Goal: Feedback & Contribution: Submit feedback/report problem

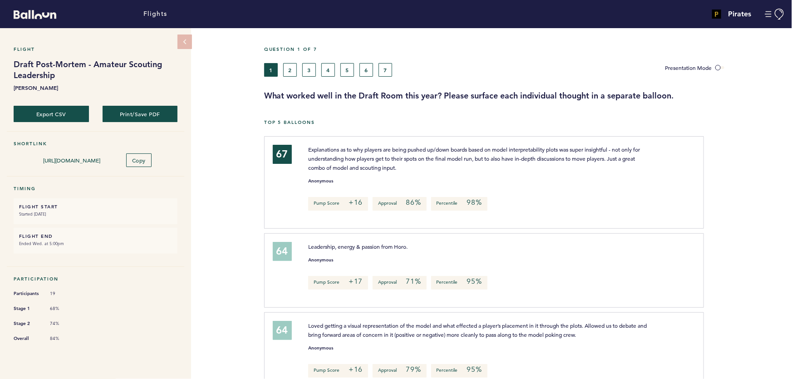
drag, startPoint x: 375, startPoint y: 147, endPoint x: 635, endPoint y: 164, distance: 261.2
click at [633, 164] on p "Explanations as to why players are being pushed up/down boards based on model i…" at bounding box center [480, 158] width 345 height 27
click at [741, 160] on div at bounding box center [748, 185] width 88 height 95
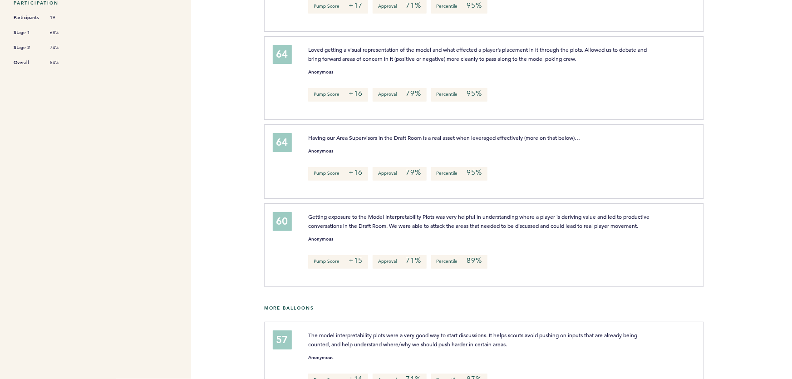
scroll to position [289, 0]
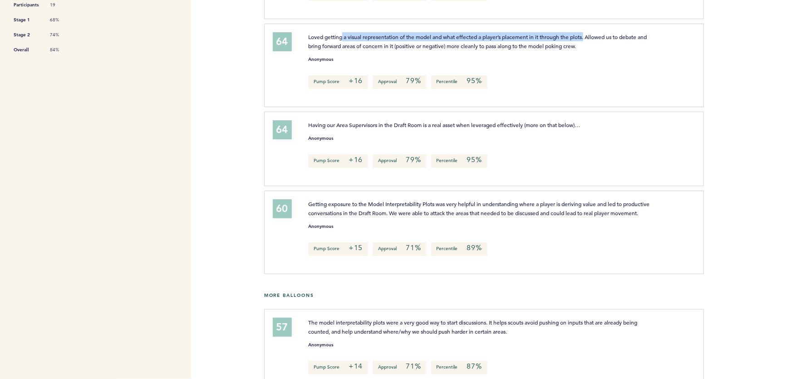
drag, startPoint x: 351, startPoint y: 35, endPoint x: 599, endPoint y: 35, distance: 247.9
click at [595, 35] on span "Loved getting a visual representation of the model and what effected a player’s…" at bounding box center [478, 41] width 340 height 16
drag, startPoint x: 607, startPoint y: 34, endPoint x: 590, endPoint y: 35, distance: 16.9
click at [607, 34] on span "Loved getting a visual representation of the model and what effected a player’s…" at bounding box center [478, 41] width 340 height 16
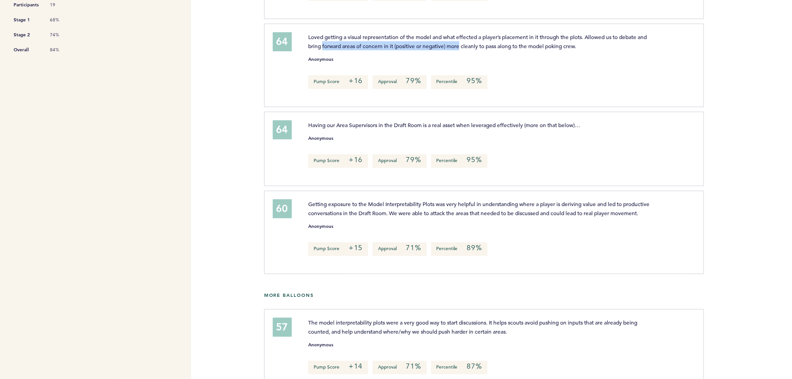
drag, startPoint x: 334, startPoint y: 45, endPoint x: 509, endPoint y: 43, distance: 175.7
click at [496, 44] on span "Loved getting a visual representation of the model and what effected a player’s…" at bounding box center [478, 41] width 340 height 16
click at [518, 42] on span "Loved getting a visual representation of the model and what effected a player’s…" at bounding box center [478, 41] width 340 height 16
drag, startPoint x: 530, startPoint y: 36, endPoint x: 505, endPoint y: 33, distance: 25.2
click at [517, 34] on span "Loved getting a visual representation of the model and what effected a player’s…" at bounding box center [478, 41] width 340 height 16
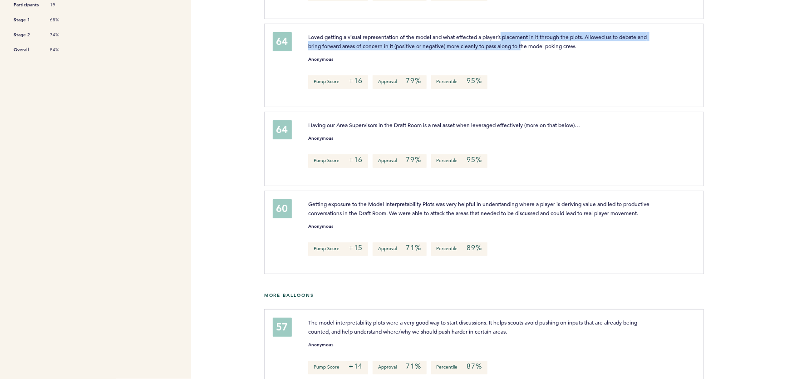
drag, startPoint x: 514, startPoint y: 37, endPoint x: 565, endPoint y: 42, distance: 51.5
click at [557, 42] on span "Loved getting a visual representation of the model and what effected a player’s…" at bounding box center [478, 41] width 340 height 16
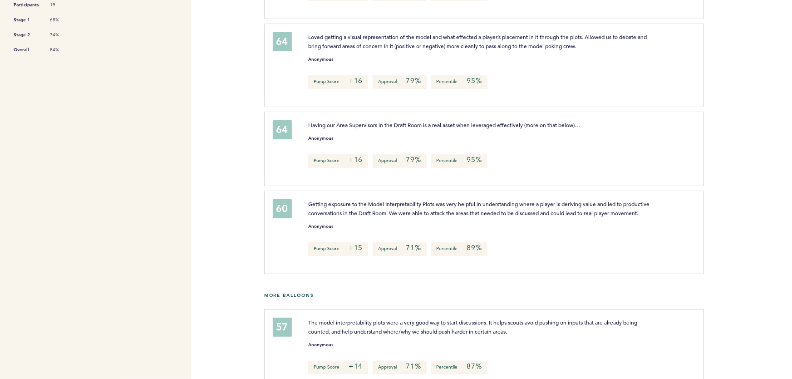
click at [568, 42] on span "Loved getting a visual representation of the model and what effected a player’s…" at bounding box center [478, 41] width 340 height 16
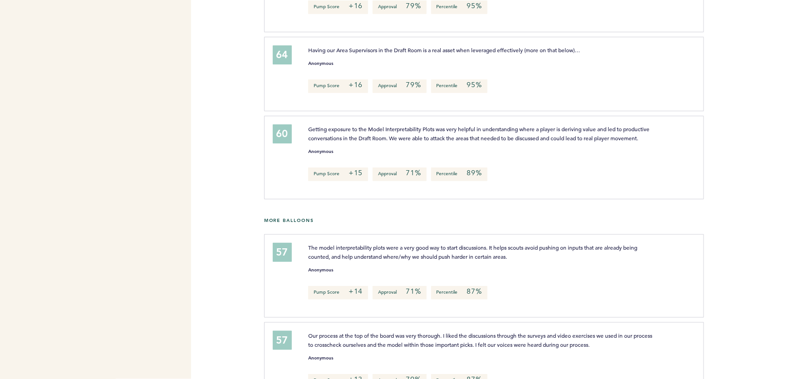
scroll to position [371, 0]
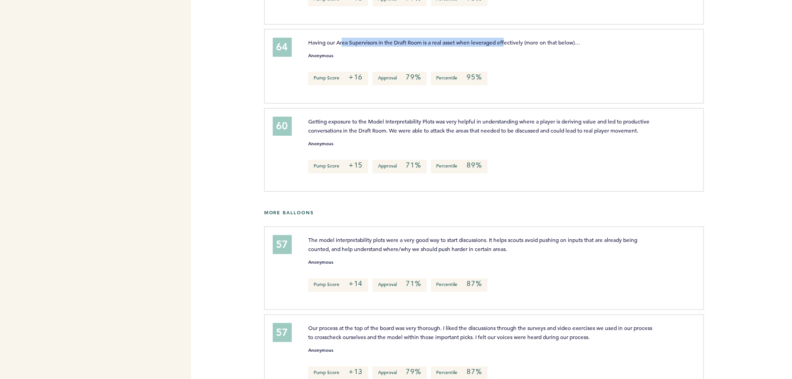
drag, startPoint x: 409, startPoint y: 39, endPoint x: 534, endPoint y: 39, distance: 125.3
click at [522, 39] on span "Having our Area Supervisors in the Draft Room is a real asset when leveraged ef…" at bounding box center [444, 42] width 272 height 7
click at [548, 39] on span "Having our Area Supervisors in the Draft Room is a real asset when leveraged ef…" at bounding box center [444, 42] width 272 height 7
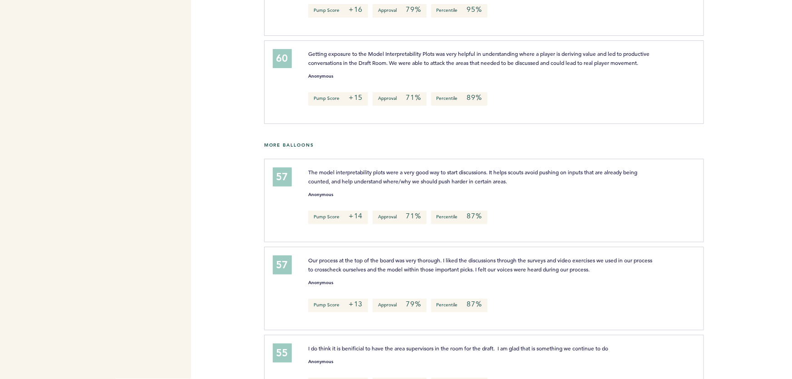
scroll to position [454, 0]
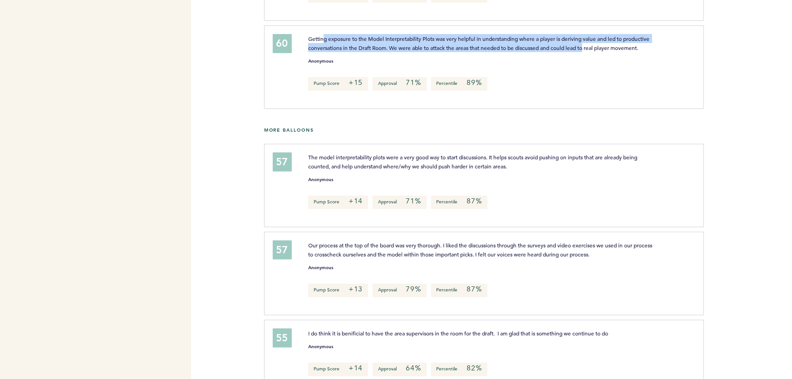
drag, startPoint x: 323, startPoint y: 38, endPoint x: 620, endPoint y: 45, distance: 297.5
click at [620, 45] on span "Getting exposure to the Model Interpretability Plots was very helpful in unders…" at bounding box center [479, 43] width 343 height 16
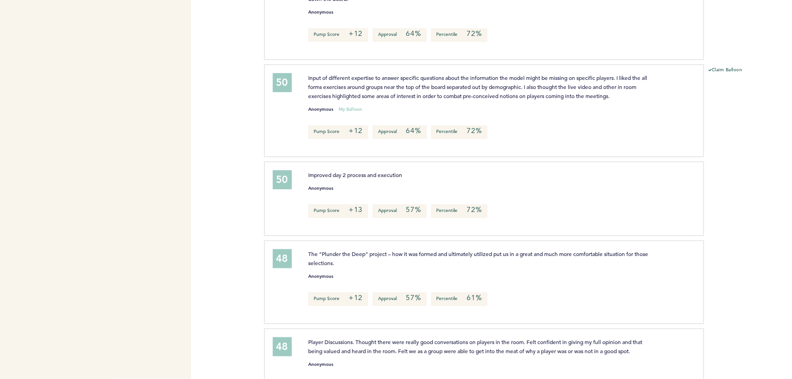
scroll to position [1279, 0]
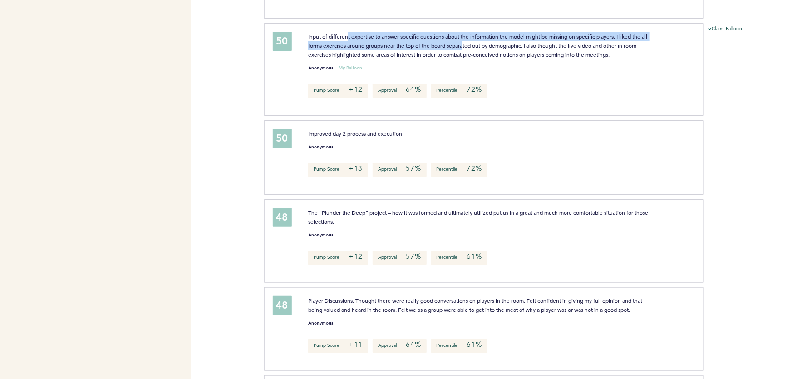
drag, startPoint x: 350, startPoint y: 42, endPoint x: 500, endPoint y: 52, distance: 151.1
click at [494, 52] on span "Input of different expertise to answer specific questions about the information…" at bounding box center [478, 45] width 341 height 25
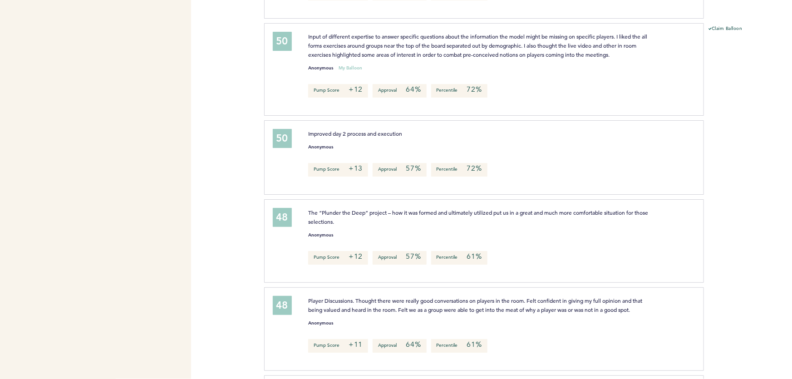
click at [508, 53] on span "Input of different expertise to answer specific questions about the information…" at bounding box center [478, 45] width 341 height 25
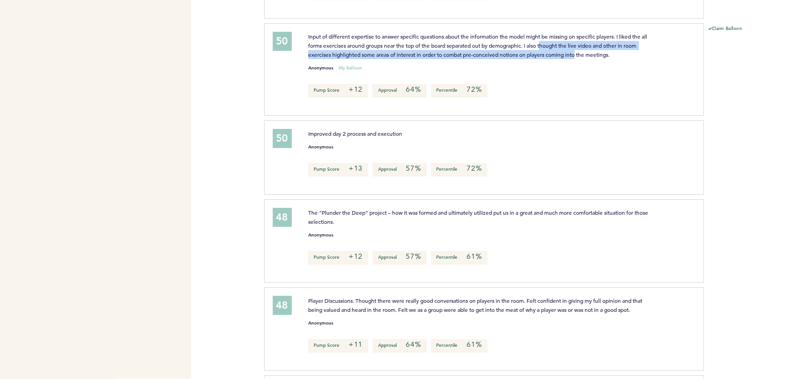
drag, startPoint x: 578, startPoint y: 59, endPoint x: 529, endPoint y: 44, distance: 51.1
click at [535, 47] on p "Input of different expertise to answer specific questions about the information…" at bounding box center [480, 45] width 345 height 27
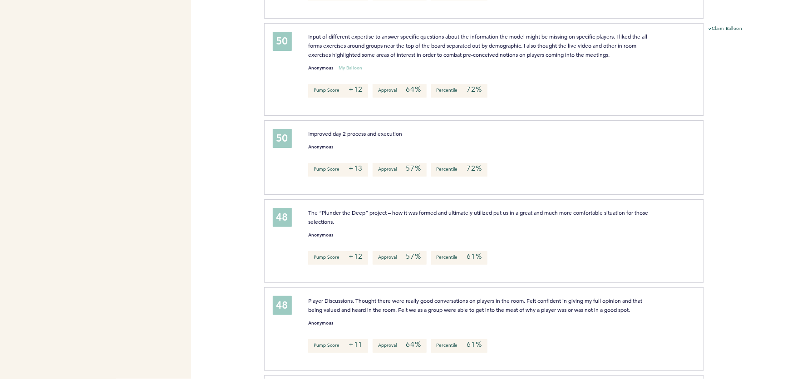
click at [525, 43] on span "Input of different expertise to answer specific questions about the information…" at bounding box center [478, 45] width 341 height 25
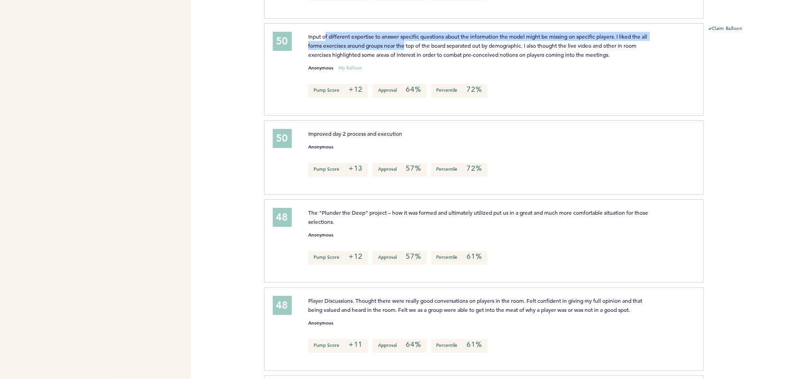
drag, startPoint x: 367, startPoint y: 44, endPoint x: 443, endPoint y: 51, distance: 76.1
click at [425, 50] on span "Input of different expertise to answer specific questions about the information…" at bounding box center [478, 45] width 341 height 25
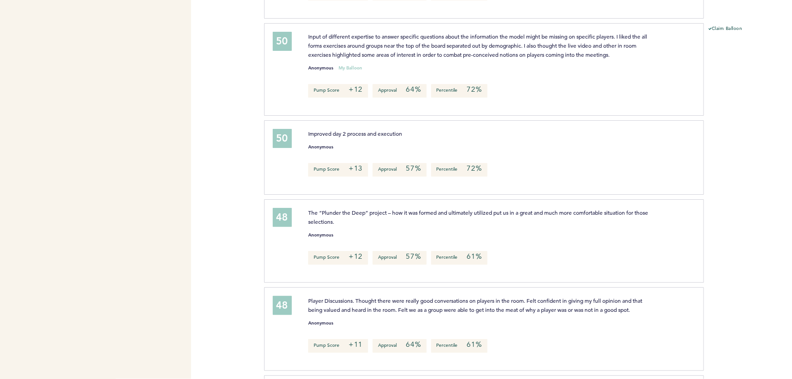
click at [444, 51] on span "Input of different expertise to answer specific questions about the information…" at bounding box center [478, 45] width 341 height 25
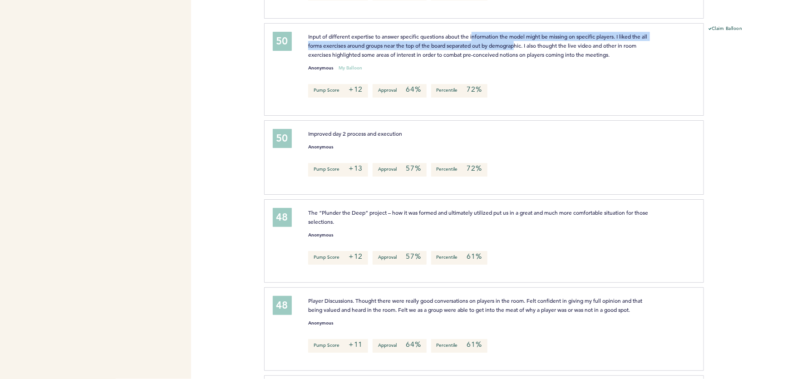
drag, startPoint x: 527, startPoint y: 54, endPoint x: 453, endPoint y: 38, distance: 75.7
click at [471, 41] on span "Input of different expertise to answer specific questions about the information…" at bounding box center [478, 45] width 341 height 25
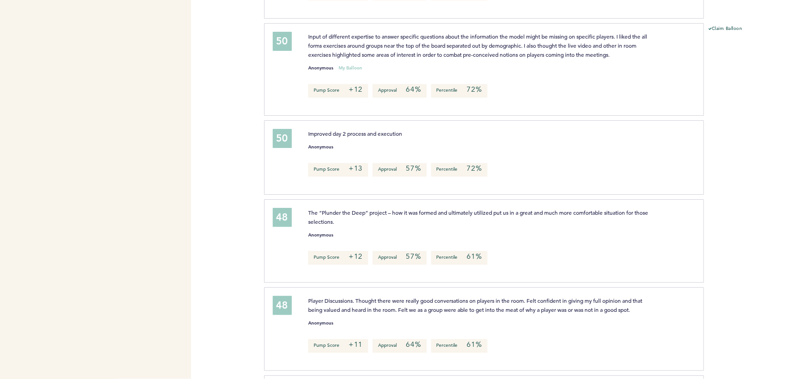
click at [448, 38] on p "Input of different expertise to answer specific questions about the information…" at bounding box center [480, 45] width 345 height 27
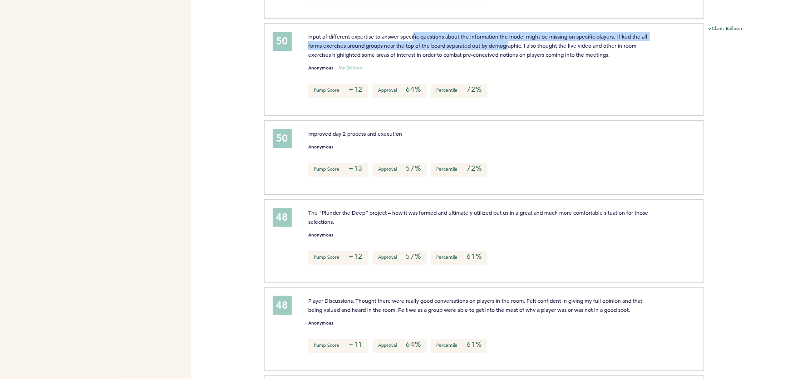
drag, startPoint x: 415, startPoint y: 41, endPoint x: 530, endPoint y: 56, distance: 115.8
click at [530, 56] on p "Input of different expertise to answer specific questions about the information…" at bounding box center [480, 45] width 345 height 27
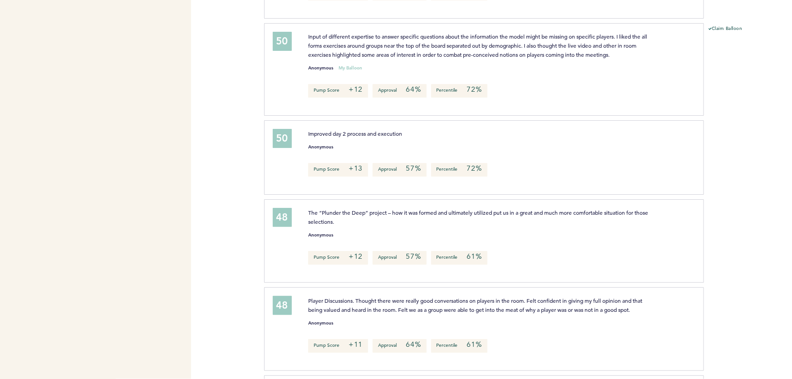
click at [553, 58] on span "Input of different expertise to answer specific questions about the information…" at bounding box center [478, 45] width 341 height 25
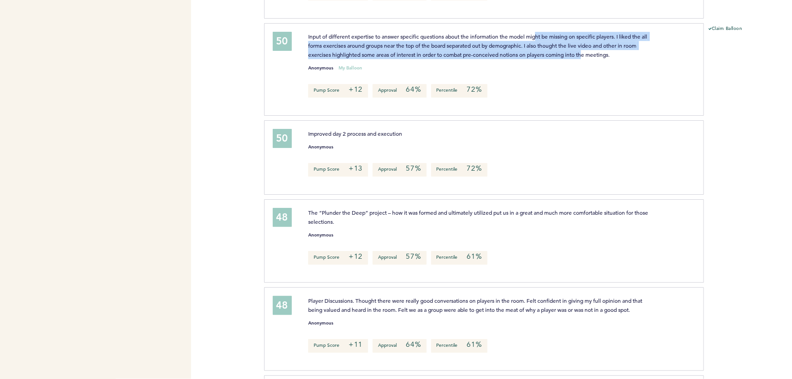
drag, startPoint x: 586, startPoint y: 59, endPoint x: 525, endPoint y: 41, distance: 62.9
click at [526, 41] on span "Input of different expertise to answer specific questions about the information…" at bounding box center [478, 45] width 341 height 25
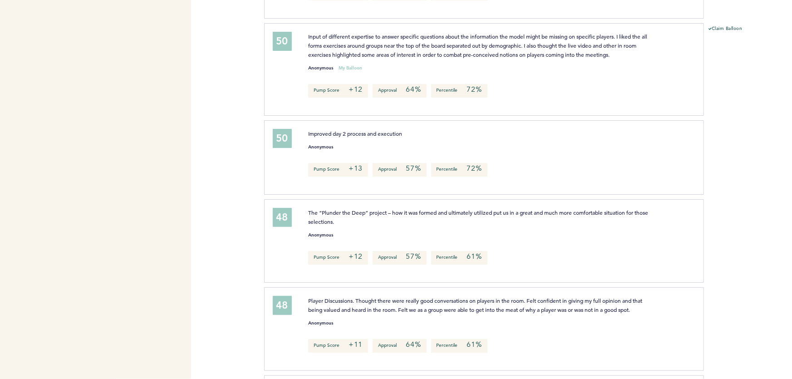
click at [524, 41] on span "Input of different expertise to answer specific questions about the information…" at bounding box center [478, 45] width 341 height 25
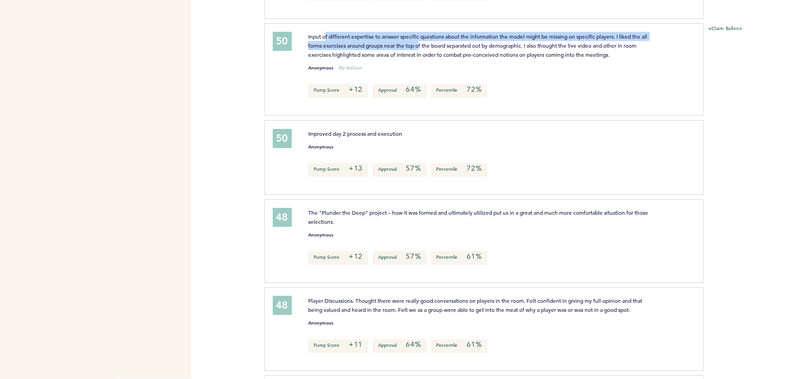
drag, startPoint x: 397, startPoint y: 50, endPoint x: 475, endPoint y: 56, distance: 77.9
click at [443, 54] on p "Input of different expertise to answer specific questions about the information…" at bounding box center [480, 45] width 345 height 27
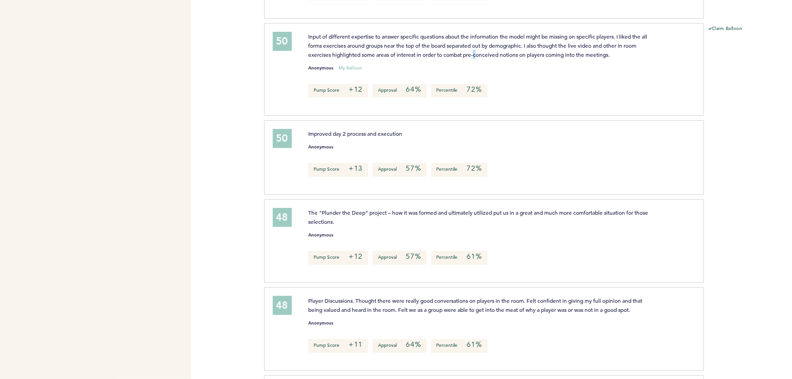
click at [477, 56] on p "Input of different expertise to answer specific questions about the information…" at bounding box center [480, 45] width 345 height 27
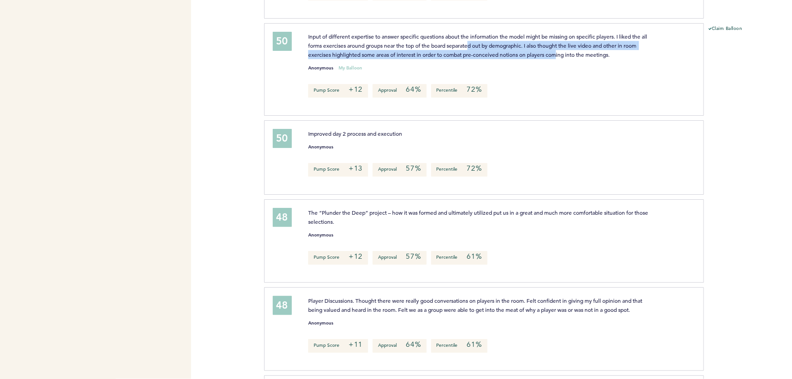
drag, startPoint x: 559, startPoint y: 59, endPoint x: 467, endPoint y: 47, distance: 93.0
click at [476, 49] on span "Input of different expertise to answer specific questions about the information…" at bounding box center [478, 45] width 341 height 25
click at [454, 45] on p "Input of different expertise to answer specific questions about the information…" at bounding box center [480, 45] width 345 height 27
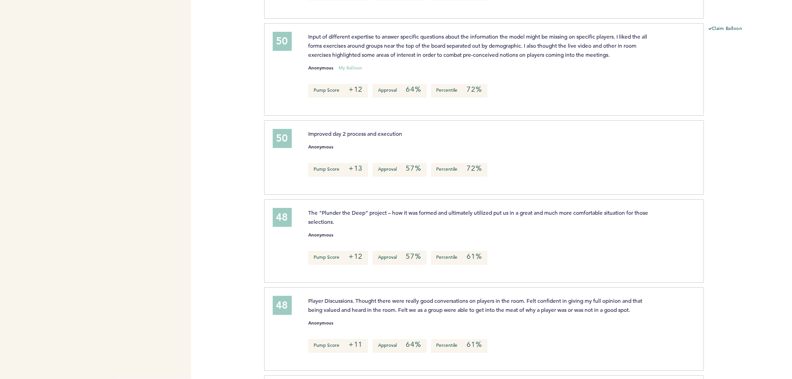
click at [583, 58] on span "Input of different expertise to answer specific questions about the information…" at bounding box center [478, 45] width 341 height 25
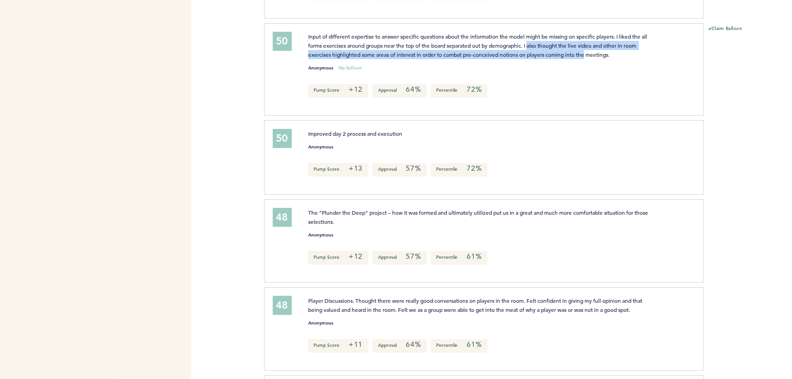
drag, startPoint x: 571, startPoint y: 55, endPoint x: 507, endPoint y: 40, distance: 66.3
click at [524, 42] on span "Input of different expertise to answer specific questions about the information…" at bounding box center [478, 45] width 341 height 25
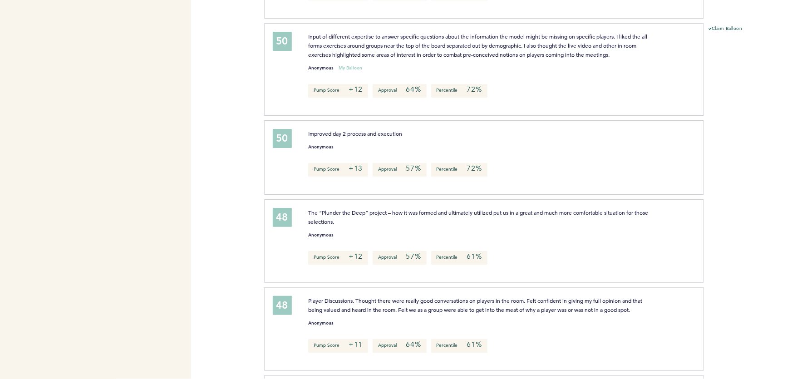
click at [507, 40] on span "Input of different expertise to answer specific questions about the information…" at bounding box center [478, 45] width 341 height 25
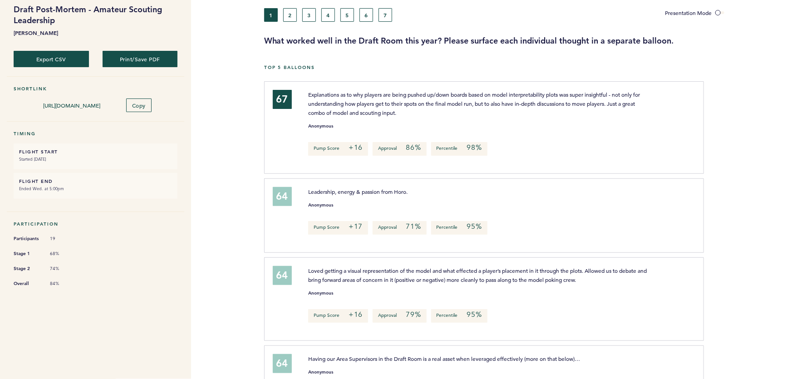
scroll to position [0, 0]
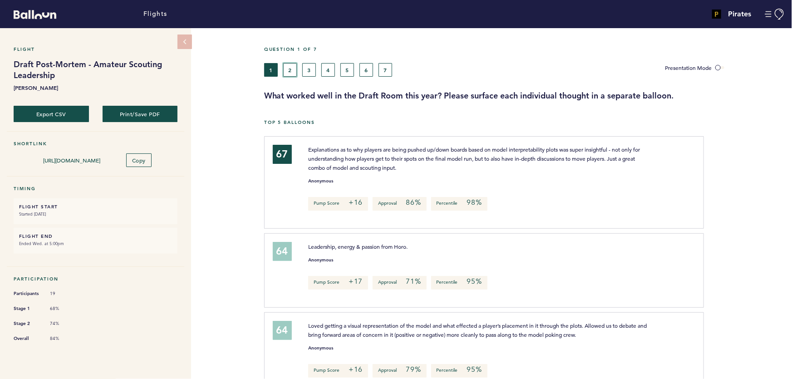
click at [293, 70] on button "2" at bounding box center [290, 70] width 14 height 14
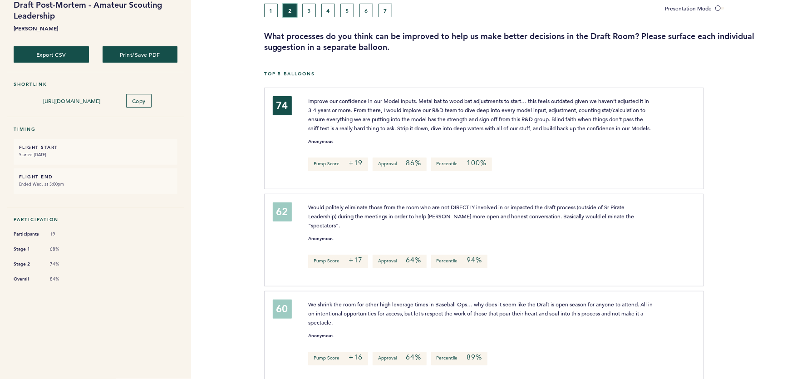
scroll to position [41, 0]
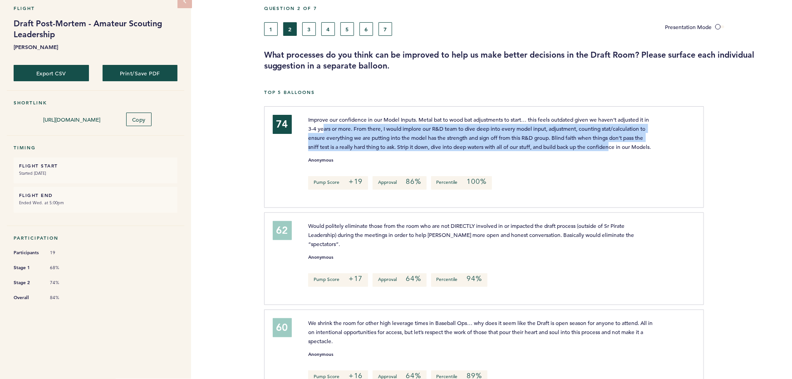
drag, startPoint x: 342, startPoint y: 128, endPoint x: 631, endPoint y: 143, distance: 289.1
click at [625, 144] on span "Improve our confidence in our Model Inputs. Metal bat to wood bat adjustments t…" at bounding box center [479, 133] width 343 height 35
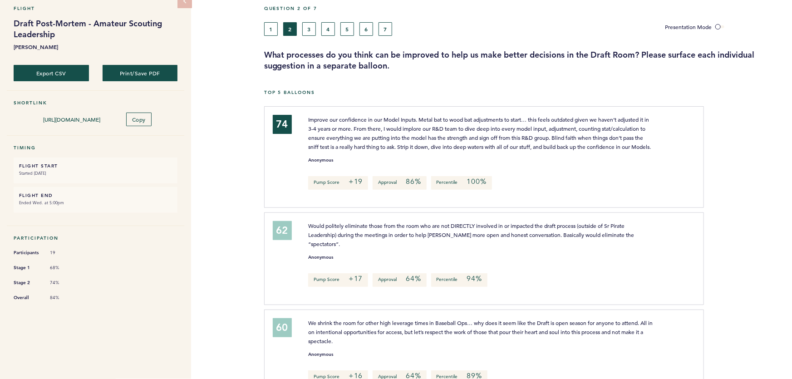
click at [635, 143] on span "Improve our confidence in our Model Inputs. Metal bat to wood bat adjustments t…" at bounding box center [479, 133] width 343 height 35
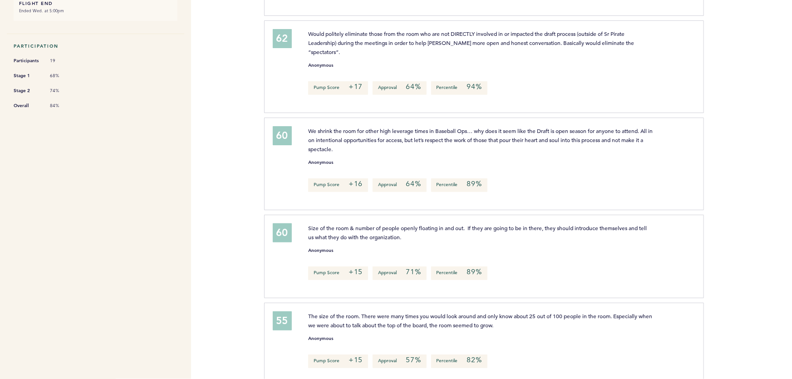
scroll to position [247, 0]
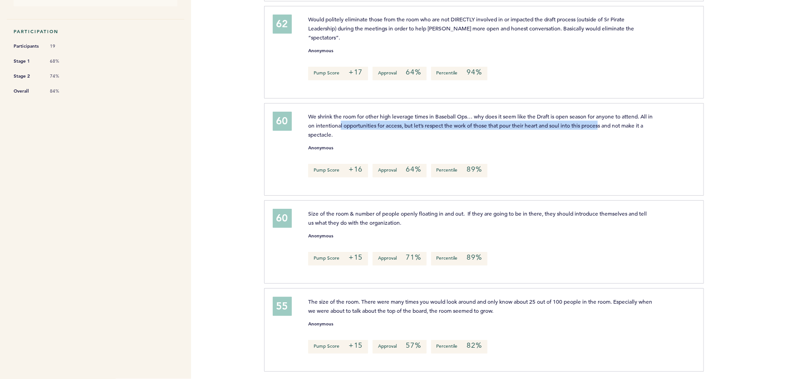
drag, startPoint x: 362, startPoint y: 124, endPoint x: 618, endPoint y: 123, distance: 256.1
click at [611, 123] on span "We shrink the room for other high leverage times in Baseball Ops… why does it s…" at bounding box center [481, 125] width 346 height 25
click at [618, 123] on span "We shrink the room for other high leverage times in Baseball Ops… why does it s…" at bounding box center [481, 125] width 346 height 25
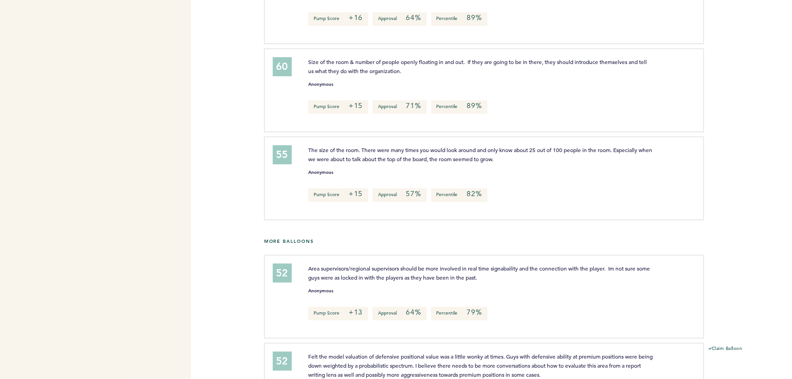
scroll to position [413, 0]
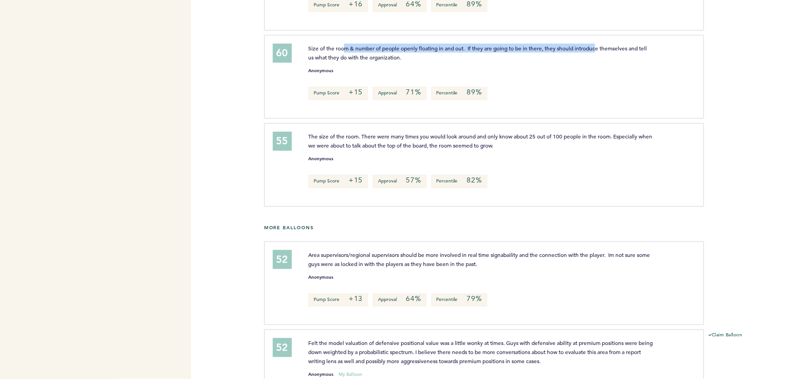
drag, startPoint x: 361, startPoint y: 46, endPoint x: 602, endPoint y: 46, distance: 240.6
click at [602, 46] on span "Size of the room & number of people openly floating in and out. If they are goi…" at bounding box center [478, 52] width 340 height 16
click at [617, 45] on span "Size of the room & number of people openly floating in and out. If they are goi…" at bounding box center [478, 52] width 340 height 16
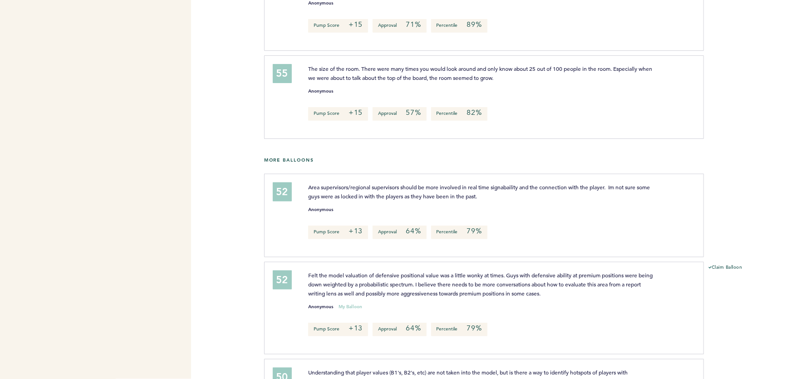
scroll to position [495, 0]
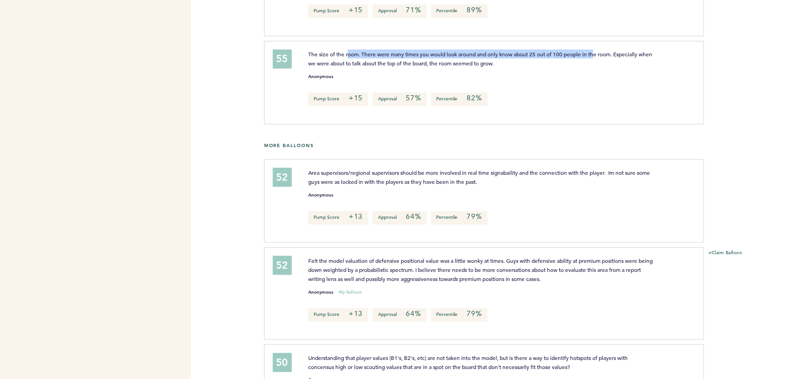
drag, startPoint x: 375, startPoint y: 51, endPoint x: 606, endPoint y: 52, distance: 230.2
click at [597, 52] on span "The size of the room. There were many times you would look around and only know…" at bounding box center [481, 58] width 346 height 16
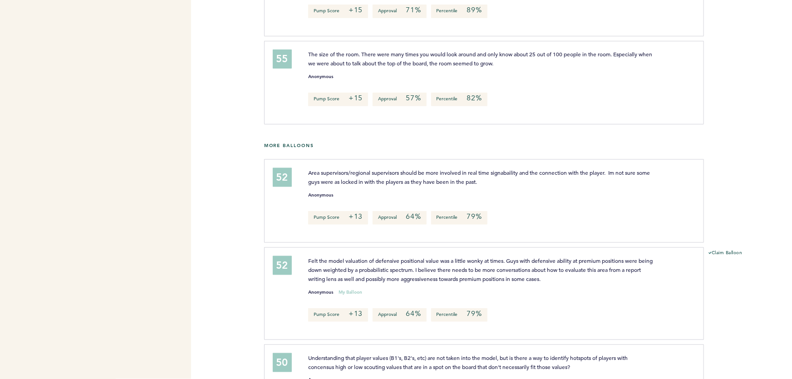
drag, startPoint x: 606, startPoint y: 52, endPoint x: 612, endPoint y: 52, distance: 6.8
click at [608, 52] on span "The size of the room. There were many times you would look around and only know…" at bounding box center [481, 58] width 346 height 16
drag, startPoint x: 617, startPoint y: 51, endPoint x: 440, endPoint y: 50, distance: 176.6
click at [471, 51] on span "The size of the room. There were many times you would look around and only know…" at bounding box center [481, 58] width 346 height 16
click at [439, 50] on span "The size of the room. There were many times you would look around and only know…" at bounding box center [481, 58] width 346 height 16
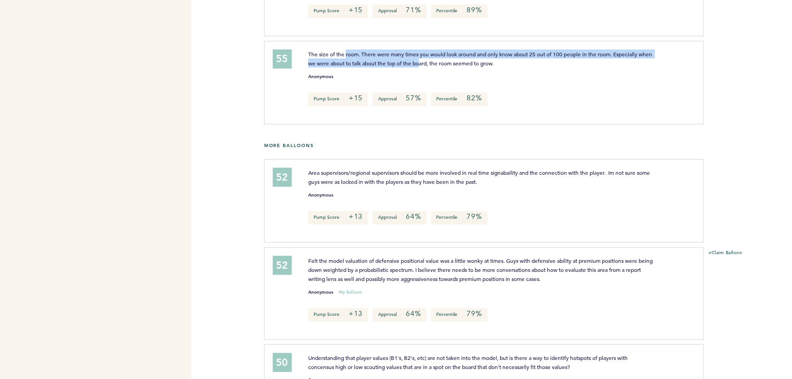
drag, startPoint x: 348, startPoint y: 54, endPoint x: 456, endPoint y: 60, distance: 108.2
click at [449, 60] on span "The size of the room. There were many times you would look around and only know…" at bounding box center [481, 58] width 346 height 16
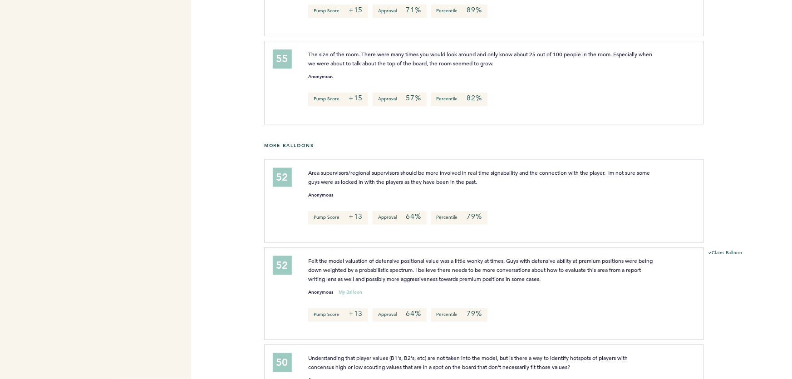
click at [466, 60] on span "The size of the room. There were many times you would look around and only know…" at bounding box center [481, 58] width 346 height 16
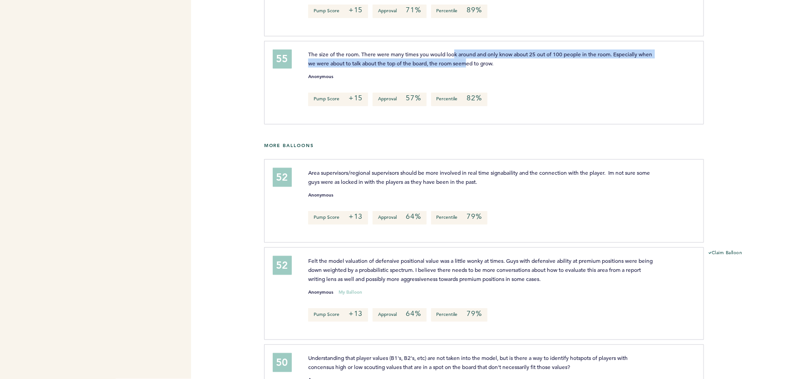
drag, startPoint x: 483, startPoint y: 58, endPoint x: 433, endPoint y: 51, distance: 50.9
click at [439, 52] on span "The size of the room. There were many times you would look around and only know…" at bounding box center [481, 58] width 346 height 16
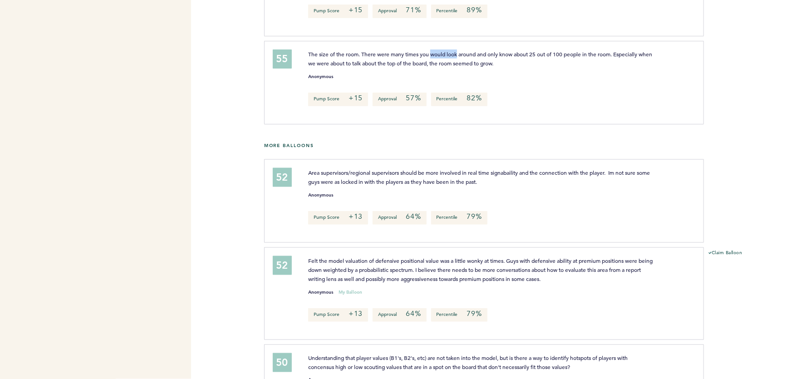
drag, startPoint x: 432, startPoint y: 50, endPoint x: 490, endPoint y: 60, distance: 58.5
click at [482, 59] on span "The size of the room. There were many times you would look around and only know…" at bounding box center [481, 58] width 346 height 16
click at [496, 60] on span "The size of the room. There were many times you would look around and only know…" at bounding box center [481, 58] width 346 height 16
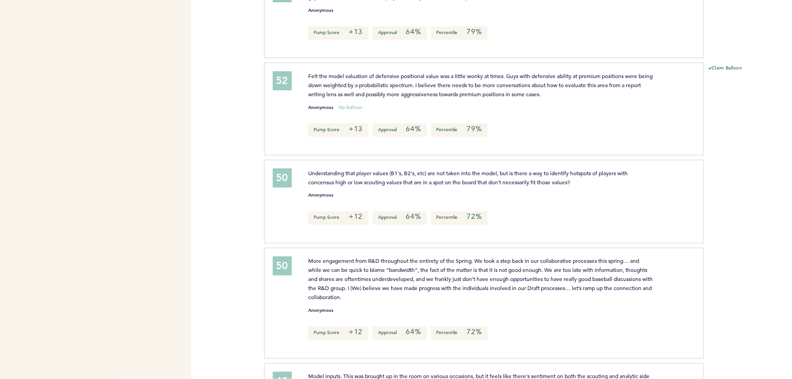
scroll to position [701, 0]
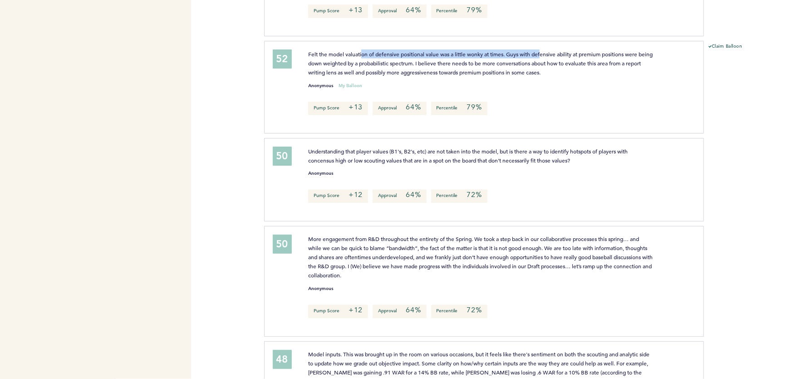
drag, startPoint x: 404, startPoint y: 49, endPoint x: 568, endPoint y: 51, distance: 163.5
click at [546, 50] on span "Felt the model valuation of defensive positional value was a little wonky at ti…" at bounding box center [481, 62] width 346 height 25
drag, startPoint x: 570, startPoint y: 51, endPoint x: 578, endPoint y: 51, distance: 8.6
click at [571, 51] on span "Felt the model valuation of defensive positional value was a little wonky at ti…" at bounding box center [481, 62] width 346 height 25
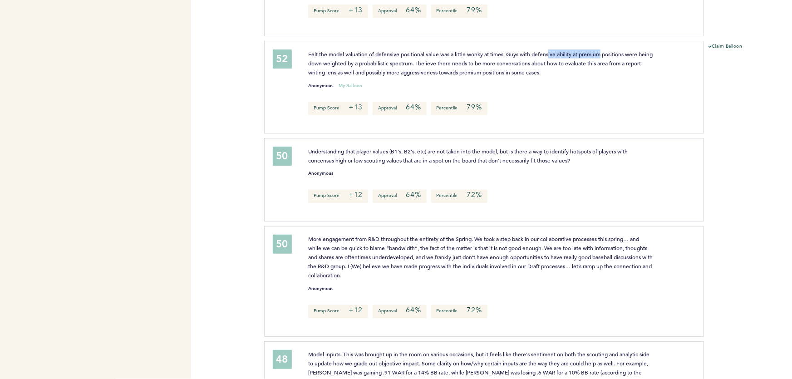
drag, startPoint x: 525, startPoint y: 50, endPoint x: 452, endPoint y: 49, distance: 73.6
click at [515, 50] on span "Felt the model valuation of defensive positional value was a little wonky at ti…" at bounding box center [481, 62] width 346 height 25
drag, startPoint x: 452, startPoint y: 49, endPoint x: 395, endPoint y: 50, distance: 56.8
click at [448, 50] on span "Felt the model valuation of defensive positional value was a little wonky at ti…" at bounding box center [481, 62] width 346 height 25
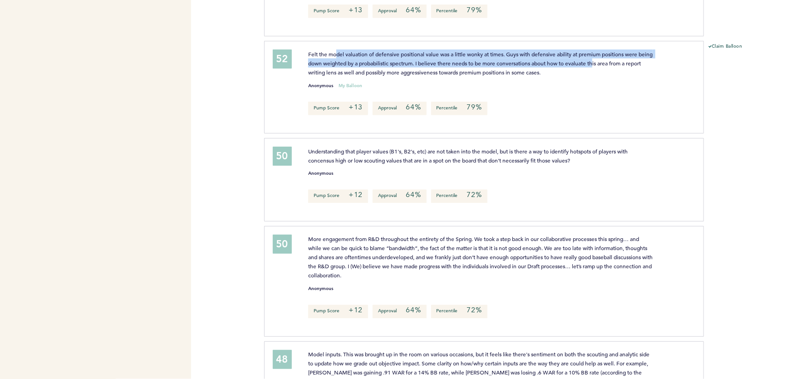
drag, startPoint x: 381, startPoint y: 53, endPoint x: 622, endPoint y: 59, distance: 241.2
click at [613, 60] on span "Felt the model valuation of defensive positional value was a little wonky at ti…" at bounding box center [481, 62] width 346 height 25
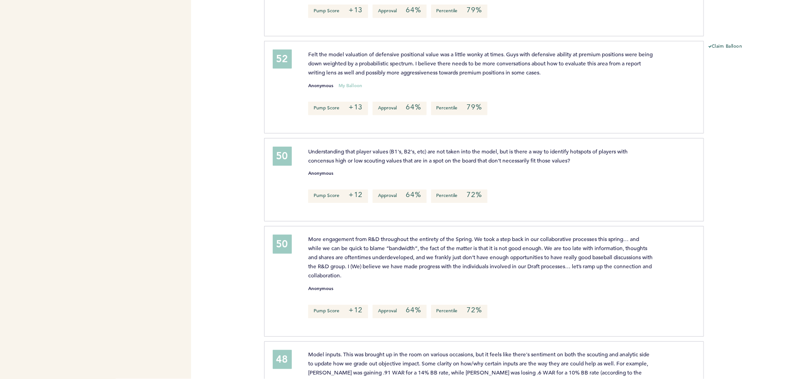
click at [624, 59] on span "Felt the model valuation of defensive positional value was a little wonky at ti…" at bounding box center [481, 62] width 346 height 25
drag, startPoint x: 376, startPoint y: 67, endPoint x: 443, endPoint y: 68, distance: 66.7
click at [439, 68] on span "Felt the model valuation of defensive positional value was a little wonky at ti…" at bounding box center [481, 62] width 346 height 25
click at [470, 69] on span "Felt the model valuation of defensive positional value was a little wonky at ti…" at bounding box center [481, 62] width 346 height 25
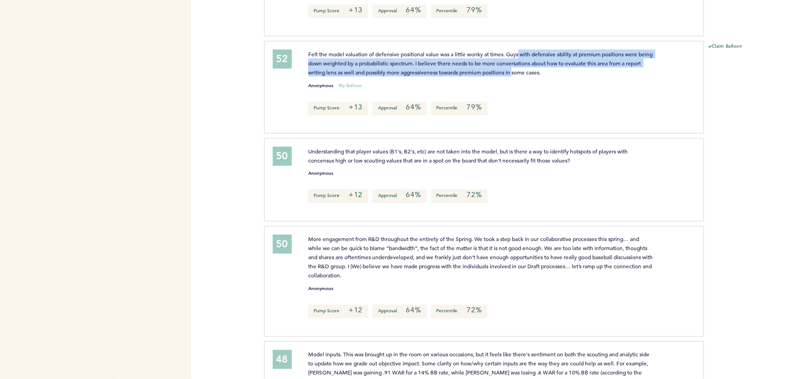
drag, startPoint x: 533, startPoint y: 69, endPoint x: 520, endPoint y: 50, distance: 22.4
click at [520, 51] on span "Felt the model valuation of defensive positional value was a little wonky at ti…" at bounding box center [481, 62] width 346 height 25
click at [521, 50] on span "Felt the model valuation of defensive positional value was a little wonky at ti…" at bounding box center [481, 62] width 346 height 25
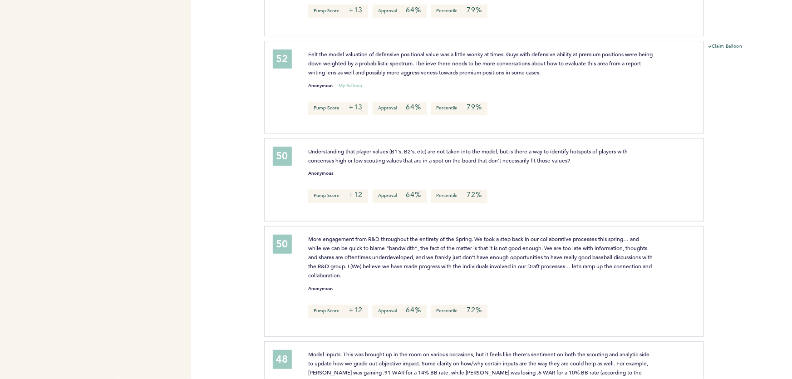
click at [497, 52] on span "Felt the model valuation of defensive positional value was a little wonky at ti…" at bounding box center [481, 62] width 346 height 25
drag, startPoint x: 359, startPoint y: 69, endPoint x: 499, endPoint y: 69, distance: 140.7
click at [468, 69] on span "Felt the model valuation of defensive positional value was a little wonky at ti…" at bounding box center [481, 62] width 346 height 25
click at [500, 69] on span "Felt the model valuation of defensive positional value was a little wonky at ti…" at bounding box center [481, 62] width 346 height 25
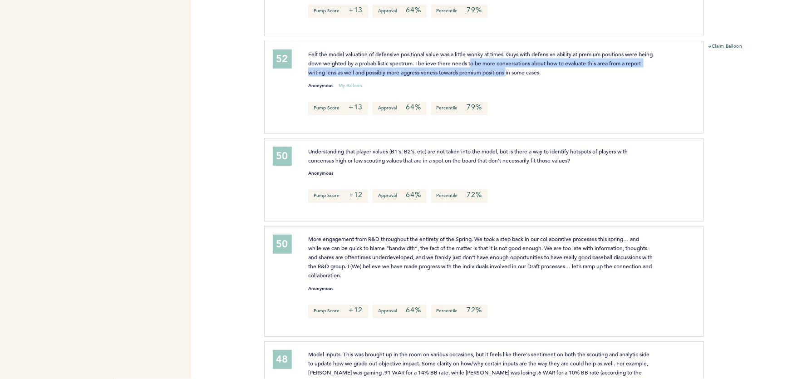
drag, startPoint x: 509, startPoint y: 63, endPoint x: 468, endPoint y: 50, distance: 43.8
click at [473, 52] on span "Felt the model valuation of defensive positional value was a little wonky at ti…" at bounding box center [481, 62] width 346 height 25
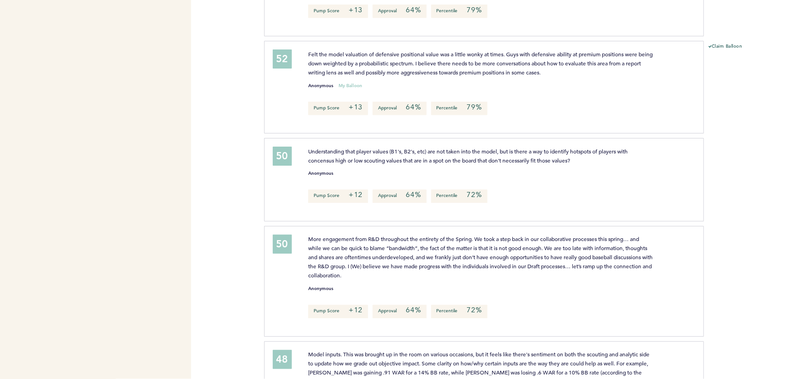
click at [466, 50] on span "Felt the model valuation of defensive positional value was a little wonky at ti…" at bounding box center [481, 62] width 346 height 25
drag, startPoint x: 372, startPoint y: 71, endPoint x: 555, endPoint y: 71, distance: 183.0
click at [471, 71] on span "Felt the model valuation of defensive positional value was a little wonky at ti…" at bounding box center [481, 62] width 346 height 25
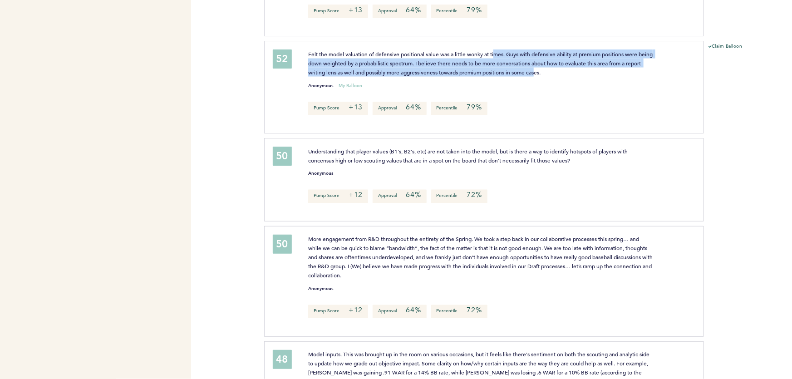
drag, startPoint x: 555, startPoint y: 71, endPoint x: 490, endPoint y: 49, distance: 67.9
click at [494, 51] on span "Felt the model valuation of defensive positional value was a little wonky at ti…" at bounding box center [481, 62] width 346 height 25
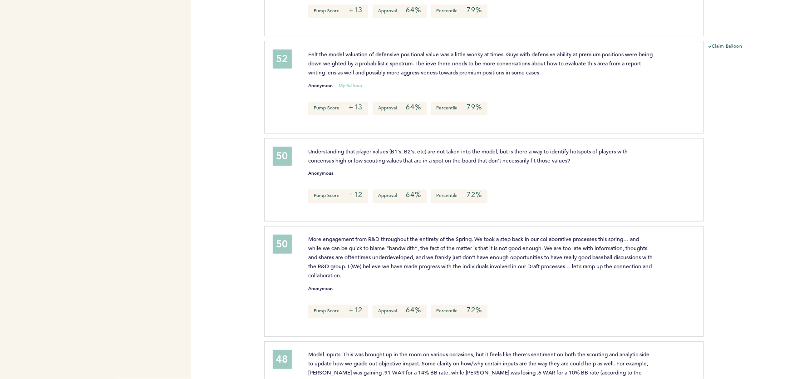
click at [488, 50] on span "Felt the model valuation of defensive positional value was a little wonky at ti…" at bounding box center [481, 62] width 346 height 25
drag, startPoint x: 498, startPoint y: 56, endPoint x: 535, endPoint y: 76, distance: 41.9
click at [533, 75] on div "Felt the model valuation of defensive positional value was a little wonky at ti…" at bounding box center [496, 85] width 391 height 73
click at [546, 67] on span "Felt the model valuation of defensive positional value was a little wonky at ti…" at bounding box center [481, 62] width 346 height 25
click at [518, 67] on span "Felt the model valuation of defensive positional value was a little wonky at ti…" at bounding box center [481, 62] width 346 height 25
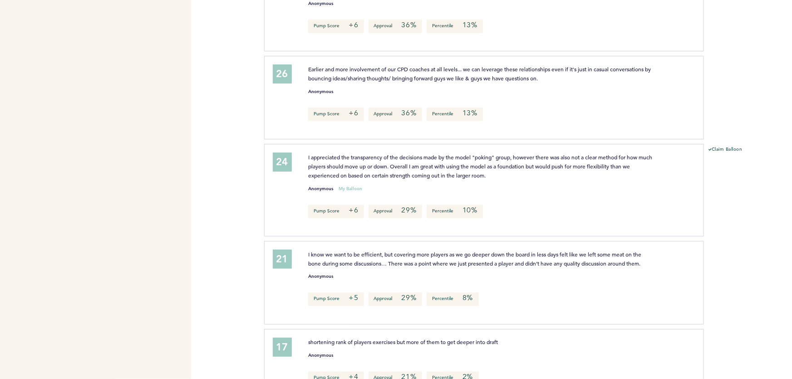
scroll to position [2352, 0]
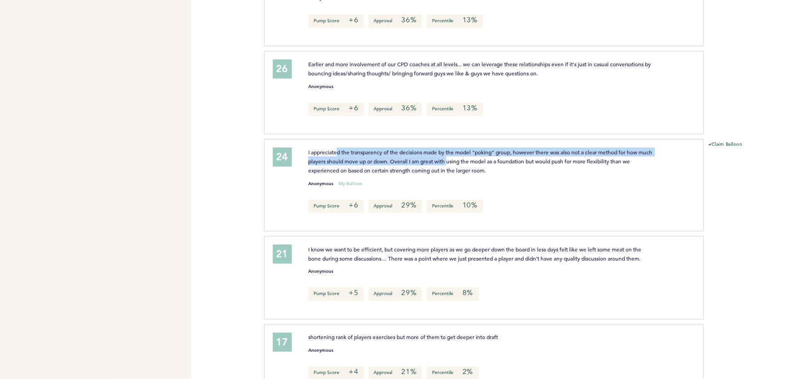
drag, startPoint x: 352, startPoint y: 149, endPoint x: 467, endPoint y: 155, distance: 115.5
click at [465, 155] on span "I appreciated the transparency of the decisions made by the model "poking" grou…" at bounding box center [481, 160] width 346 height 25
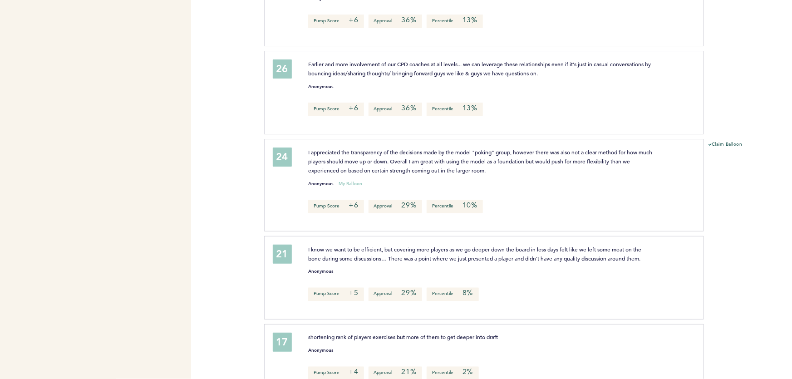
click at [469, 155] on span "I appreciated the transparency of the decisions made by the model "poking" grou…" at bounding box center [481, 160] width 346 height 25
click at [490, 155] on span "I appreciated the transparency of the decisions made by the model "poking" grou…" at bounding box center [481, 160] width 346 height 25
drag, startPoint x: 528, startPoint y: 154, endPoint x: 584, endPoint y: 154, distance: 56.3
click at [568, 154] on span "I appreciated the transparency of the decisions made by the model "poking" grou…" at bounding box center [481, 160] width 346 height 25
click at [588, 154] on span "I appreciated the transparency of the decisions made by the model "poking" grou…" at bounding box center [481, 160] width 346 height 25
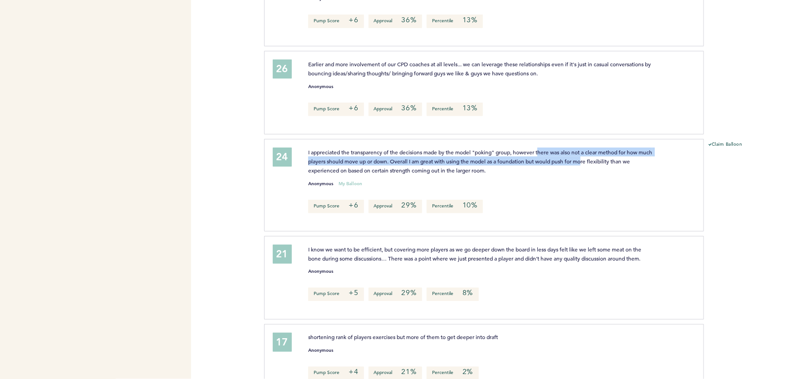
drag, startPoint x: 600, startPoint y: 154, endPoint x: 537, endPoint y: 146, distance: 63.6
click at [542, 148] on span "I appreciated the transparency of the decisions made by the model "poking" grou…" at bounding box center [481, 160] width 346 height 25
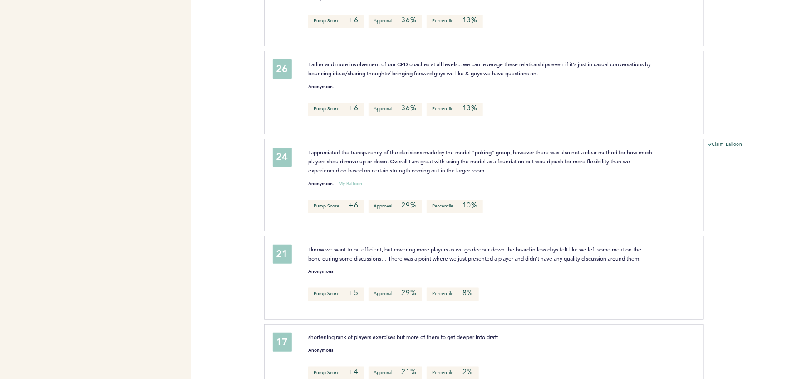
click at [534, 148] on span "I appreciated the transparency of the decisions made by the model "poking" grou…" at bounding box center [481, 160] width 346 height 25
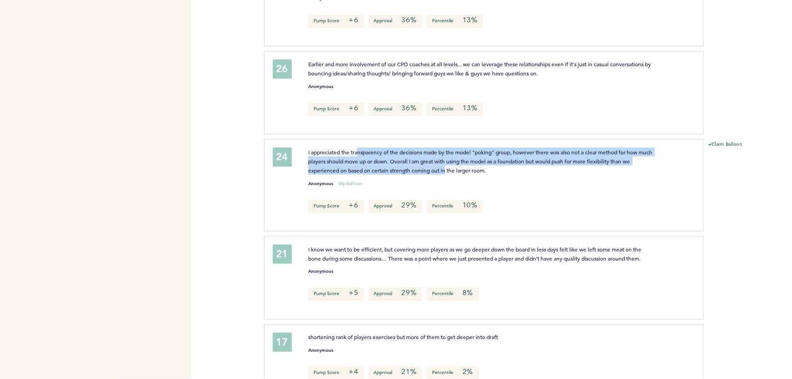
drag, startPoint x: 364, startPoint y: 146, endPoint x: 452, endPoint y: 163, distance: 89.8
click at [447, 163] on span "I appreciated the transparency of the decisions made by the model "poking" grou…" at bounding box center [481, 160] width 346 height 25
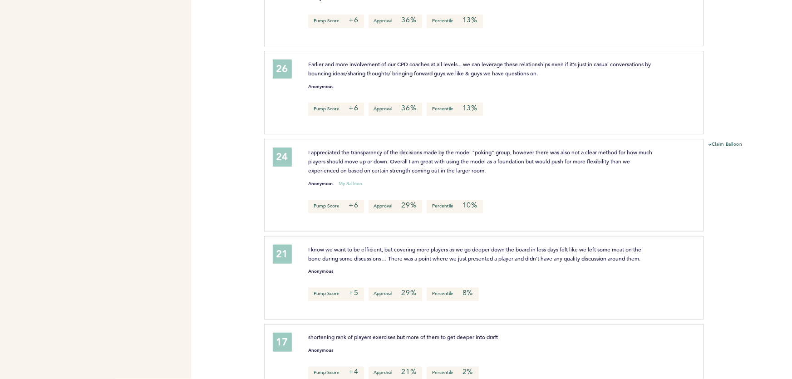
drag, startPoint x: 452, startPoint y: 163, endPoint x: 469, endPoint y: 164, distance: 16.8
click at [453, 163] on span "I appreciated the transparency of the decisions made by the model "poking" grou…" at bounding box center [481, 160] width 346 height 25
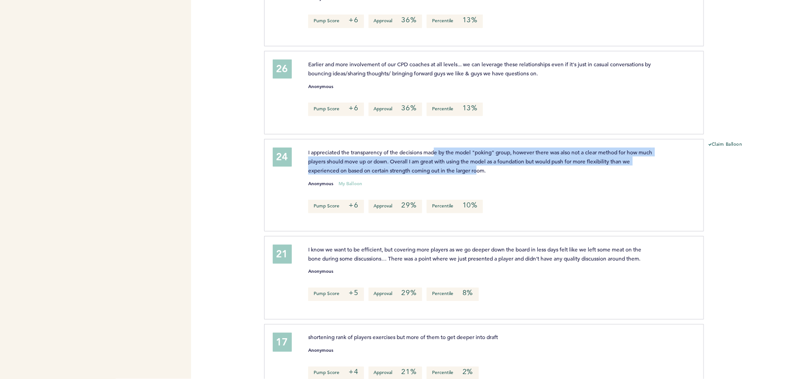
drag, startPoint x: 446, startPoint y: 153, endPoint x: 433, endPoint y: 145, distance: 15.3
click at [434, 148] on span "I appreciated the transparency of the decisions made by the model "poking" grou…" at bounding box center [481, 160] width 346 height 25
click at [433, 148] on span "I appreciated the transparency of the decisions made by the model "poking" grou…" at bounding box center [481, 160] width 346 height 25
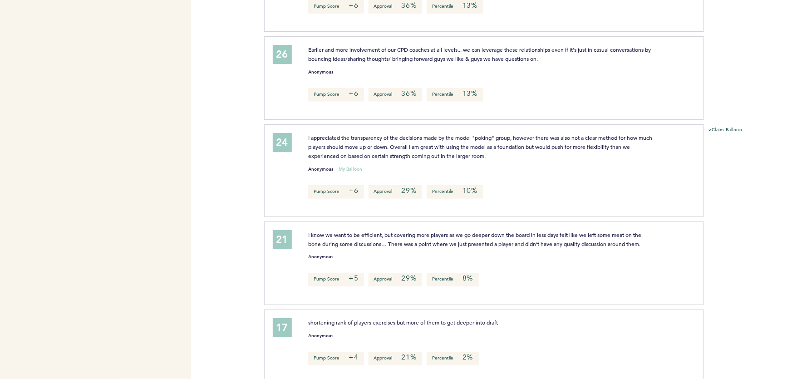
scroll to position [2381, 0]
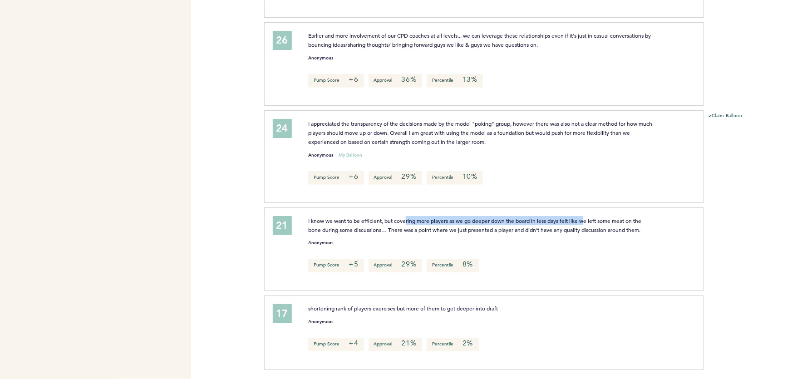
drag, startPoint x: 468, startPoint y: 214, endPoint x: 605, endPoint y: 214, distance: 136.7
click at [599, 217] on span "I know we want to be efficient, but covering more players as we go deeper down …" at bounding box center [475, 225] width 335 height 16
click at [611, 217] on span "I know we want to be efficient, but covering more players as we go deeper down …" at bounding box center [475, 225] width 335 height 16
drag, startPoint x: 610, startPoint y: 215, endPoint x: 436, endPoint y: 215, distance: 174.3
click at [470, 217] on span "I know we want to be efficient, but covering more players as we go deeper down …" at bounding box center [475, 225] width 335 height 16
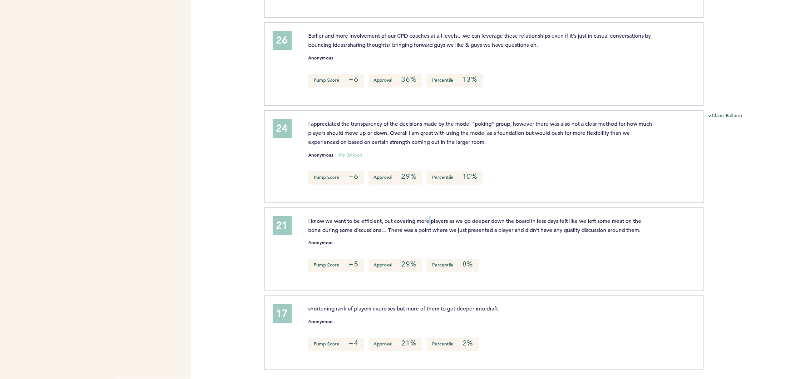
drag, startPoint x: 433, startPoint y: 215, endPoint x: 413, endPoint y: 215, distance: 20.0
click at [428, 217] on span "I know we want to be efficient, but covering more players as we go deeper down …" at bounding box center [475, 225] width 335 height 16
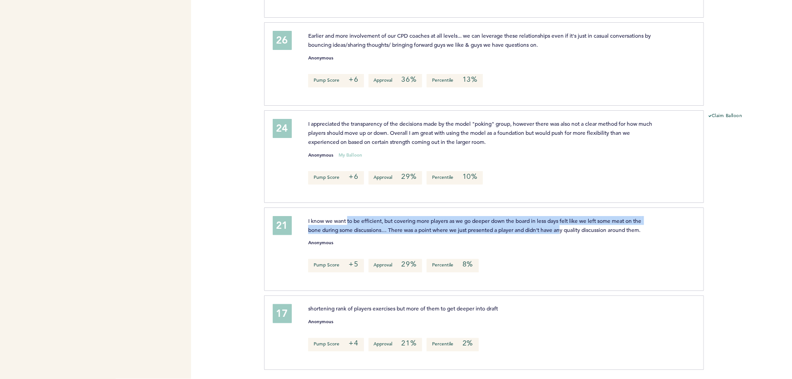
drag
click at [568, 225] on span "I know we want to be efficient, but covering more players as we go deeper down …" at bounding box center [475, 225] width 335 height 16
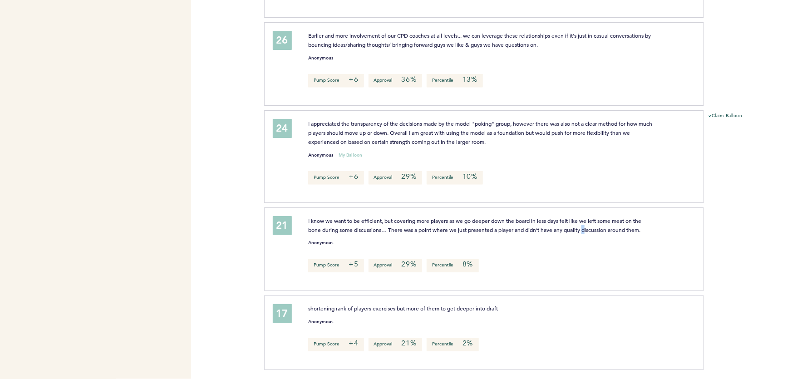
click at [587, 223] on span "I know we want to be efficient, but covering more players as we go deeper down …" at bounding box center [475, 225] width 335 height 16
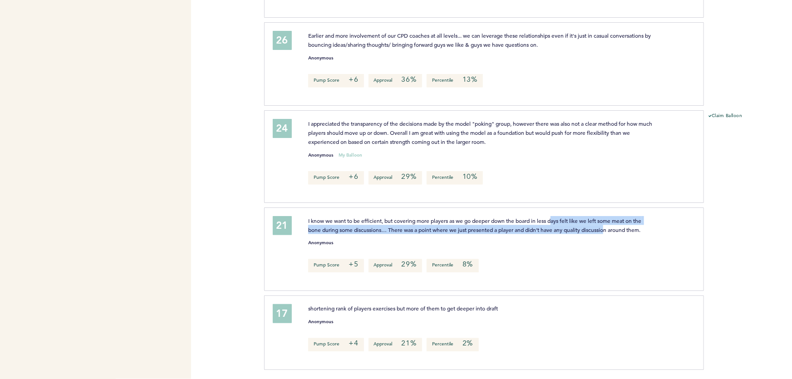
click at [524, 216] on p "I know we want to be efficient, but covering more players as we go deeper down …" at bounding box center [480, 225] width 345 height 18
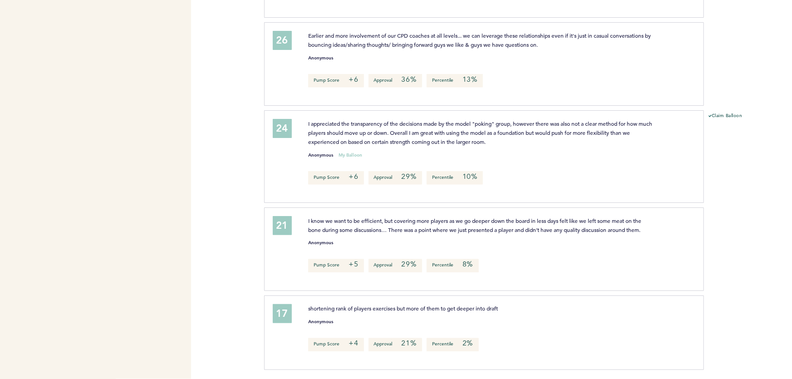
click at [516, 211] on div "21 I know we want to be efficient, but covering more players as we go deeper do…" at bounding box center [484, 249] width 440 height 84
click at [629, 220] on div "21 I know we want to be efficient, but covering more players as we go deeper do…" at bounding box center [484, 249] width 440 height 84
click at [634, 221] on p "I know we want to be efficient, but covering more players as we go deeper down …" at bounding box center [480, 225] width 345 height 18
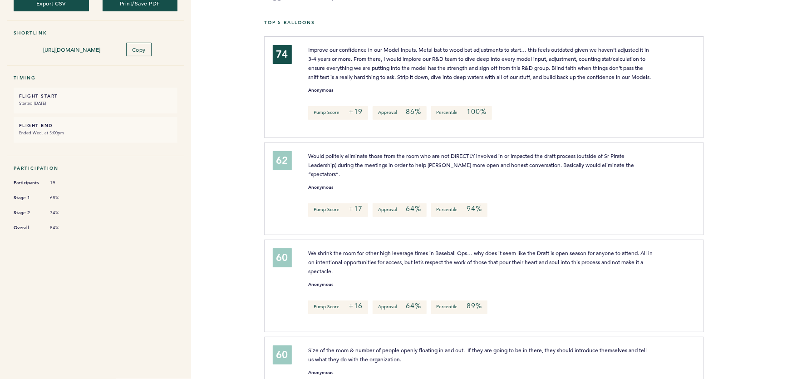
scroll to position [0, 0]
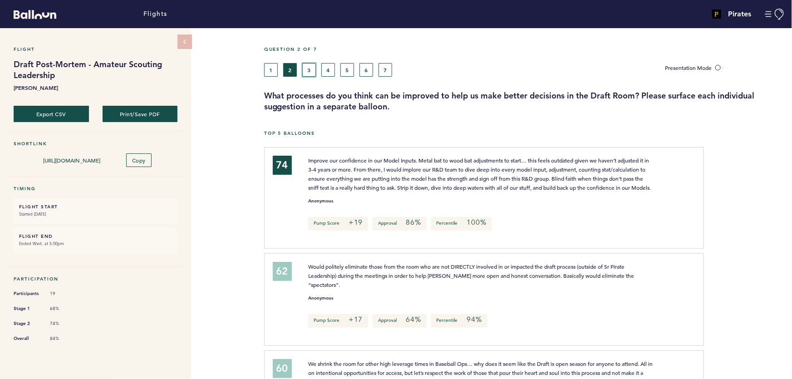
click at [313, 66] on button "3" at bounding box center [309, 70] width 14 height 14
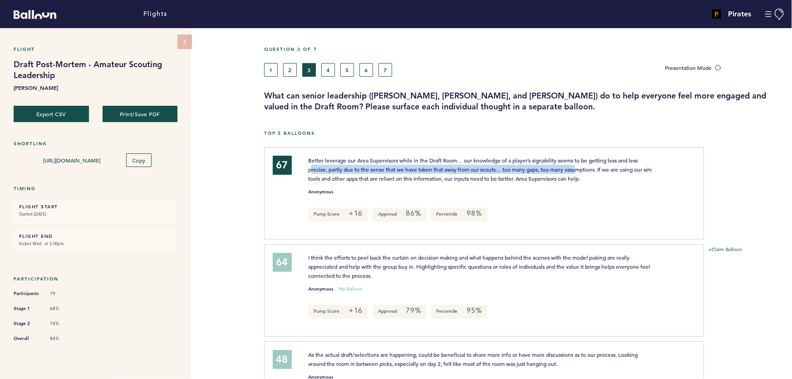
drag, startPoint x: 311, startPoint y: 167, endPoint x: 594, endPoint y: 169, distance: 282.4
click at [590, 168] on span "Better leverage our Area Supervisors while in the Draft Room… our knowledge of …" at bounding box center [480, 169] width 345 height 25
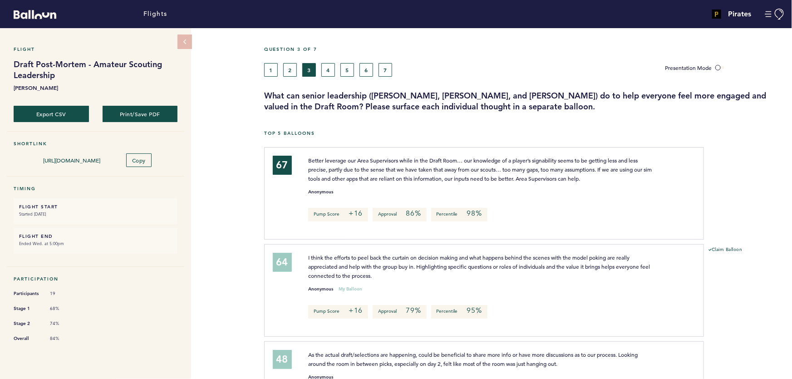
drag, startPoint x: 594, startPoint y: 169, endPoint x: 615, endPoint y: 169, distance: 20.9
click at [600, 169] on span "Better leverage our Area Supervisors while in the Draft Room… our knowledge of …" at bounding box center [480, 169] width 345 height 25
drag, startPoint x: 332, startPoint y: 178, endPoint x: 527, endPoint y: 176, distance: 194.8
click at [523, 176] on span "Better leverage our Area Supervisors while in the Draft Room… our knowledge of …" at bounding box center [480, 169] width 345 height 25
drag, startPoint x: 536, startPoint y: 176, endPoint x: 550, endPoint y: 176, distance: 14.1
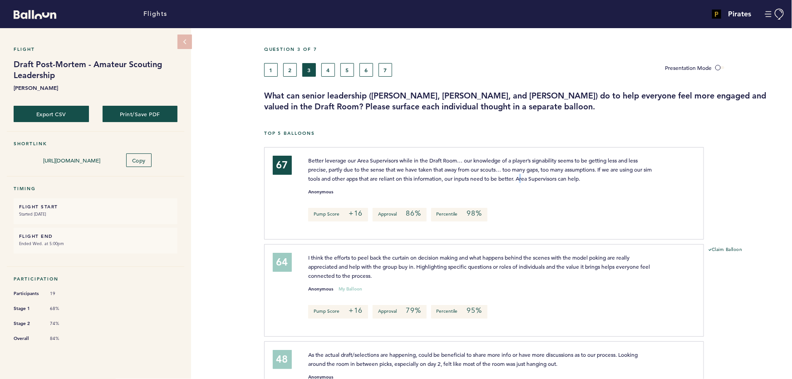
click at [537, 176] on span "Better leverage our Area Supervisors while in the Draft Room… our knowledge of …" at bounding box center [480, 169] width 345 height 25
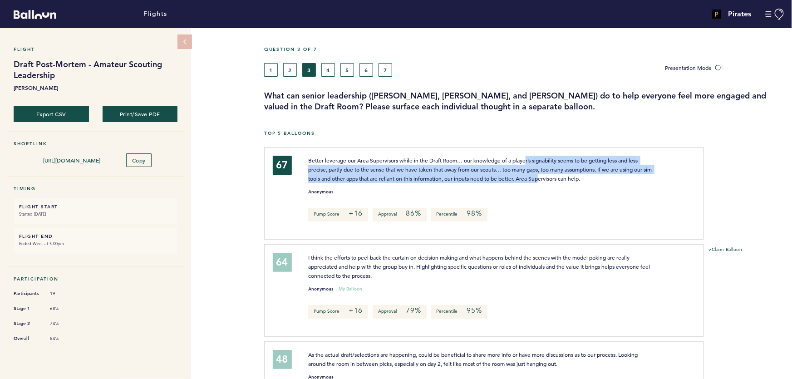
click at [527, 159] on span "Better leverage our Area Supervisors while in the Draft Room… our knowledge of …" at bounding box center [480, 169] width 345 height 25
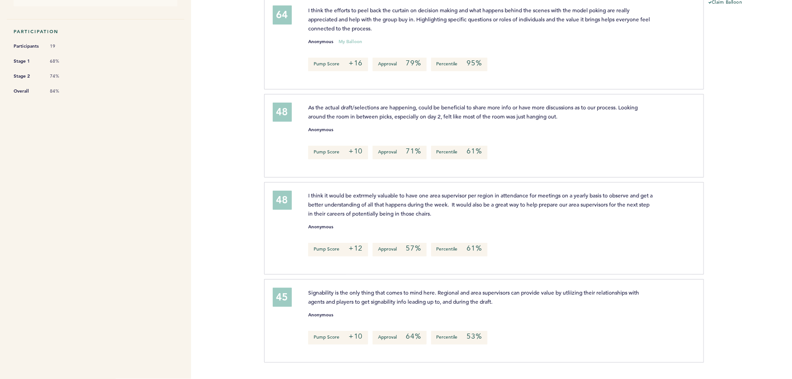
scroll to position [206, 0]
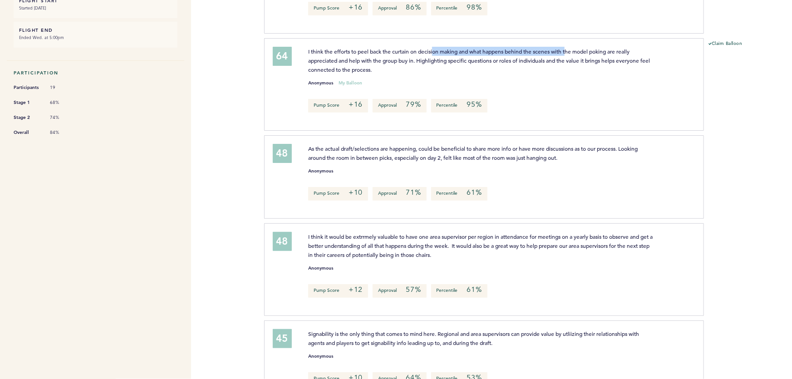
drag, startPoint x: 452, startPoint y: 49, endPoint x: 573, endPoint y: 49, distance: 121.2
click at [569, 49] on span "I think the efforts to peel back the curtain on decision making and what happen…" at bounding box center [479, 60] width 343 height 25
drag, startPoint x: 583, startPoint y: 49, endPoint x: 601, endPoint y: 49, distance: 17.3
click at [584, 49] on span "I think the efforts to peel back the curtain on decision making and what happen…" at bounding box center [479, 60] width 343 height 25
drag, startPoint x: 599, startPoint y: 48, endPoint x: 518, endPoint y: 47, distance: 81.7
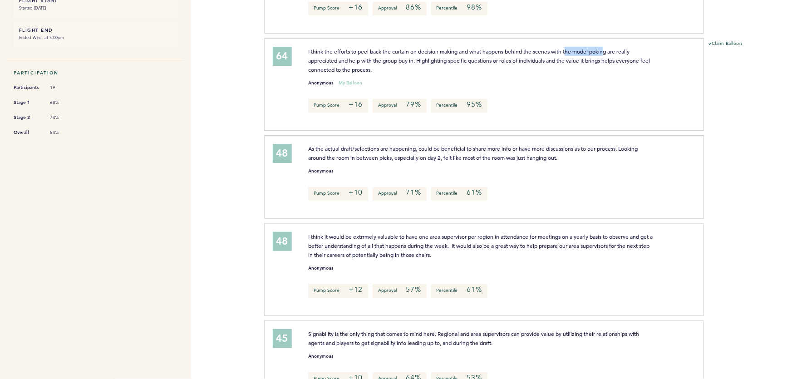
click at [540, 48] on span "I think the efforts to peel back the curtain on decision making and what happen…" at bounding box center [479, 60] width 343 height 25
click at [508, 48] on span "I think the efforts to peel back the curtain on decision making and what happen…" at bounding box center [479, 60] width 343 height 25
drag, startPoint x: 330, startPoint y: 56, endPoint x: 514, endPoint y: 57, distance: 184.3
click at [511, 57] on span "I think the efforts to peel back the curtain on decision making and what happen…" at bounding box center [479, 60] width 343 height 25
click at [527, 58] on span "I think the efforts to peel back the curtain on decision making and what happen…" at bounding box center [479, 60] width 343 height 25
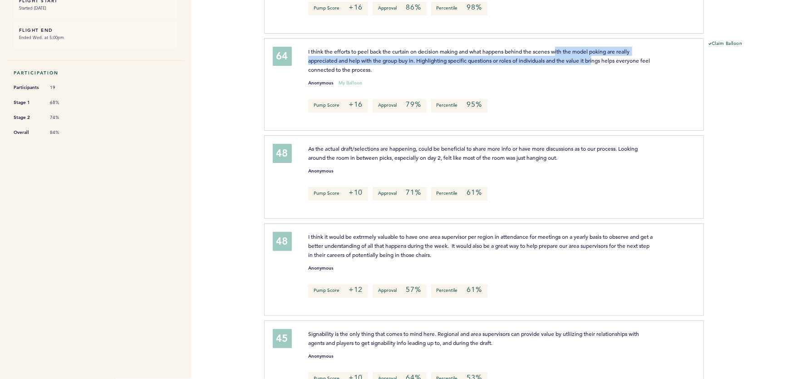
drag, startPoint x: 593, startPoint y: 57, endPoint x: 556, endPoint y: 48, distance: 38.2
click at [557, 48] on span "I think the efforts to peel back the curtain on decision making and what happen…" at bounding box center [479, 60] width 343 height 25
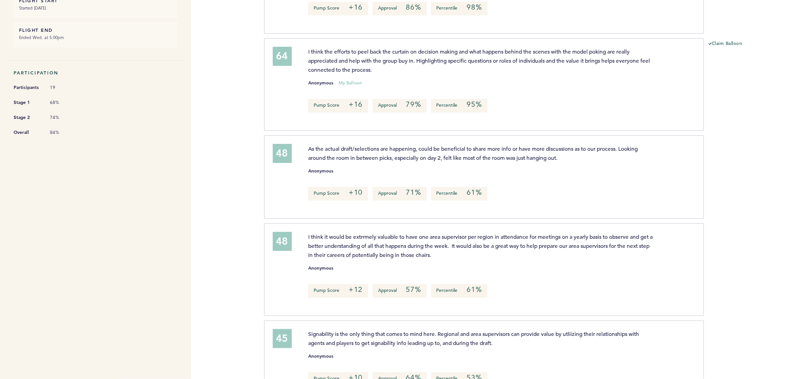
click at [556, 48] on span "I think the efforts to peel back the curtain on decision making and what happen…" at bounding box center [479, 60] width 343 height 25
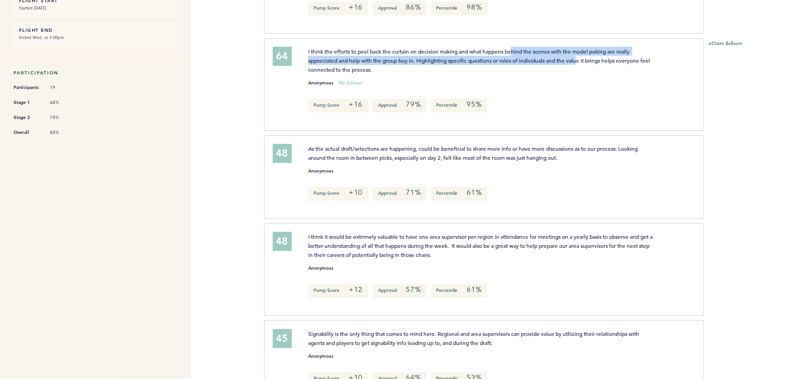
drag, startPoint x: 516, startPoint y: 49, endPoint x: 596, endPoint y: 57, distance: 80.3
click at [596, 57] on span "I think the efforts to peel back the curtain on decision making and what happen…" at bounding box center [479, 60] width 343 height 25
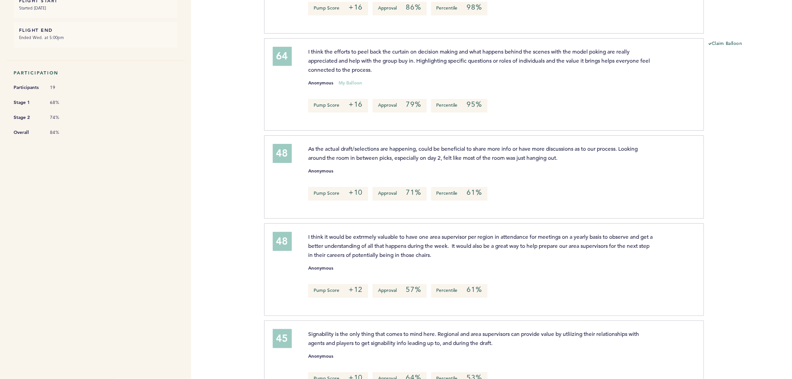
click at [605, 58] on span "I think the efforts to peel back the curtain on decision making and what happen…" at bounding box center [479, 60] width 343 height 25
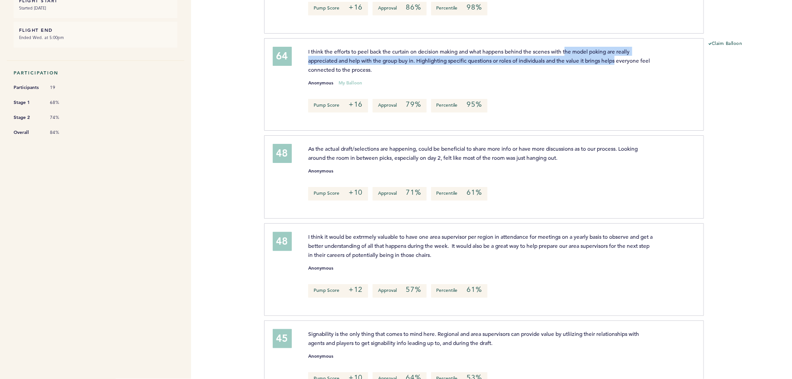
drag, startPoint x: 619, startPoint y: 58, endPoint x: 563, endPoint y: 47, distance: 57.3
click at [564, 48] on span "I think the efforts to peel back the curtain on decision making and what happen…" at bounding box center [479, 60] width 343 height 25
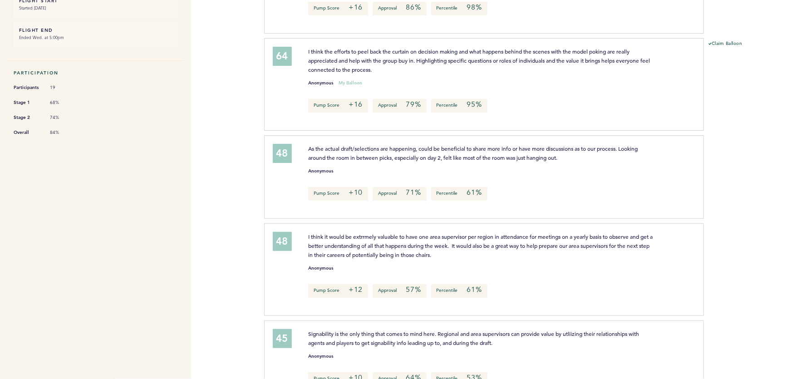
click at [563, 48] on span "I think the efforts to peel back the curtain on decision making and what happen…" at bounding box center [479, 60] width 343 height 25
drag, startPoint x: 325, startPoint y: 66, endPoint x: 370, endPoint y: 66, distance: 44.9
click at [364, 66] on span "I think the efforts to peel back the curtain on decision making and what happen…" at bounding box center [479, 60] width 343 height 25
drag, startPoint x: 433, startPoint y: 56, endPoint x: 549, endPoint y: 56, distance: 116.2
click at [537, 56] on span "I think the efforts to peel back the curtain on decision making and what happen…" at bounding box center [479, 60] width 343 height 25
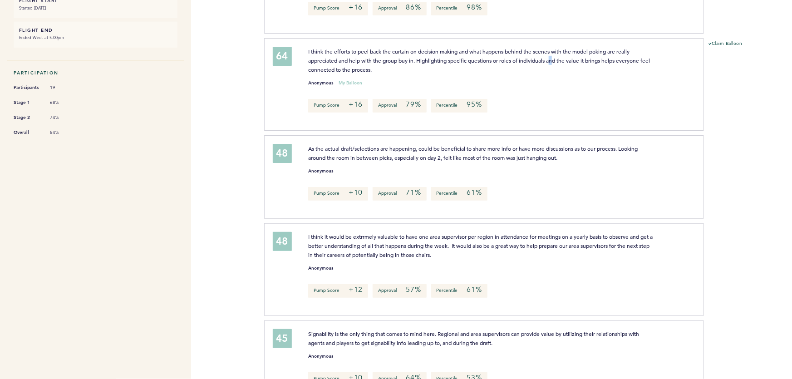
drag, startPoint x: 554, startPoint y: 56, endPoint x: 563, endPoint y: 56, distance: 8.6
click at [555, 56] on span "I think the efforts to peel back the curtain on decision making and what happen…" at bounding box center [479, 60] width 343 height 25
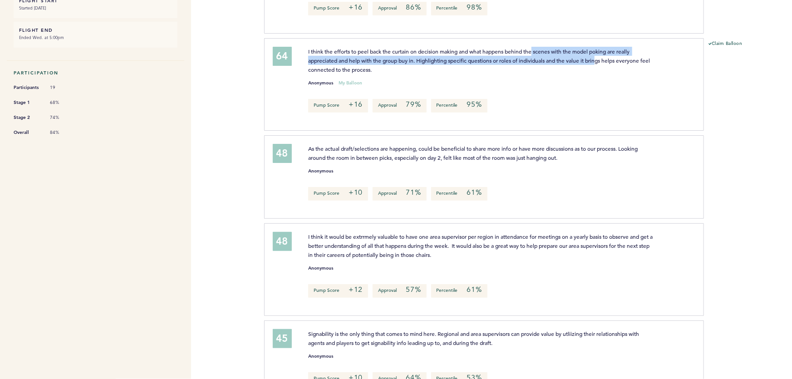
drag, startPoint x: 577, startPoint y: 54, endPoint x: 533, endPoint y: 48, distance: 44.0
click at [533, 48] on span "I think the efforts to peel back the curtain on decision making and what happen…" at bounding box center [479, 60] width 343 height 25
click at [593, 57] on span "I think the efforts to peel back the curtain on decision making and what happen…" at bounding box center [479, 60] width 343 height 25
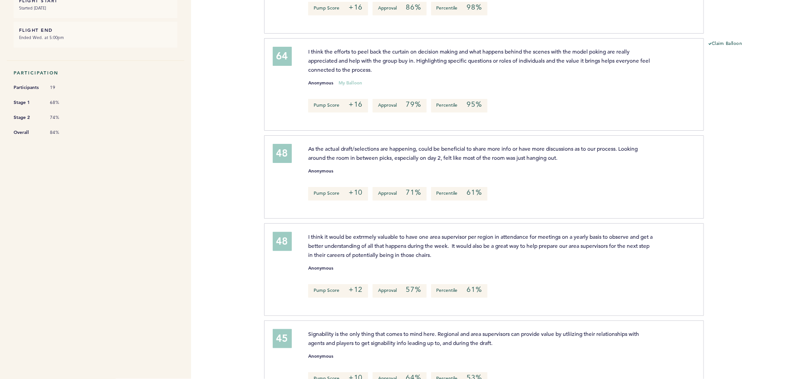
click at [603, 57] on span "I think the efforts to peel back the curtain on decision making and what happen…" at bounding box center [479, 60] width 343 height 25
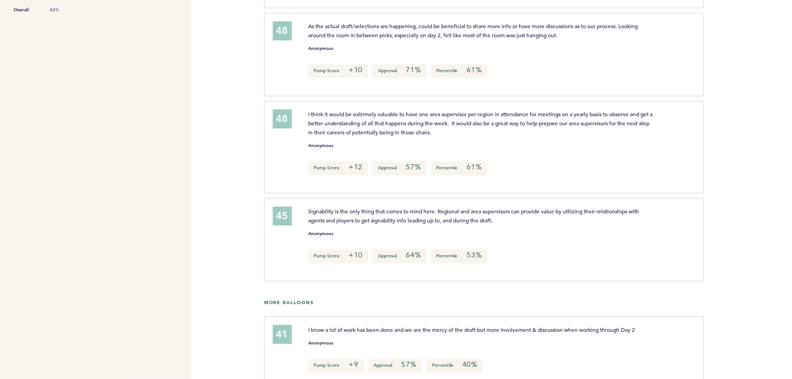
scroll to position [330, 0]
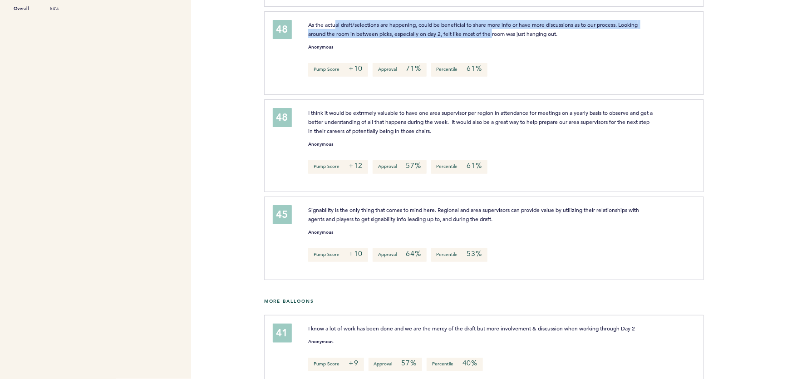
click at [499, 31] on span "As the actual draft/selections are happening, could be beneficial to share more…" at bounding box center [473, 29] width 331 height 16
click at [495, 32] on span "As the actual draft/selections are happening, could be beneficial to share more…" at bounding box center [473, 29] width 331 height 16
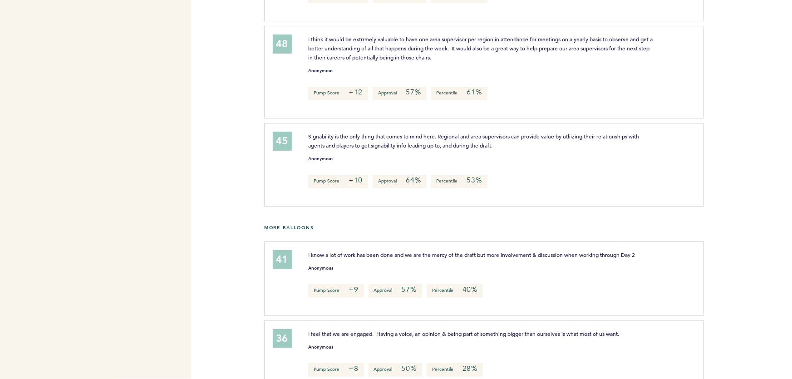
scroll to position [413, 0]
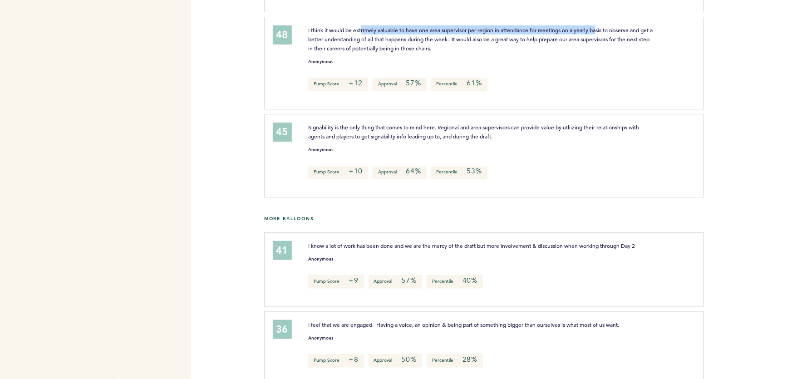
drag, startPoint x: 368, startPoint y: 28, endPoint x: 611, endPoint y: 28, distance: 242.4
click at [608, 28] on span "I think it would be extrrmely valuable to have one area supervisor per region i…" at bounding box center [481, 38] width 346 height 25
click at [620, 28] on span "I think it would be extrrmely valuable to have one area supervisor per region i…" at bounding box center [481, 38] width 346 height 25
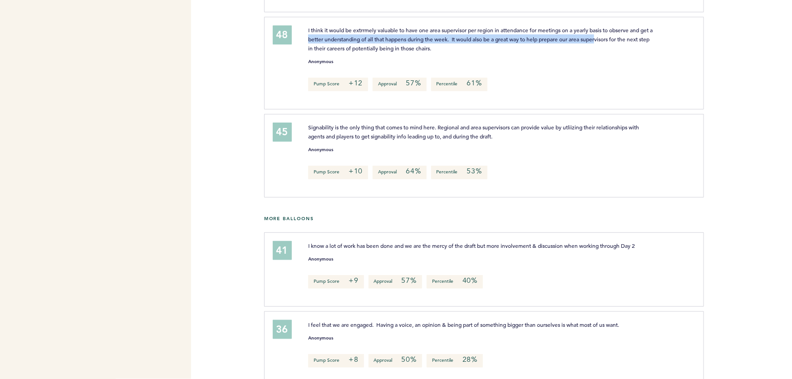
drag, startPoint x: 367, startPoint y: 35, endPoint x: 634, endPoint y: 35, distance: 267.0
click at [630, 35] on span "I think it would be extrrmely valuable to have one area supervisor per region i…" at bounding box center [481, 38] width 346 height 25
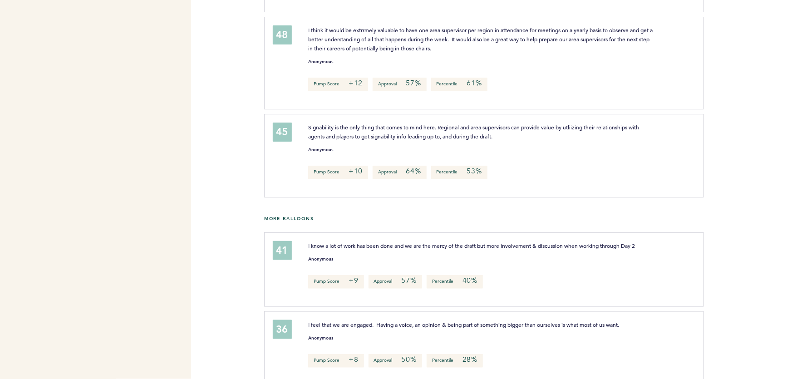
click at [643, 35] on span "I think it would be extrrmely valuable to have one area supervisor per region i…" at bounding box center [481, 38] width 346 height 25
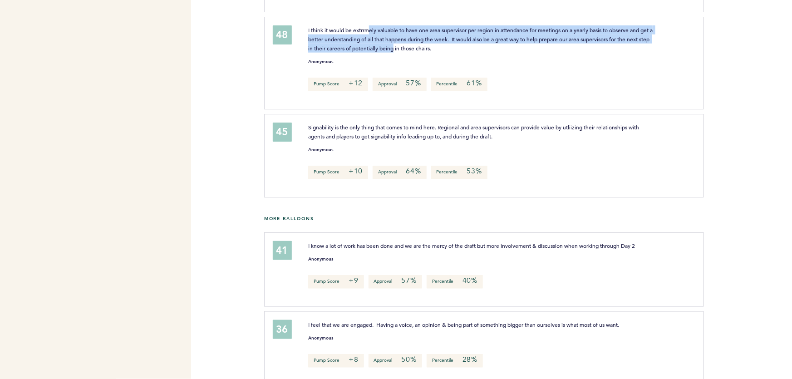
drag, startPoint x: 390, startPoint y: 36, endPoint x: 426, endPoint y: 44, distance: 37.2
click at [423, 43] on span "I think it would be extrrmely valuable to have one area supervisor per region i…" at bounding box center [481, 38] width 346 height 25
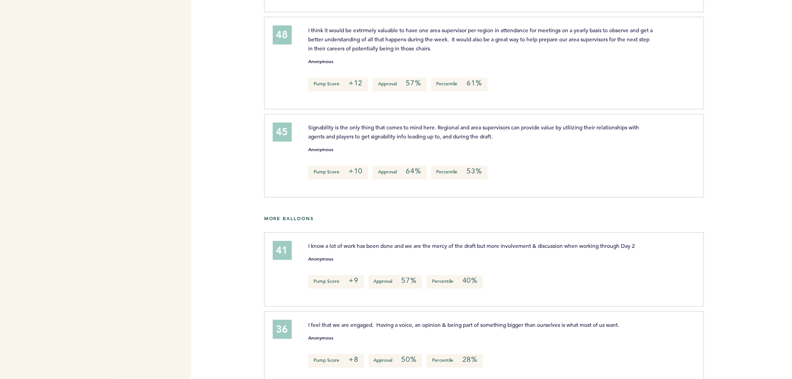
click at [426, 44] on span "I think it would be extrrmely valuable to have one area supervisor per region i…" at bounding box center [481, 38] width 346 height 25
drag, startPoint x: 416, startPoint y: 125, endPoint x: 622, endPoint y: 123, distance: 206.1
click at [618, 123] on span "Signability is the only thing that comes to mind here. Regional and area superv…" at bounding box center [474, 131] width 332 height 16
click at [627, 124] on span "Signability is the only thing that comes to mind here. Regional and area superv…" at bounding box center [474, 131] width 332 height 16
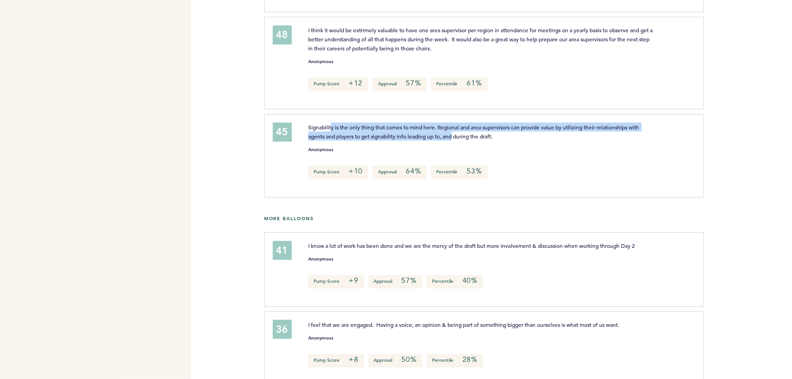
drag, startPoint x: 337, startPoint y: 127, endPoint x: 484, endPoint y: 136, distance: 146.9
click at [457, 136] on span "Signability is the only thing that comes to mind here. Regional and area superv…" at bounding box center [474, 131] width 332 height 16
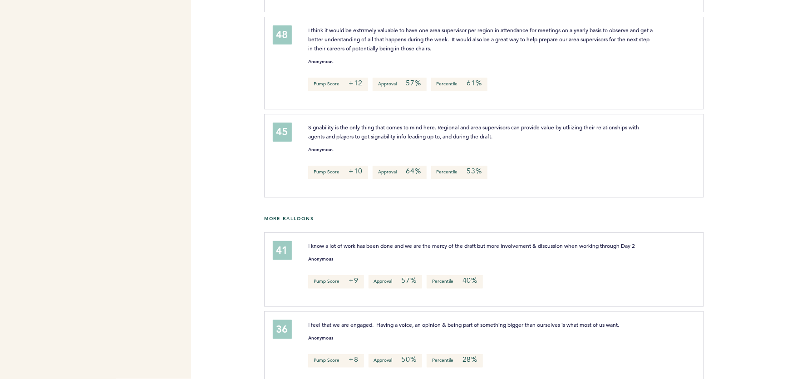
click at [484, 136] on span "Signability is the only thing that comes to mind here. Regional and area superv…" at bounding box center [474, 131] width 332 height 16
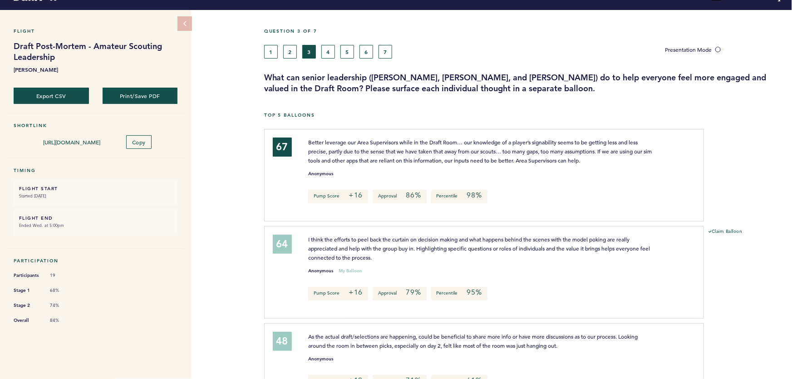
scroll to position [0, 0]
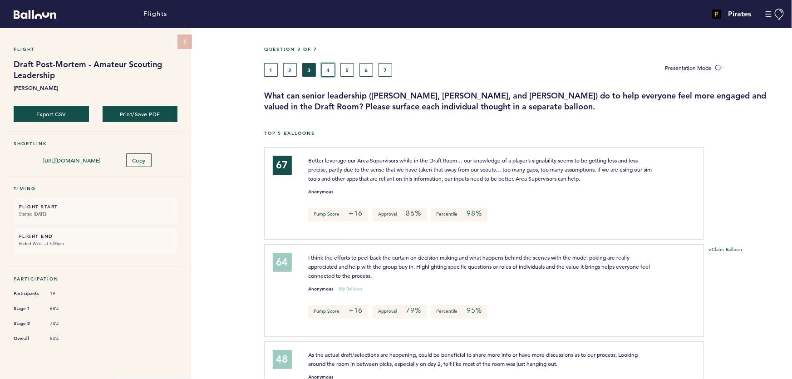
click at [326, 68] on button "4" at bounding box center [328, 70] width 14 height 14
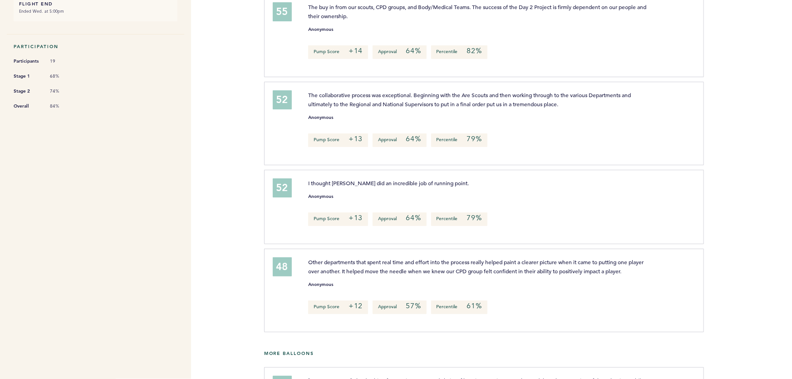
scroll to position [247, 0]
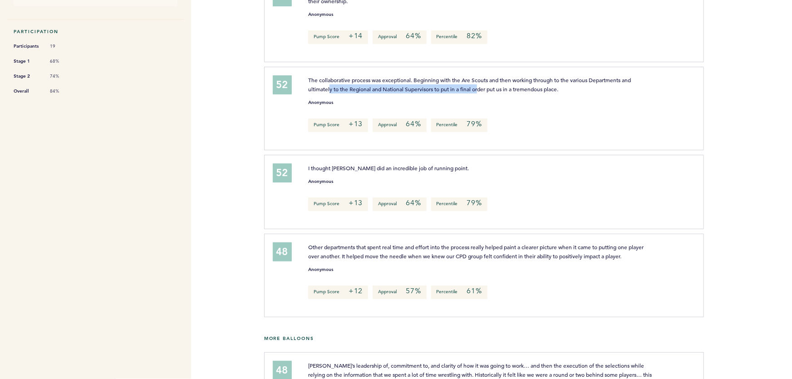
drag, startPoint x: 329, startPoint y: 86, endPoint x: 489, endPoint y: 87, distance: 159.8
click at [486, 87] on span "The collaborative process was exceptional. Beginning with the Are Scouts and th…" at bounding box center [470, 84] width 324 height 16
click at [505, 88] on span "The collaborative process was exceptional. Beginning with the Are Scouts and th…" at bounding box center [470, 84] width 324 height 16
drag, startPoint x: 531, startPoint y: 87, endPoint x: 495, endPoint y: 80, distance: 36.4
click at [495, 81] on span "The collaborative process was exceptional. Beginning with the Are Scouts and th…" at bounding box center [470, 84] width 324 height 16
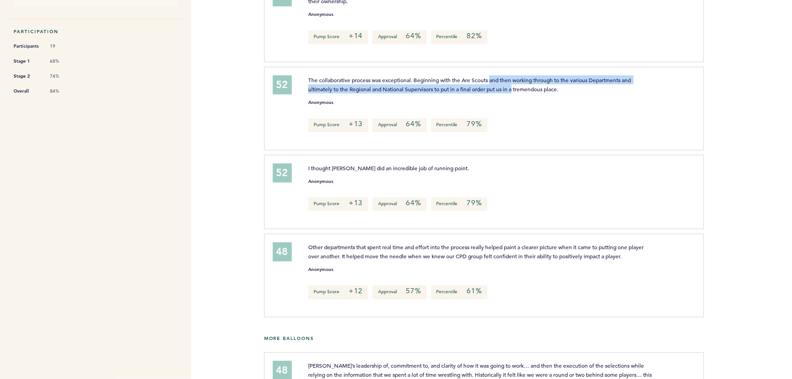
drag, startPoint x: 491, startPoint y: 79, endPoint x: 545, endPoint y: 87, distance: 54.5
click at [537, 86] on span "The collaborative process was exceptional. Beginning with the Are Scouts and th…" at bounding box center [470, 84] width 324 height 16
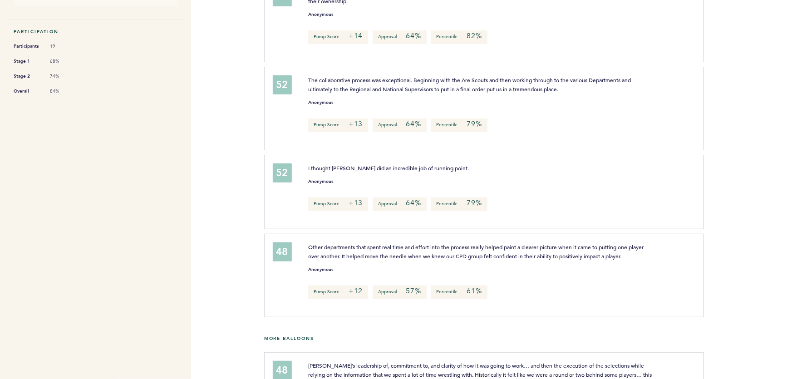
click at [548, 87] on span "The collaborative process was exceptional. Beginning with the Are Scouts and th…" at bounding box center [470, 84] width 324 height 16
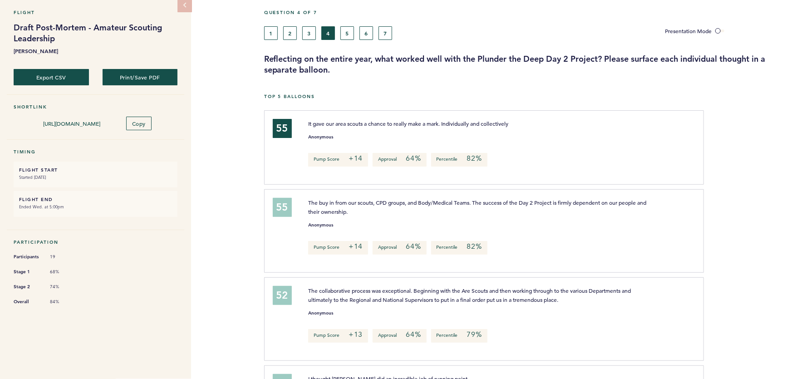
scroll to position [0, 0]
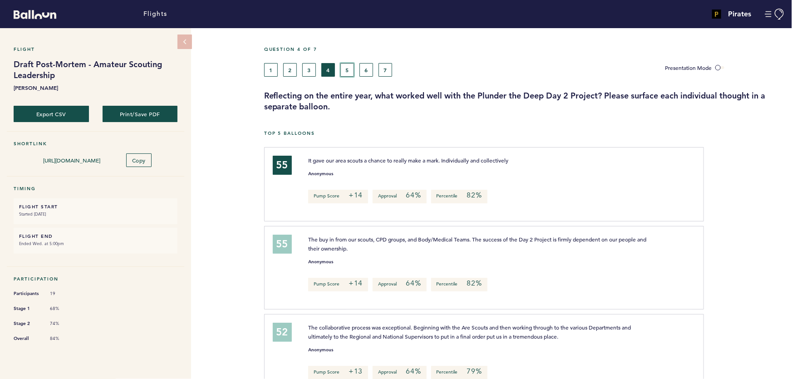
click at [341, 65] on button "5" at bounding box center [348, 70] width 14 height 14
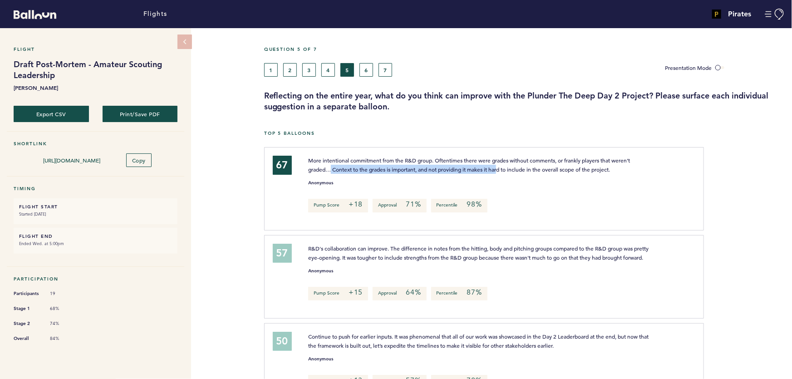
drag, startPoint x: 377, startPoint y: 166, endPoint x: 516, endPoint y: 164, distance: 138.9
click at [506, 166] on span "More intentional commitment from the R&D group. Oftentimes there were grades wi…" at bounding box center [469, 165] width 323 height 16
click at [525, 165] on p "More intentional commitment from the R&D group. Oftentimes there were grades wi…" at bounding box center [480, 165] width 345 height 18
drag, startPoint x: 526, startPoint y: 158, endPoint x: 522, endPoint y: 158, distance: 4.6
click at [523, 158] on span "More intentional commitment from the R&D group. Oftentimes there were grades wi…" at bounding box center [469, 165] width 323 height 16
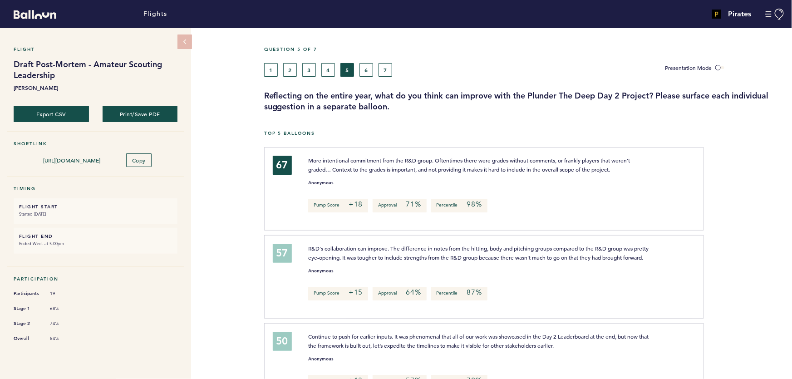
click at [593, 166] on span "More intentional commitment from the R&D group. Oftentimes there were grades wi…" at bounding box center [469, 165] width 323 height 16
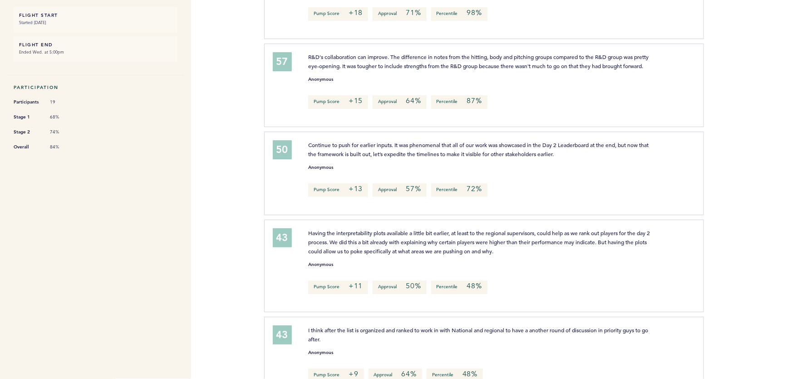
scroll to position [206, 0]
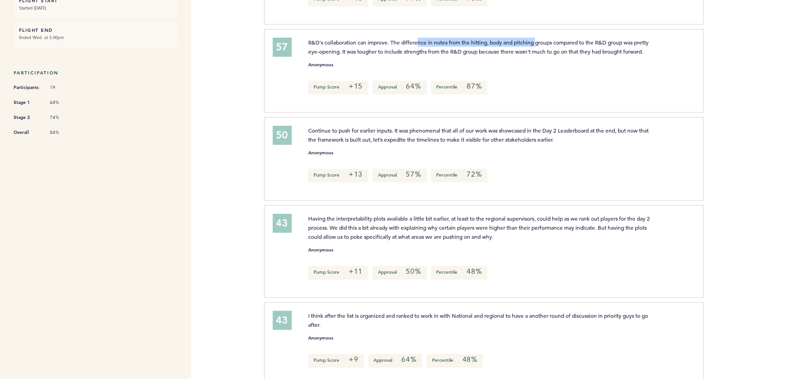
drag, startPoint x: 440, startPoint y: 39, endPoint x: 538, endPoint y: 38, distance: 97.6
click at [538, 39] on span "R&D's collaboration can improve. The difference in notes from the hitting, body…" at bounding box center [479, 47] width 342 height 16
click at [561, 41] on span "R&D's collaboration can improve. The difference in notes from the hitting, body…" at bounding box center [479, 47] width 342 height 16
drag, startPoint x: 341, startPoint y: 48, endPoint x: 558, endPoint y: 46, distance: 217.9
click at [531, 46] on span "R&D's collaboration can improve. The difference in notes from the hitting, body…" at bounding box center [479, 47] width 342 height 16
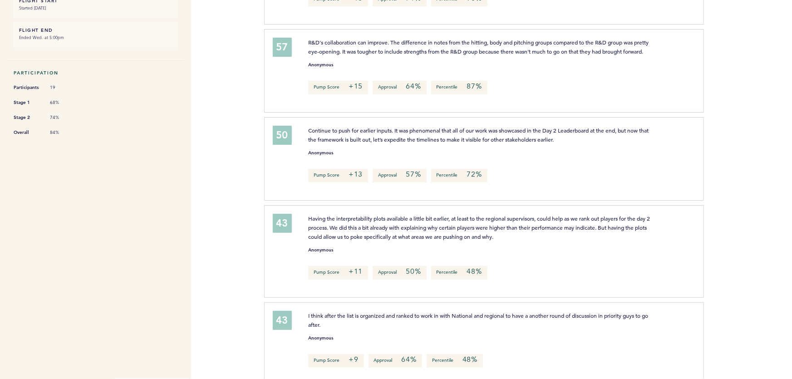
click at [561, 47] on span "R&D's collaboration can improve. The difference in notes from the hitting, body…" at bounding box center [479, 47] width 342 height 16
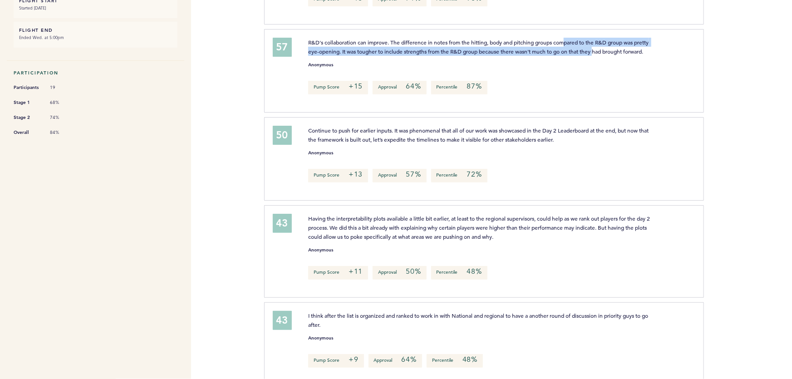
drag, startPoint x: 602, startPoint y: 44, endPoint x: 559, endPoint y: 39, distance: 43.0
click at [565, 40] on p "R&D's collaboration can improve. The difference in notes from the hitting, body…" at bounding box center [480, 47] width 345 height 18
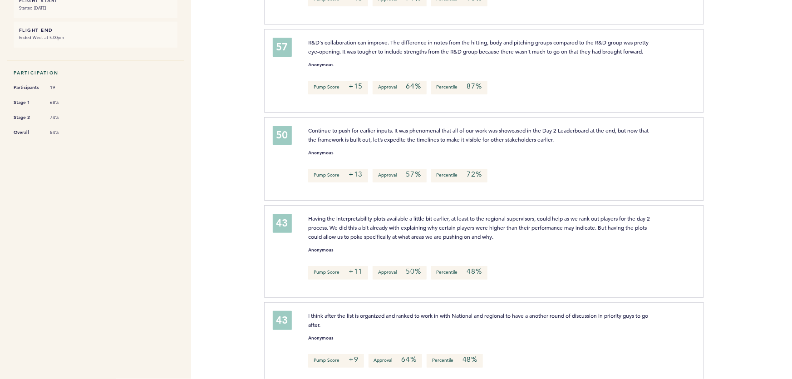
drag, startPoint x: 559, startPoint y: 39, endPoint x: 536, endPoint y: 39, distance: 22.7
click at [558, 39] on span "R&D's collaboration can improve. The difference in notes from the hitting, body…" at bounding box center [479, 47] width 342 height 16
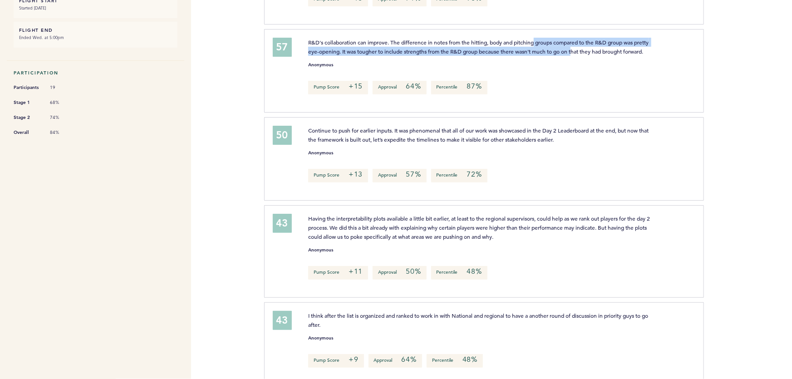
drag, startPoint x: 539, startPoint y: 40, endPoint x: 613, endPoint y: 49, distance: 75.0
click at [607, 49] on span "R&D's collaboration can improve. The difference in notes from the hitting, body…" at bounding box center [479, 47] width 342 height 16
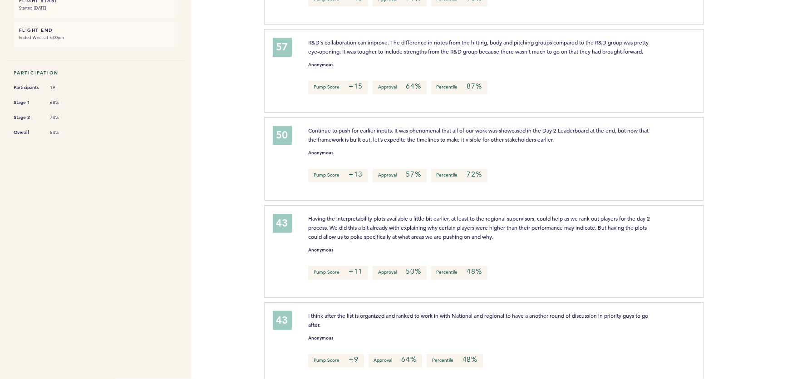
click at [620, 49] on span "R&D's collaboration can improve. The difference in notes from the hitting, body…" at bounding box center [479, 47] width 342 height 16
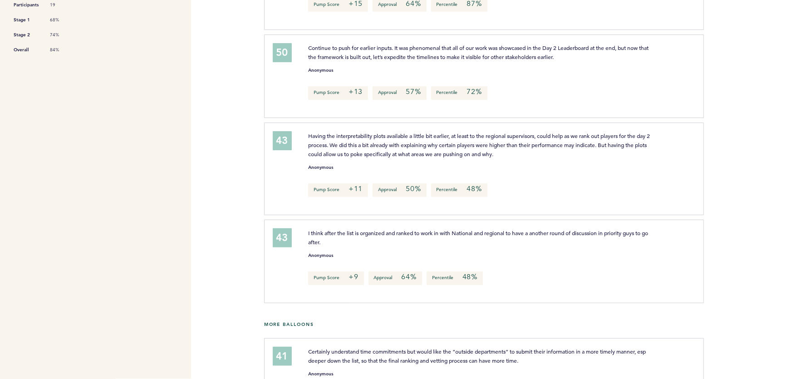
scroll to position [330, 0]
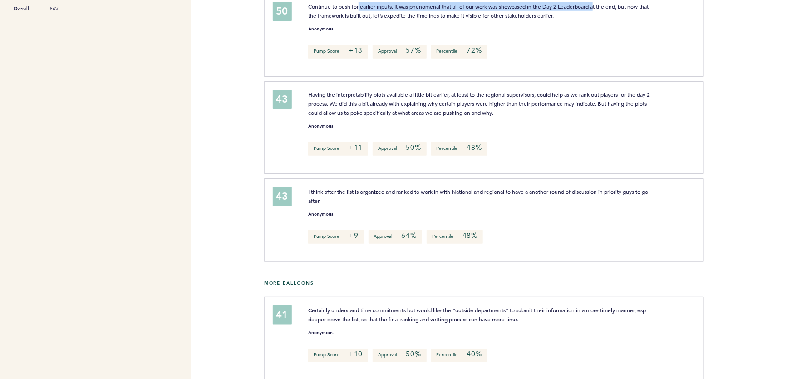
drag, startPoint x: 374, startPoint y: 13, endPoint x: 603, endPoint y: 12, distance: 229.7
click at [599, 12] on span "Continue to push for earlier inputs. It was phenomenal that all of our work was…" at bounding box center [479, 11] width 342 height 16
click at [604, 12] on span "Continue to push for earlier inputs. It was phenomenal that all of our work was…" at bounding box center [479, 11] width 342 height 16
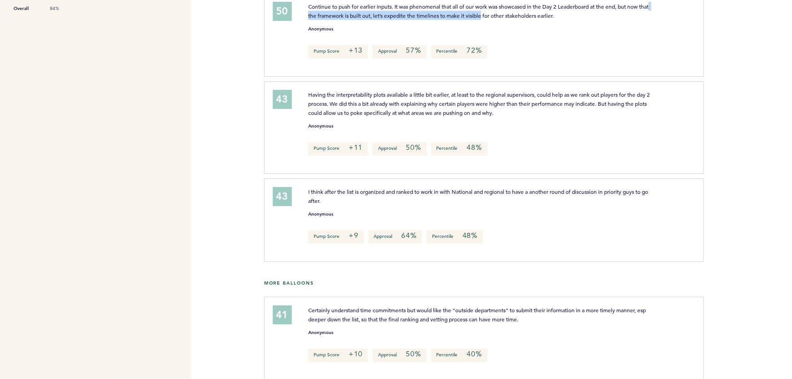
drag, startPoint x: 321, startPoint y: 21, endPoint x: 512, endPoint y: 22, distance: 190.7
click at [500, 19] on span "Continue to push for earlier inputs. It was phenomenal that all of our work was…" at bounding box center [479, 11] width 342 height 16
click at [523, 19] on span "Continue to push for earlier inputs. It was phenomenal that all of our work was…" at bounding box center [479, 11] width 342 height 16
drag, startPoint x: 482, startPoint y: 18, endPoint x: 464, endPoint y: 17, distance: 17.8
click at [469, 17] on p "Continue to push for earlier inputs. It was phenomenal that all of our work was…" at bounding box center [480, 11] width 345 height 18
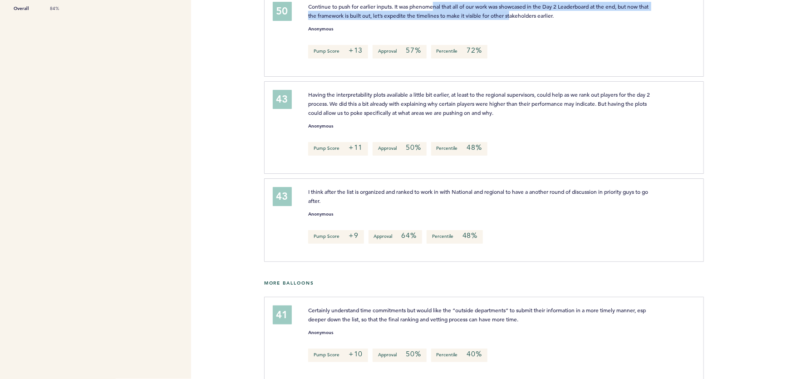
drag, startPoint x: 451, startPoint y: 17, endPoint x: 529, endPoint y: 22, distance: 78.3
click at [526, 19] on span "Continue to push for earlier inputs. It was phenomenal that all of our work was…" at bounding box center [479, 11] width 342 height 16
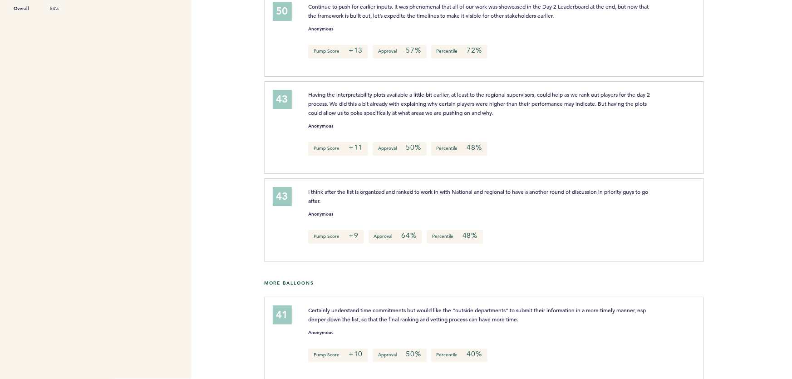
click at [538, 19] on span "Continue to push for earlier inputs. It was phenomenal that all of our work was…" at bounding box center [479, 11] width 342 height 16
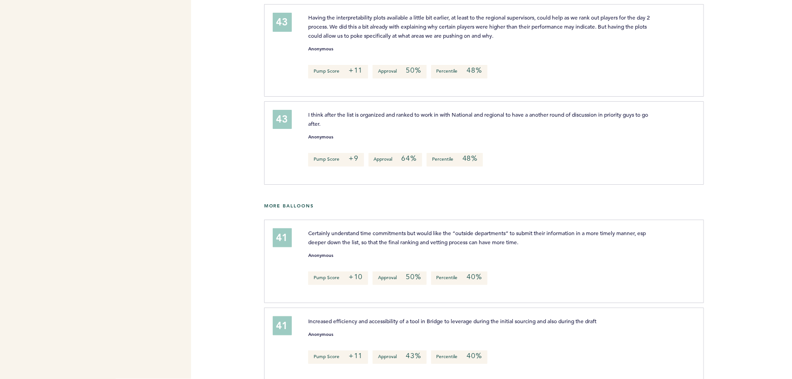
scroll to position [413, 0]
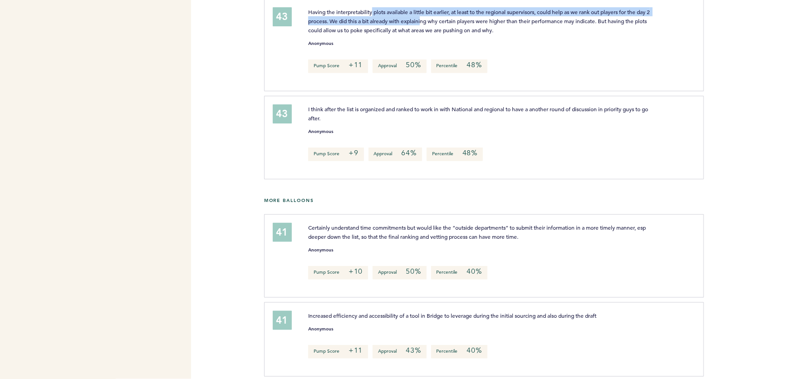
drag, startPoint x: 372, startPoint y: 18, endPoint x: 440, endPoint y: 32, distance: 70.0
click at [439, 32] on p "Having the interpretability plots available a little bit earlier, at least to t…" at bounding box center [480, 20] width 345 height 27
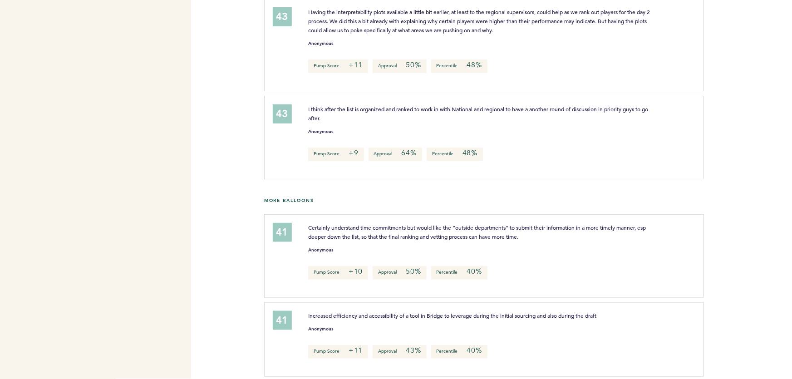
drag, startPoint x: 446, startPoint y: 32, endPoint x: 469, endPoint y: 33, distance: 22.3
click at [447, 32] on p "Having the interpretability plots available a little bit earlier, at least to t…" at bounding box center [480, 20] width 345 height 27
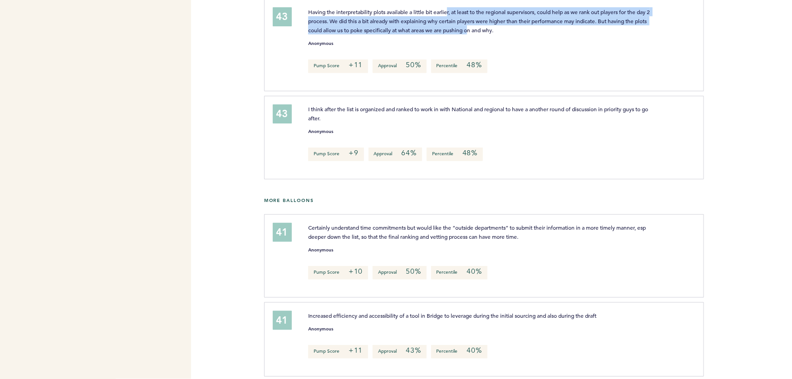
drag, startPoint x: 494, startPoint y: 36, endPoint x: 449, endPoint y: 18, distance: 49.2
click at [449, 18] on span "Having the interpretability plots available a little bit earlier, at least to t…" at bounding box center [479, 20] width 343 height 25
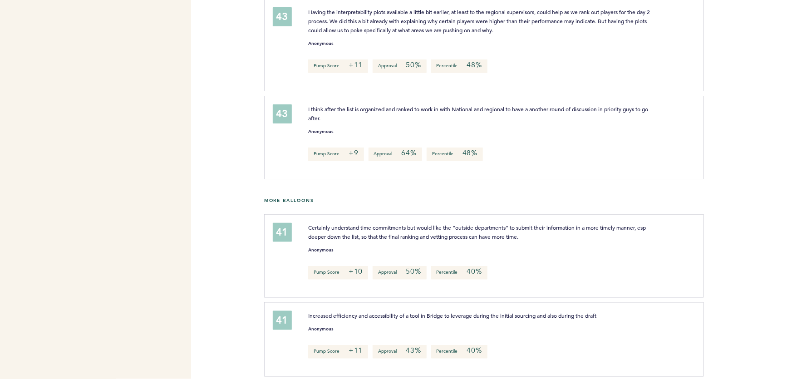
click at [448, 18] on span "Having the interpretability plots available a little bit earlier, at least to t…" at bounding box center [479, 20] width 343 height 25
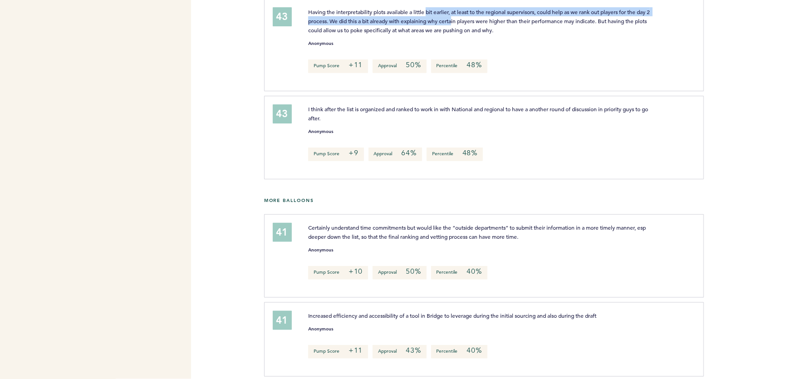
drag, startPoint x: 430, startPoint y: 18, endPoint x: 475, endPoint y: 33, distance: 48.2
click at [474, 33] on p "Having the interpretability plots available a little bit earlier, at least to t…" at bounding box center [480, 20] width 345 height 27
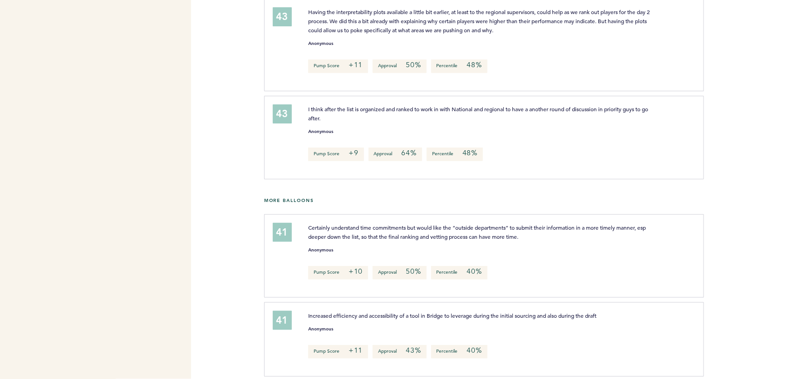
click at [482, 34] on span "Having the interpretability plots available a little bit earlier, at least to t…" at bounding box center [479, 20] width 343 height 25
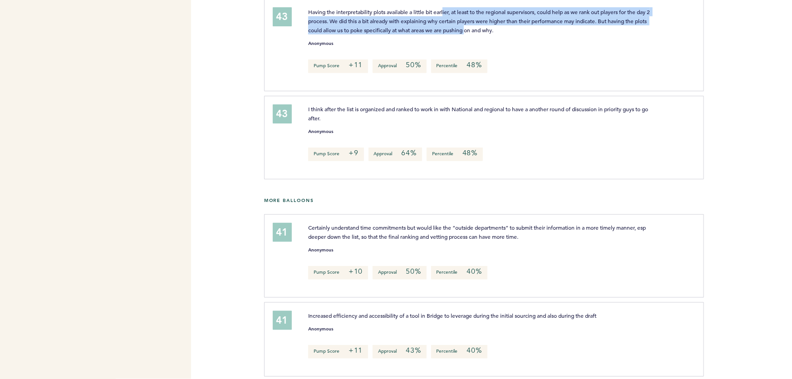
drag, startPoint x: 483, startPoint y: 32, endPoint x: 444, endPoint y: 18, distance: 40.9
click at [444, 18] on span "Having the interpretability plots available a little bit earlier, at least to t…" at bounding box center [479, 20] width 343 height 25
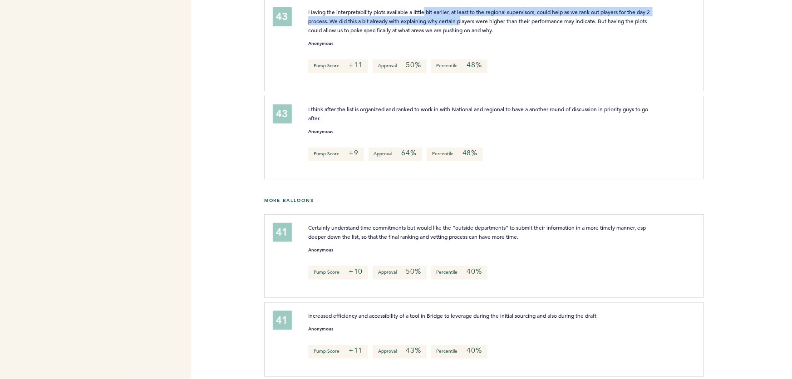
drag, startPoint x: 427, startPoint y: 19, endPoint x: 483, endPoint y: 33, distance: 57.6
click at [481, 32] on p "Having the interpretability plots available a little bit earlier, at least to t…" at bounding box center [480, 20] width 345 height 27
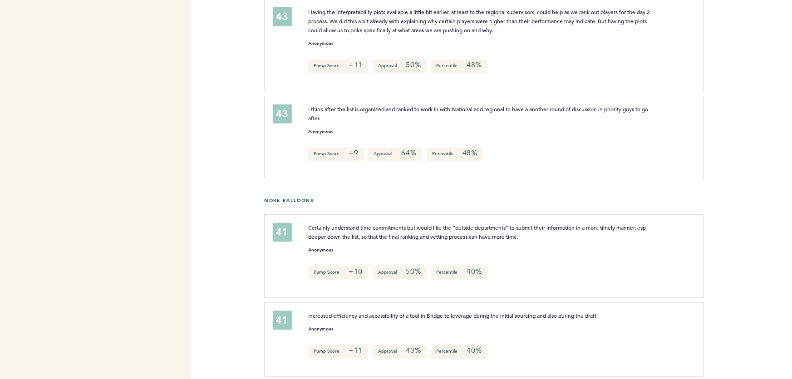
drag, startPoint x: 486, startPoint y: 33, endPoint x: 497, endPoint y: 35, distance: 11.0
click at [486, 33] on p "Having the interpretability plots available a little bit earlier, at least to t…" at bounding box center [480, 20] width 345 height 27
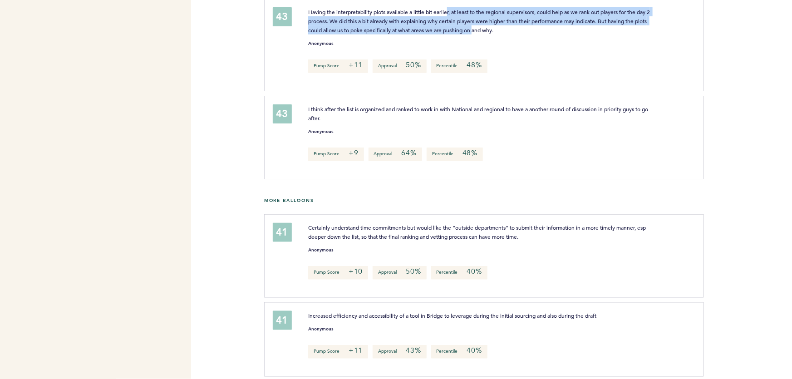
drag, startPoint x: 499, startPoint y: 35, endPoint x: 448, endPoint y: 19, distance: 54.3
click at [448, 20] on span "Having the interpretability plots available a little bit earlier, at least to t…" at bounding box center [479, 20] width 343 height 25
click at [353, 27] on span "Having the interpretability plots available a little bit earlier, at least to t…" at bounding box center [479, 20] width 343 height 25
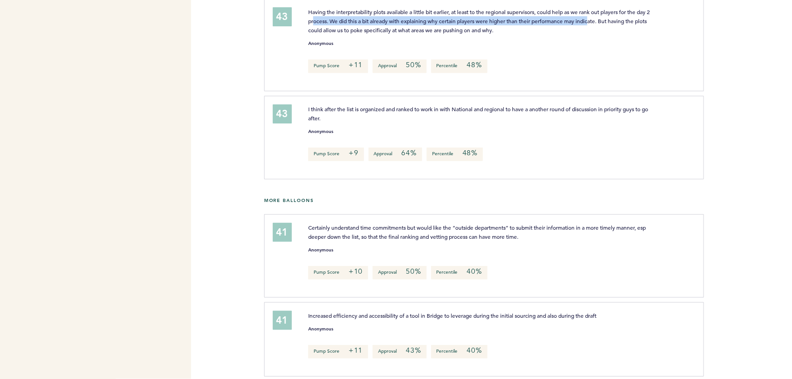
drag, startPoint x: 367, startPoint y: 28, endPoint x: 607, endPoint y: 25, distance: 240.2
click at [607, 25] on span "Having the interpretability plots available a little bit earlier, at least to t…" at bounding box center [479, 20] width 343 height 25
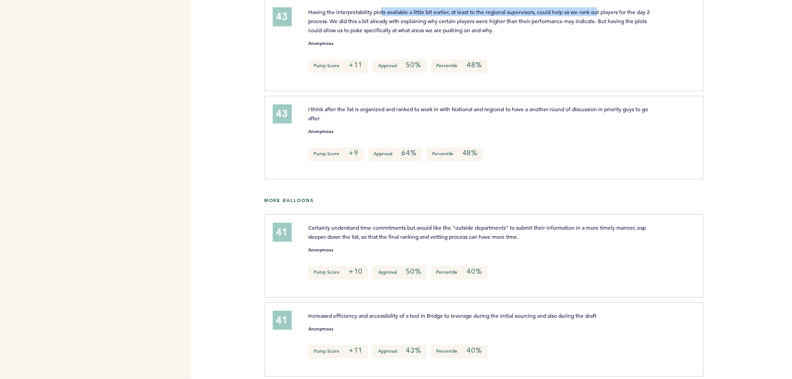
drag, startPoint x: 384, startPoint y: 18, endPoint x: 605, endPoint y: 19, distance: 221.1
click at [605, 19] on span "Having the interpretability plots available a little bit earlier, at least to t…" at bounding box center [479, 20] width 343 height 25
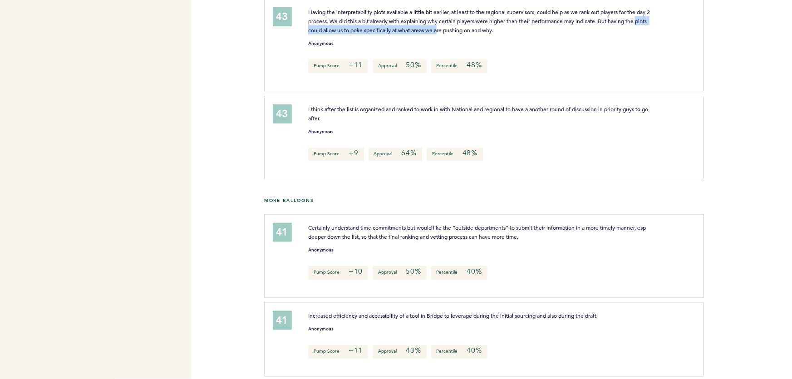
drag, startPoint x: 360, startPoint y: 35, endPoint x: 480, endPoint y: 36, distance: 120.3
click at [467, 34] on span "Having the interpretability plots available a little bit earlier, at least to t…" at bounding box center [479, 20] width 343 height 25
drag, startPoint x: 483, startPoint y: 36, endPoint x: 488, endPoint y: 36, distance: 5.5
click at [483, 34] on span "Having the interpretability plots available a little bit earlier, at least to t…" at bounding box center [479, 20] width 343 height 25
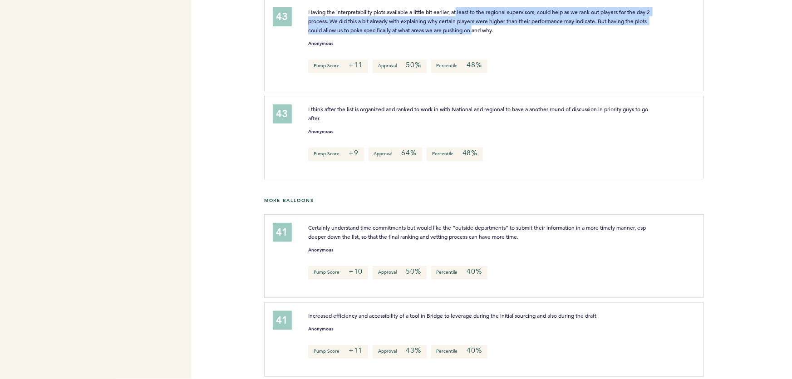
drag, startPoint x: 498, startPoint y: 36, endPoint x: 454, endPoint y: 20, distance: 46.2
click at [455, 21] on span "Having the interpretability plots available a little bit earlier, at least to t…" at bounding box center [479, 20] width 343 height 25
click at [454, 20] on span "Having the interpretability plots available a little bit earlier, at least to t…" at bounding box center [479, 20] width 343 height 25
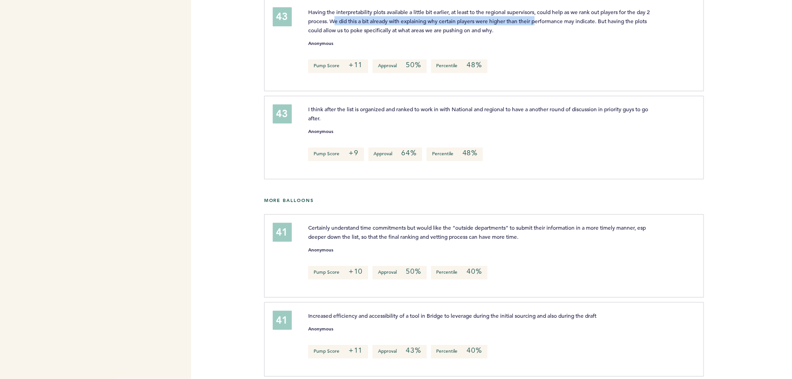
drag, startPoint x: 350, startPoint y: 27, endPoint x: 559, endPoint y: 27, distance: 209.3
click at [558, 27] on span "Having the interpretability plots available a little bit earlier, at least to t…" at bounding box center [479, 20] width 343 height 25
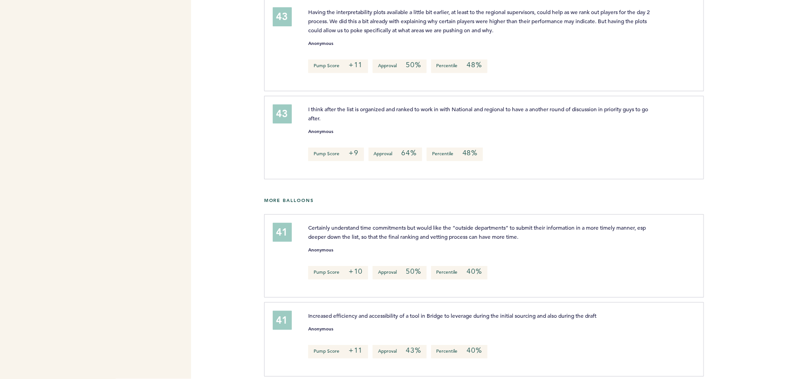
drag, startPoint x: 582, startPoint y: 27, endPoint x: 599, endPoint y: 27, distance: 16.8
click at [584, 27] on span "Having the interpretability plots available a little bit earlier, at least to t…" at bounding box center [479, 20] width 343 height 25
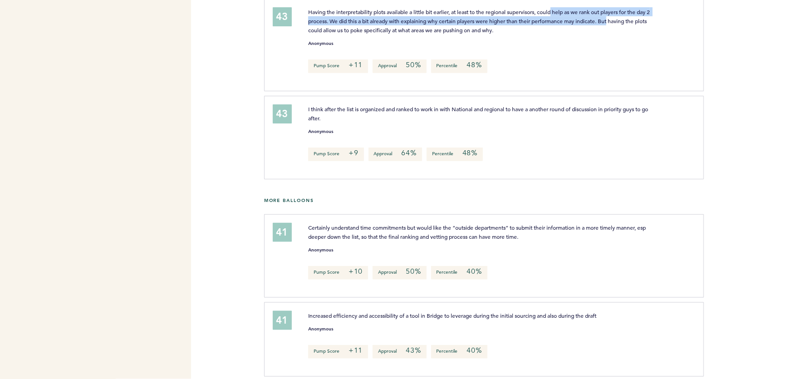
drag, startPoint x: 626, startPoint y: 27, endPoint x: 554, endPoint y: 21, distance: 72.0
click at [555, 21] on span "Having the interpretability plots available a little bit earlier, at least to t…" at bounding box center [479, 20] width 343 height 25
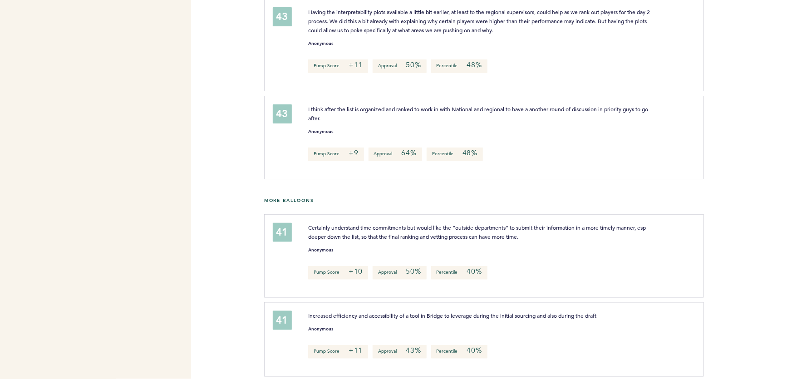
drag, startPoint x: 554, startPoint y: 21, endPoint x: 396, endPoint y: 23, distance: 158.0
click at [554, 21] on span "Having the interpretability plots available a little bit earlier, at least to t…" at bounding box center [479, 20] width 343 height 25
drag, startPoint x: 341, startPoint y: 38, endPoint x: 431, endPoint y: 37, distance: 89.4
click at [431, 34] on span "Having the interpretability plots available a little bit earlier, at least to t…" at bounding box center [479, 20] width 343 height 25
click at [467, 34] on span "Having the interpretability plots available a little bit earlier, at least to t…" at bounding box center [479, 20] width 343 height 25
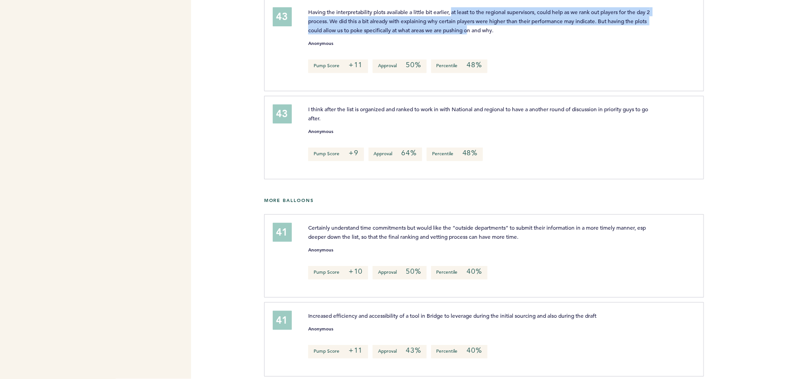
drag, startPoint x: 474, startPoint y: 29, endPoint x: 452, endPoint y: 21, distance: 23.1
click at [454, 23] on p "Having the interpretability plots available a little bit earlier, at least to t…" at bounding box center [480, 20] width 345 height 27
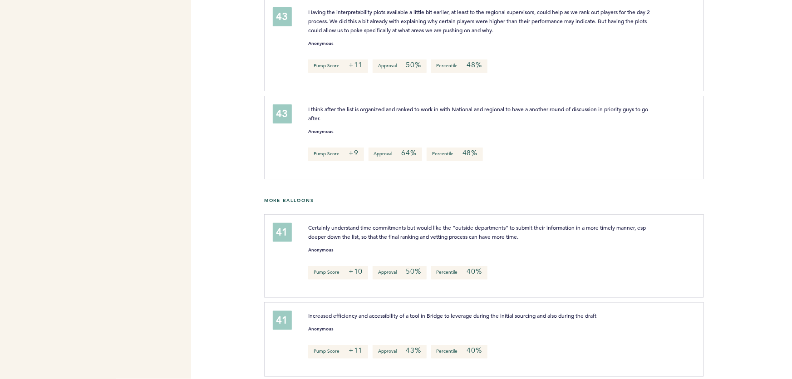
click at [451, 20] on span "Having the interpretability plots available a little bit earlier, at least to t…" at bounding box center [479, 20] width 343 height 25
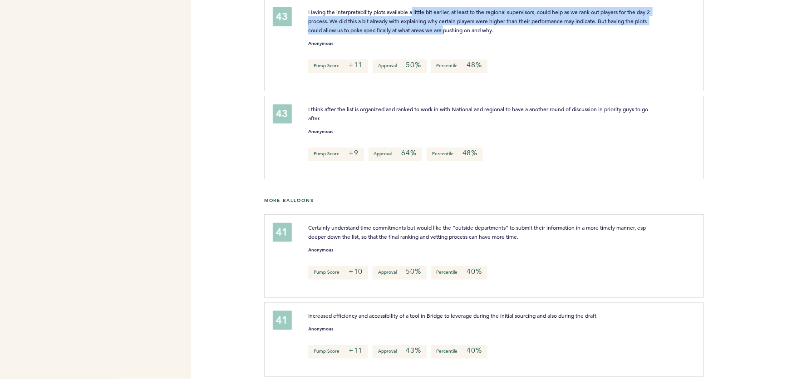
drag, startPoint x: 422, startPoint y: 25, endPoint x: 477, endPoint y: 40, distance: 57.3
click at [472, 34] on span "Having the interpretability plots available a little bit earlier, at least to t…" at bounding box center [479, 20] width 343 height 25
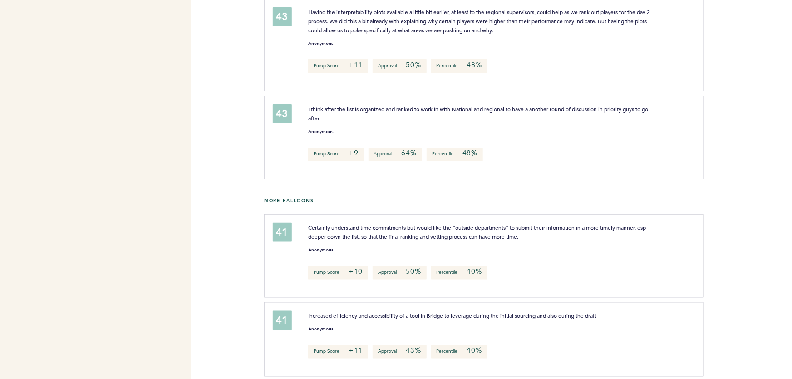
drag, startPoint x: 477, startPoint y: 40, endPoint x: 497, endPoint y: 40, distance: 19.5
click at [478, 34] on span "Having the interpretability plots available a little bit earlier, at least to t…" at bounding box center [479, 20] width 343 height 25
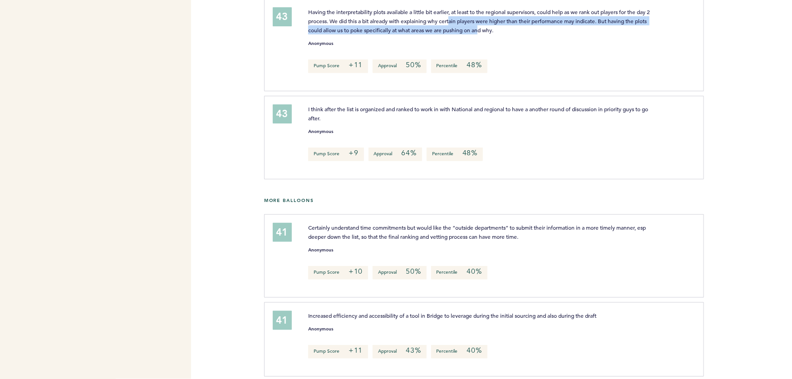
click at [466, 23] on p "Having the interpretability plots available a little bit earlier, at least to t…" at bounding box center [480, 20] width 345 height 27
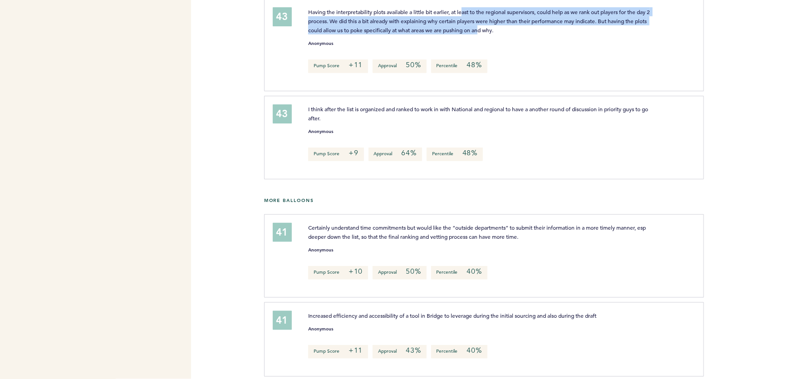
click at [464, 21] on span "Having the interpretability plots available a little bit earlier, at least to t…" at bounding box center [479, 20] width 343 height 25
click at [498, 34] on span "Having the interpretability plots available a little bit earlier, at least to t…" at bounding box center [479, 20] width 343 height 25
click at [499, 34] on span "Having the interpretability plots available a little bit earlier, at least to t…" at bounding box center [479, 20] width 343 height 25
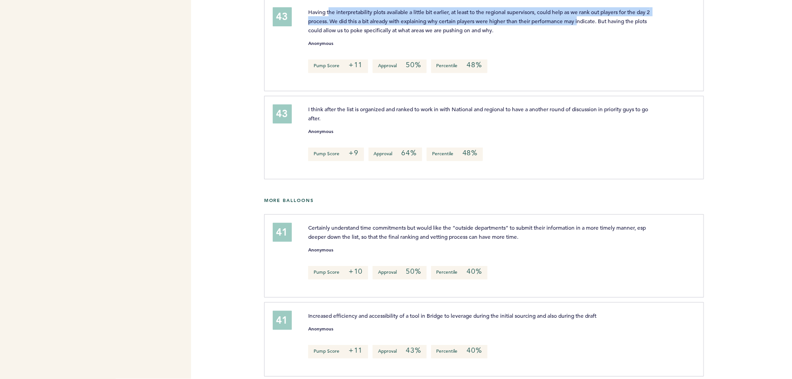
click at [598, 28] on span "Having the interpretability plots available a little bit earlier, at least to t…" at bounding box center [479, 20] width 343 height 25
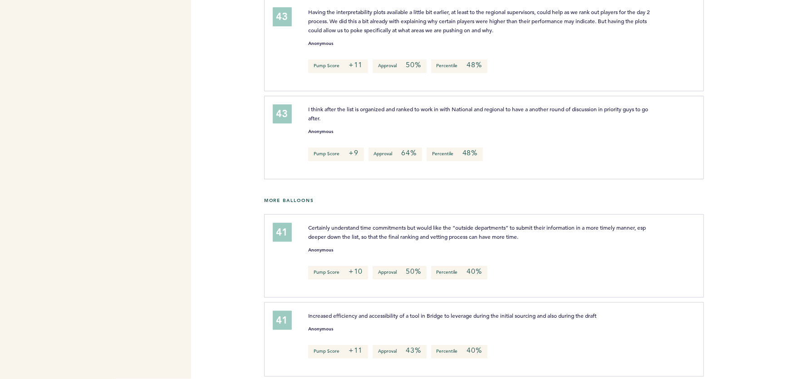
click at [612, 28] on span "Having the interpretability plots available a little bit earlier, at least to t…" at bounding box center [479, 20] width 343 height 25
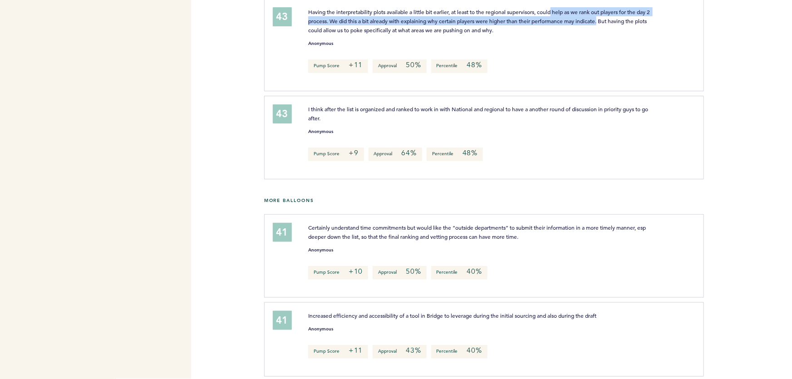
click at [556, 18] on span "Having the interpretability plots available a little bit earlier, at least to t…" at bounding box center [479, 20] width 343 height 25
click at [555, 18] on span "Having the interpretability plots available a little bit earlier, at least to t…" at bounding box center [479, 20] width 343 height 25
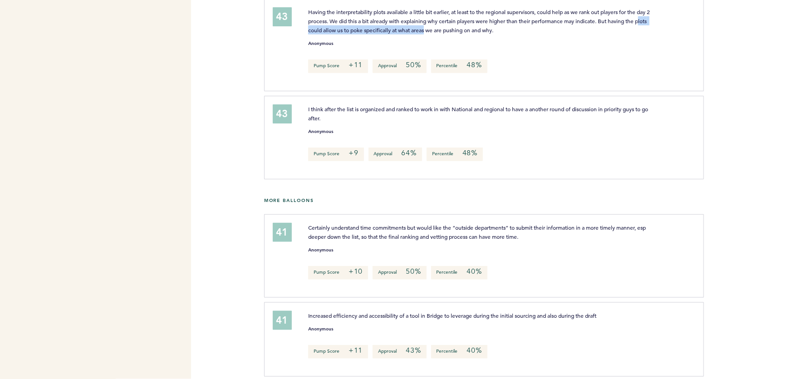
click at [451, 34] on span "Having the interpretability plots available a little bit earlier, at least to t…" at bounding box center [479, 20] width 343 height 25
click at [464, 34] on span "Having the interpretability plots available a little bit earlier, at least to t…" at bounding box center [479, 20] width 343 height 25
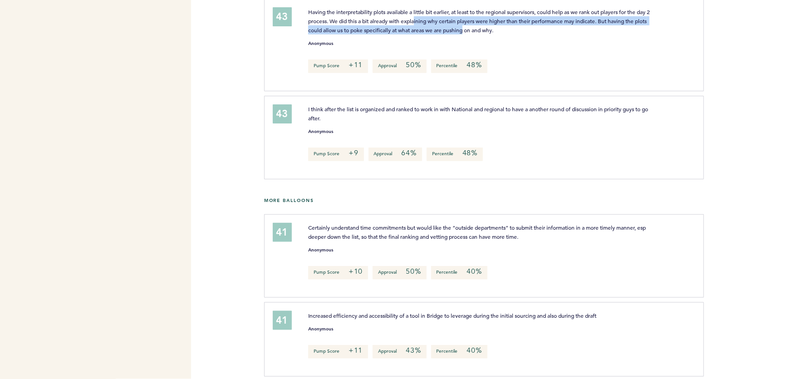
click at [431, 24] on p "Having the interpretability plots available a little bit earlier, at least to t…" at bounding box center [480, 20] width 345 height 27
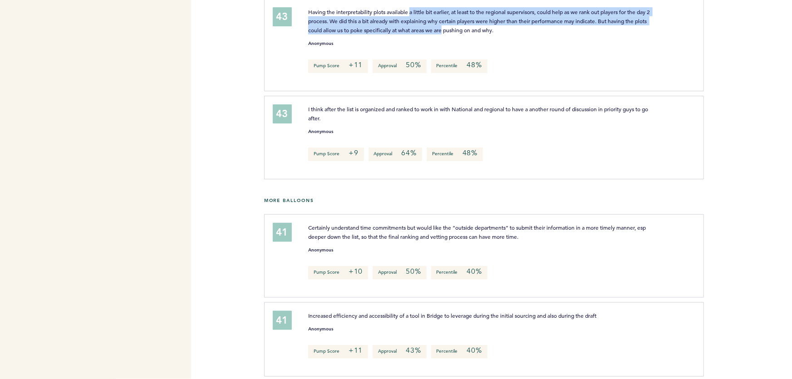
click at [469, 34] on span "Having the interpretability plots available a little bit earlier, at least to t…" at bounding box center [479, 20] width 343 height 25
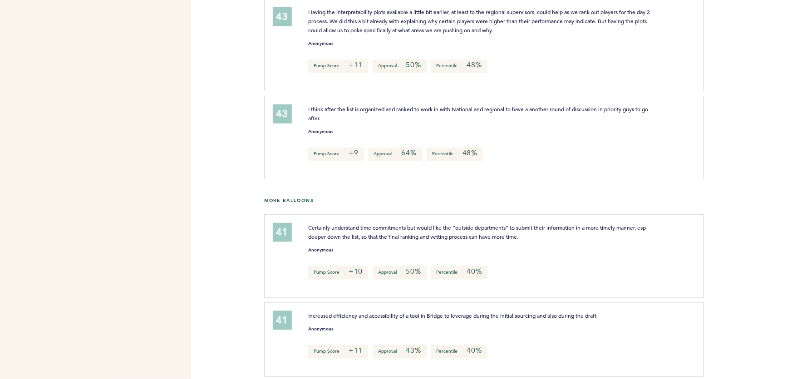
click at [478, 34] on span "Having the interpretability plots available a little bit earlier, at least to t…" at bounding box center [479, 20] width 343 height 25
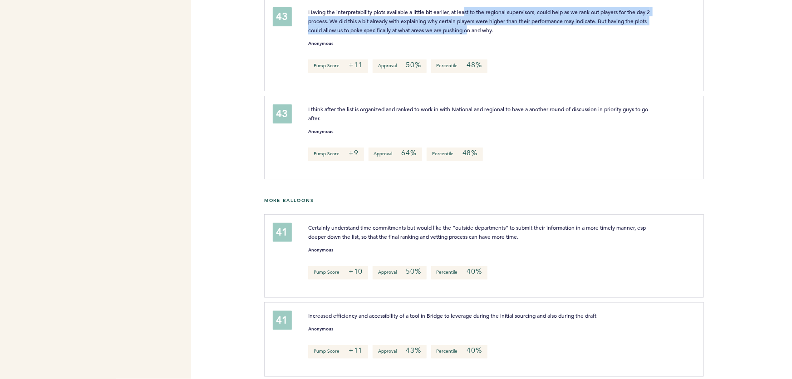
click at [459, 17] on span "Having the interpretability plots available a little bit earlier, at least to t…" at bounding box center [479, 20] width 343 height 25
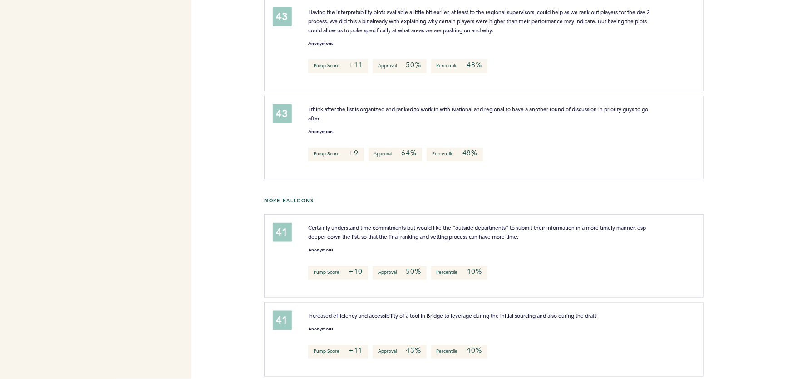
click at [458, 16] on span "Having the interpretability plots available a little bit earlier, at least to t…" at bounding box center [479, 20] width 343 height 25
click at [614, 116] on span "I think after the list is organized and ranked to work in with National and reg…" at bounding box center [478, 113] width 341 height 16
click at [627, 116] on span "I think after the list is organized and ranked to work in with National and reg…" at bounding box center [478, 113] width 341 height 16
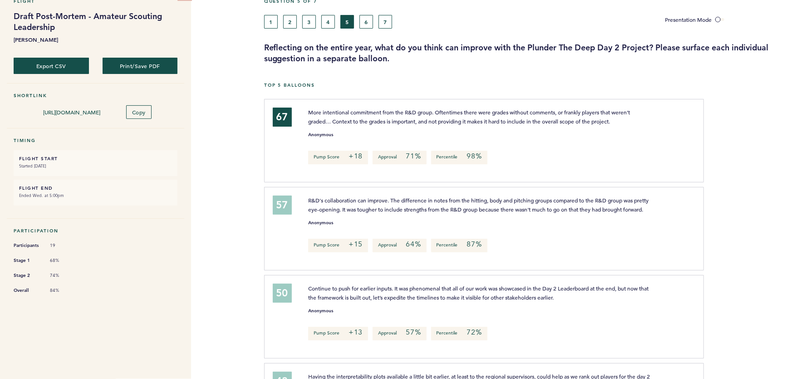
scroll to position [0, 0]
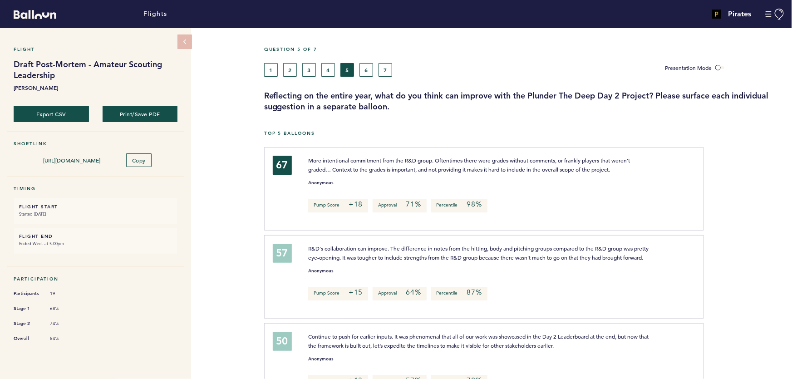
click at [372, 69] on div "1 2 3 4 5 6 7" at bounding box center [458, 70] width 388 height 14
click at [368, 70] on button "6" at bounding box center [367, 70] width 14 height 14
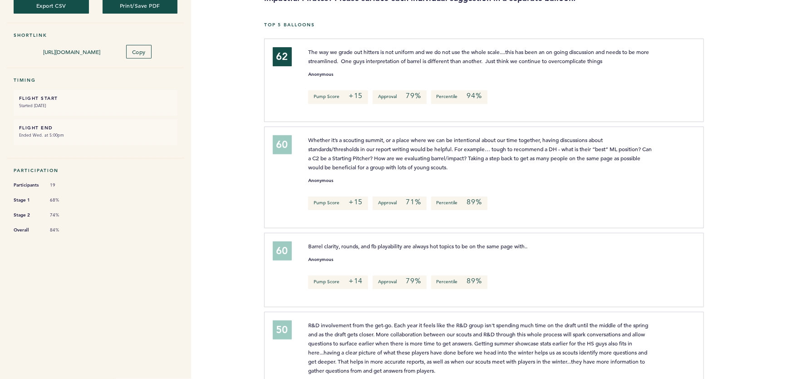
scroll to position [41, 0]
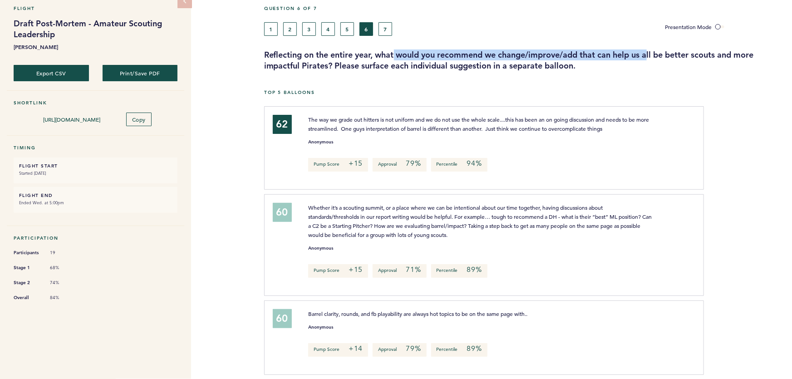
drag, startPoint x: 404, startPoint y: 54, endPoint x: 700, endPoint y: 51, distance: 296.0
click at [691, 51] on h3 "Reflecting on the entire year, what would you recommend we change/improve/add t…" at bounding box center [524, 60] width 521 height 22
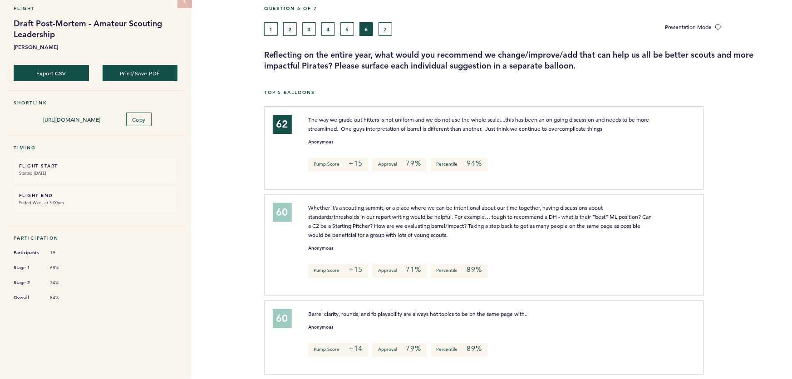
click at [711, 51] on h3 "Reflecting on the entire year, what would you recommend we change/improve/add t…" at bounding box center [524, 60] width 521 height 22
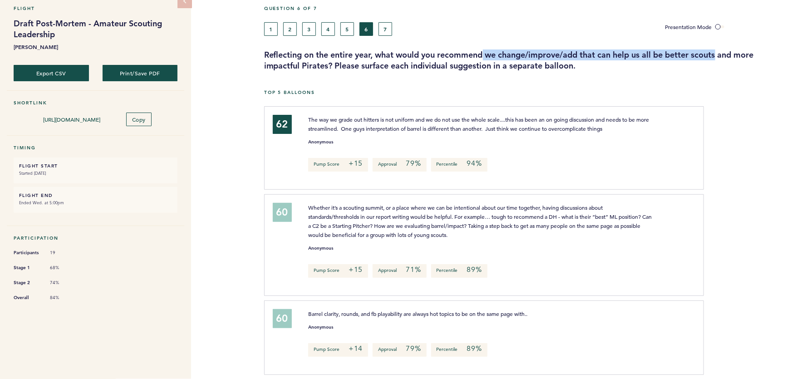
drag, startPoint x: 720, startPoint y: 52, endPoint x: 462, endPoint y: 52, distance: 257.9
click at [479, 52] on h3 "Reflecting on the entire year, what would you recommend we change/improve/add t…" at bounding box center [524, 60] width 521 height 22
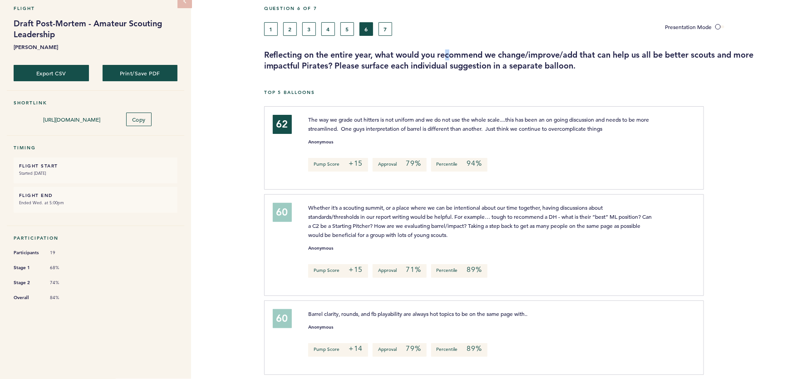
click at [449, 52] on h3 "Reflecting on the entire year, what would you recommend we change/improve/add t…" at bounding box center [524, 60] width 521 height 22
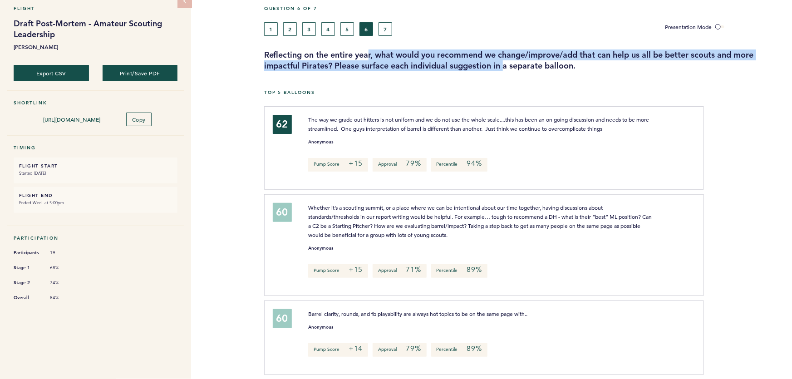
drag, startPoint x: 387, startPoint y: 55, endPoint x: 519, endPoint y: 62, distance: 132.3
click at [508, 61] on h3 "Reflecting on the entire year, what would you recommend we change/improve/add t…" at bounding box center [524, 60] width 521 height 22
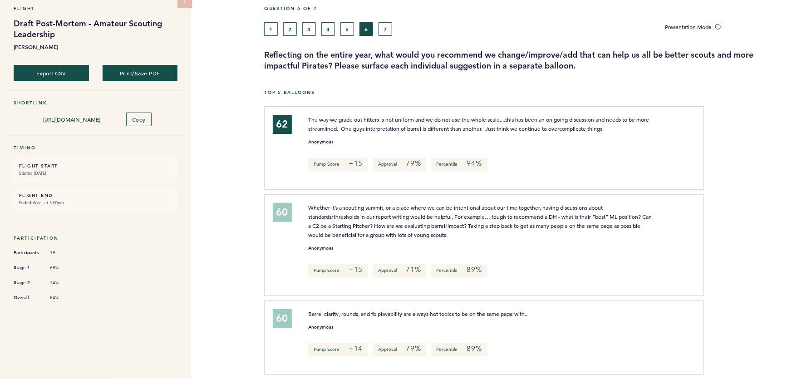
click at [519, 62] on h3 "Reflecting on the entire year, what would you recommend we change/improve/add t…" at bounding box center [524, 60] width 521 height 22
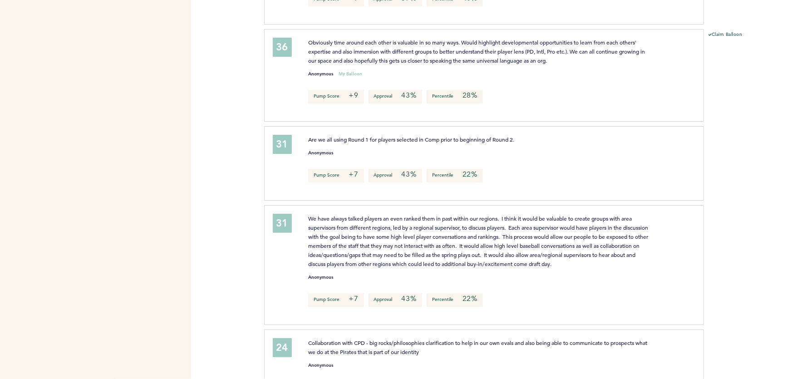
scroll to position [1197, 0]
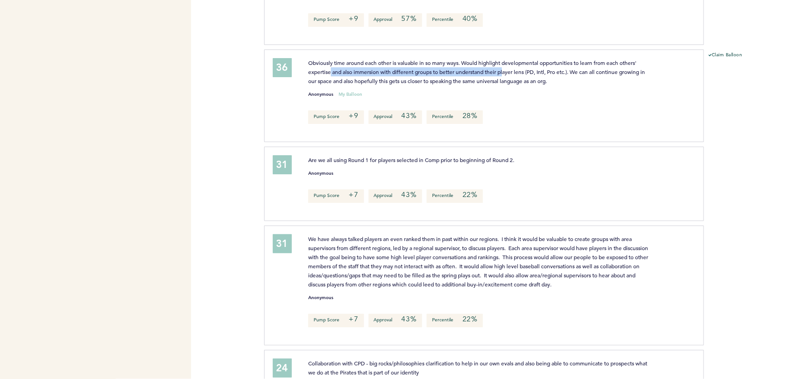
drag, startPoint x: 340, startPoint y: 68, endPoint x: 532, endPoint y: 67, distance: 192.1
click at [515, 68] on span "Obviously time around each other is valuable in so many ways. Would highlight d…" at bounding box center [477, 71] width 338 height 25
drag, startPoint x: 541, startPoint y: 67, endPoint x: 568, endPoint y: 67, distance: 27.2
click at [542, 67] on span "Obviously time around each other is valuable in so many ways. Would highlight d…" at bounding box center [477, 71] width 338 height 25
drag, startPoint x: 567, startPoint y: 65, endPoint x: 505, endPoint y: 57, distance: 61.8
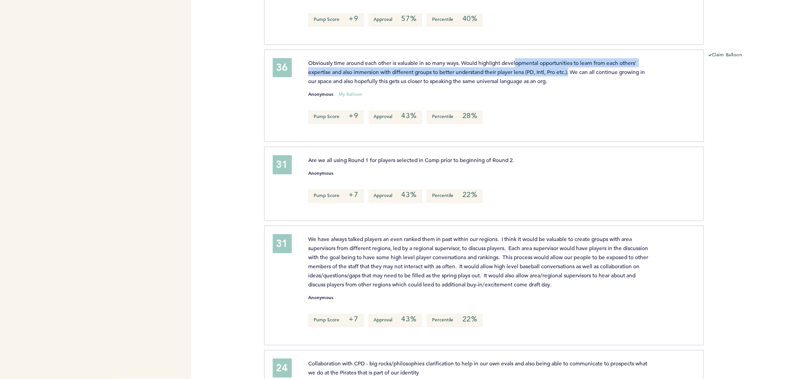
click at [508, 59] on span "Obviously time around each other is valuable in so many ways. Would highlight d…" at bounding box center [477, 71] width 338 height 25
drag, startPoint x: 382, startPoint y: 60, endPoint x: 509, endPoint y: 72, distance: 127.2
click at [487, 72] on span "Obviously time around each other is valuable in so many ways. Would highlight d…" at bounding box center [477, 71] width 338 height 25
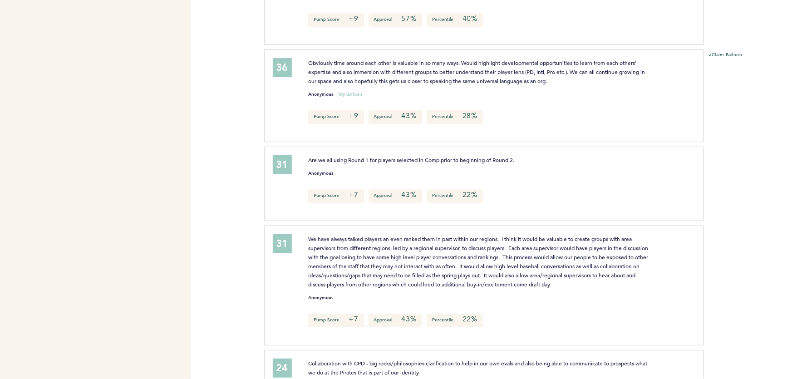
click at [509, 72] on p "Obviously time around each other is valuable in so many ways. Would highlight d…" at bounding box center [480, 71] width 345 height 27
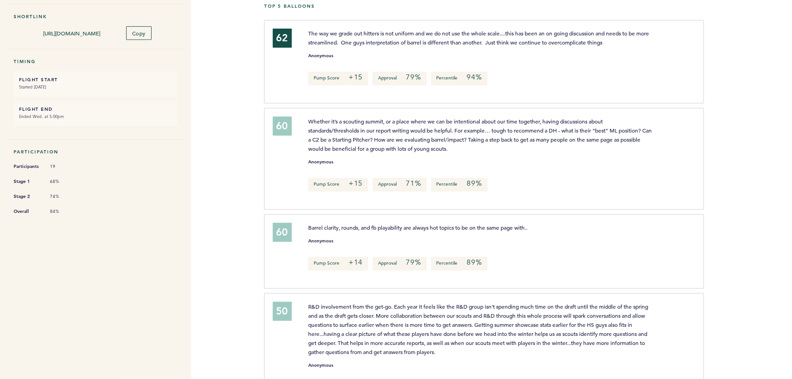
scroll to position [142, 0]
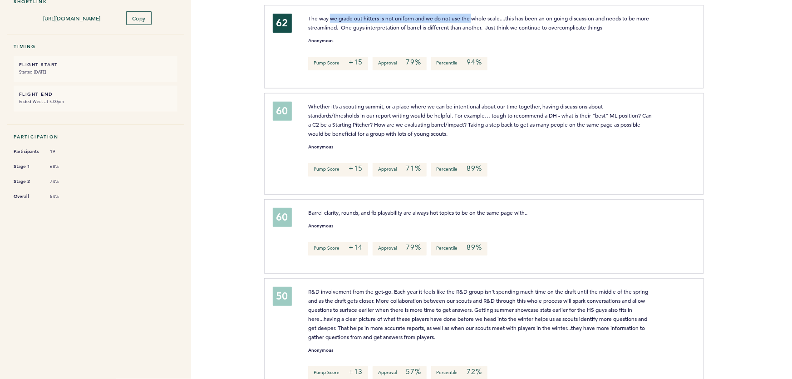
drag, startPoint x: 331, startPoint y: 15, endPoint x: 479, endPoint y: 19, distance: 147.2
click at [475, 20] on p "The way we grade out hitters is not uniform and we do not use the whole scale..…" at bounding box center [480, 23] width 345 height 18
click at [517, 15] on span "The way we grade out hitters is not uniform and we do not use the whole scale..…" at bounding box center [479, 23] width 342 height 16
drag, startPoint x: 445, startPoint y: 18, endPoint x: 611, endPoint y: 16, distance: 165.7
click at [603, 17] on span "The way we grade out hitters is not uniform and we do not use the whole scale..…" at bounding box center [479, 23] width 342 height 16
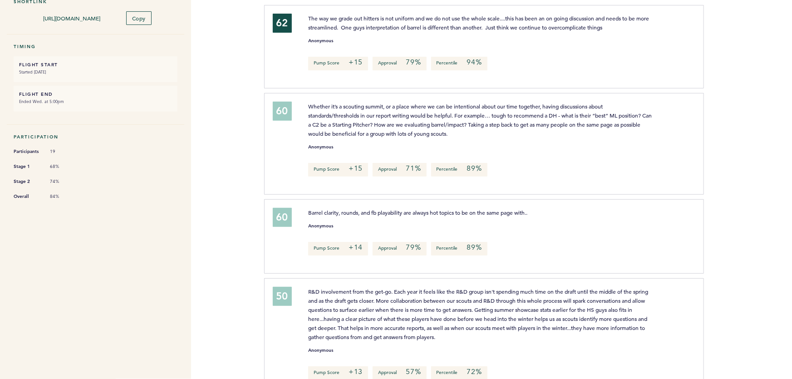
click at [613, 16] on span "The way we grade out hitters is not uniform and we do not use the whole scale..…" at bounding box center [479, 23] width 342 height 16
drag, startPoint x: 623, startPoint y: 15, endPoint x: 417, endPoint y: 18, distance: 206.2
click at [431, 20] on span "The way we grade out hitters is not uniform and we do not use the whole scale..…" at bounding box center [479, 23] width 342 height 16
click at [412, 18] on span "The way we grade out hitters is not uniform and we do not use the whole scale..…" at bounding box center [479, 23] width 342 height 16
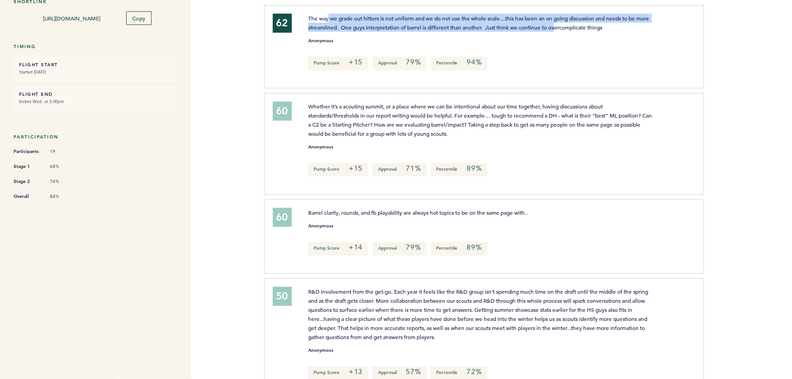
drag, startPoint x: 329, startPoint y: 17, endPoint x: 602, endPoint y: 25, distance: 273.0
click at [587, 25] on span "The way we grade out hitters is not uniform and we do not use the whole scale..…" at bounding box center [479, 23] width 342 height 16
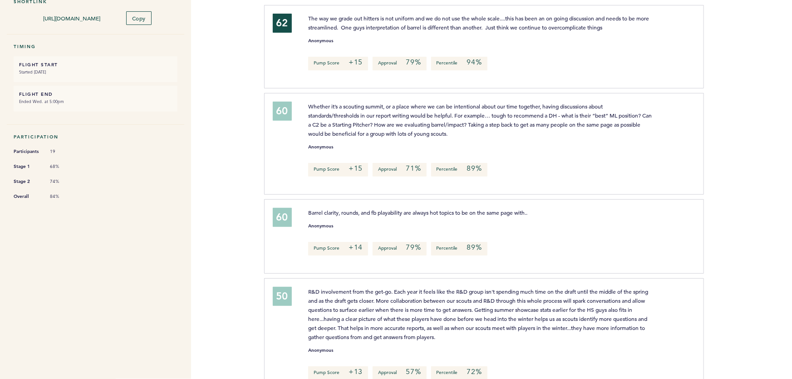
click at [602, 25] on span "The way we grade out hitters is not uniform and we do not use the whole scale..…" at bounding box center [479, 23] width 342 height 16
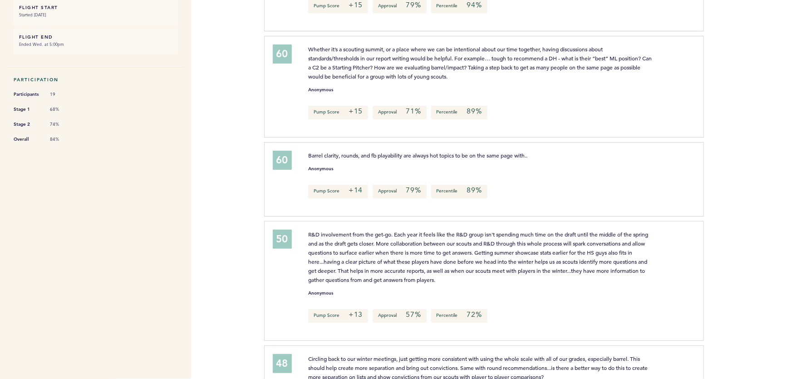
scroll to position [225, 0]
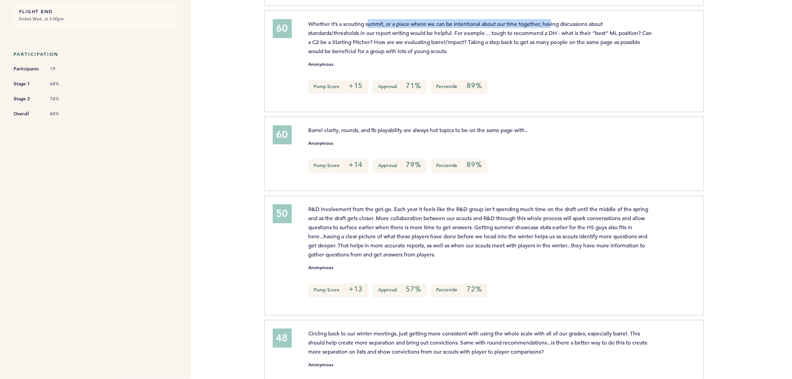
drag, startPoint x: 426, startPoint y: 22, endPoint x: 571, endPoint y: 21, distance: 144.8
click at [557, 21] on span "Whether it’s a scouting summit, or a place where we can be intentional about ou…" at bounding box center [480, 37] width 345 height 35
click at [574, 21] on span "Whether it’s a scouting summit, or a place where we can be intentional about ou…" at bounding box center [480, 37] width 345 height 35
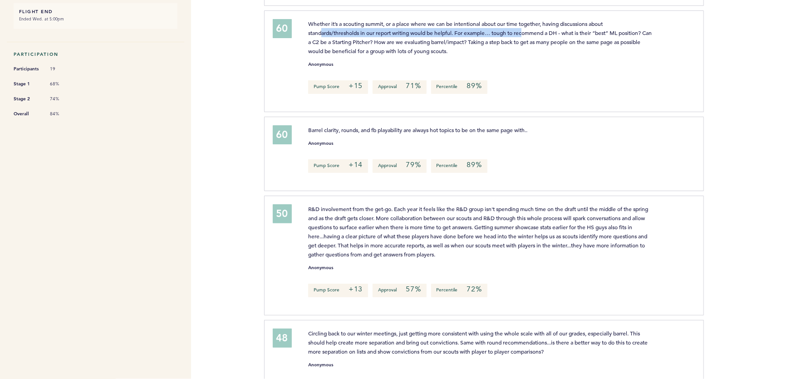
drag, startPoint x: 388, startPoint y: 30, endPoint x: 552, endPoint y: 29, distance: 164.4
click at [545, 29] on span "Whether it’s a scouting summit, or a place where we can be intentional about ou…" at bounding box center [480, 37] width 345 height 35
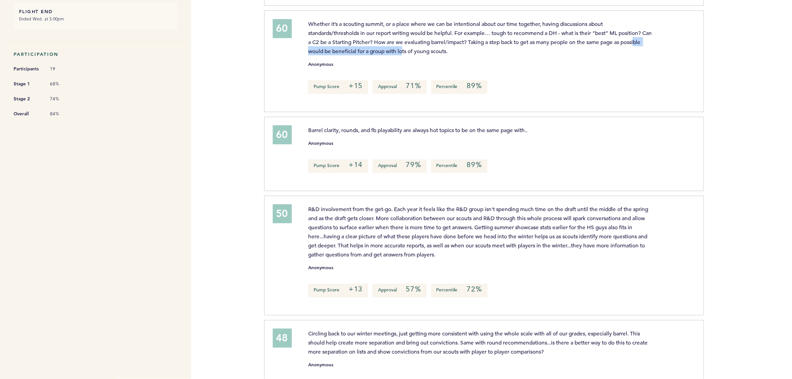
drag, startPoint x: 322, startPoint y: 46, endPoint x: 445, endPoint y: 48, distance: 123.5
click at [445, 48] on span "Whether it’s a scouting summit, or a place where we can be intentional about ou…" at bounding box center [480, 37] width 345 height 35
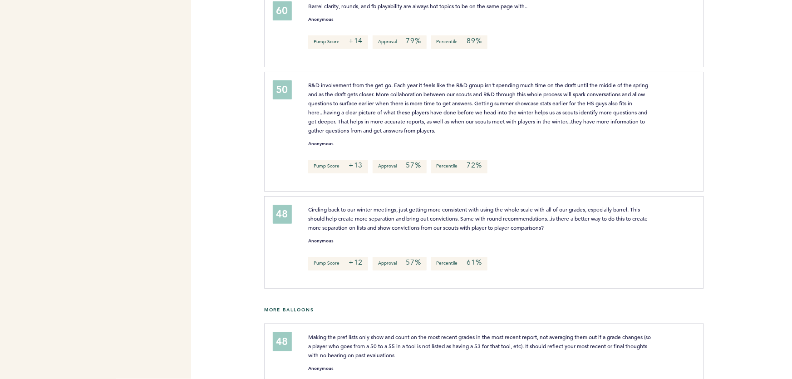
scroll to position [390, 0]
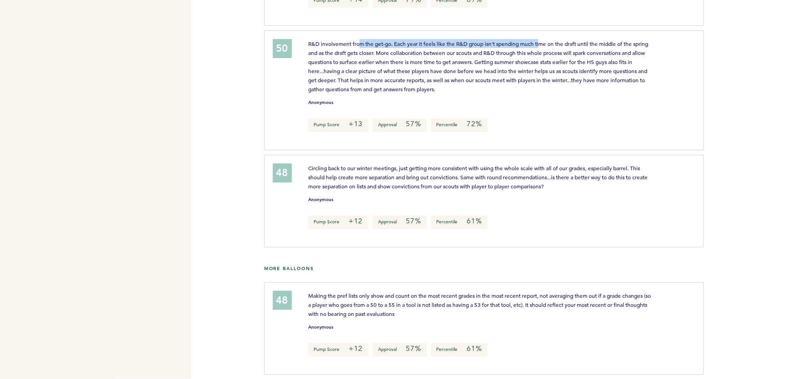
drag, startPoint x: 453, startPoint y: 41, endPoint x: 575, endPoint y: 41, distance: 122.6
click at [551, 41] on span "R&D involvement from the get-go. Each year it feels like the R&D group isn't sp…" at bounding box center [478, 66] width 341 height 53
drag, startPoint x: 575, startPoint y: 41, endPoint x: 605, endPoint y: 41, distance: 29.5
click at [577, 42] on span "R&D involvement from the get-go. Each year it feels like the R&D group isn't sp…" at bounding box center [478, 66] width 341 height 53
drag, startPoint x: 604, startPoint y: 41, endPoint x: 480, endPoint y: 43, distance: 123.5
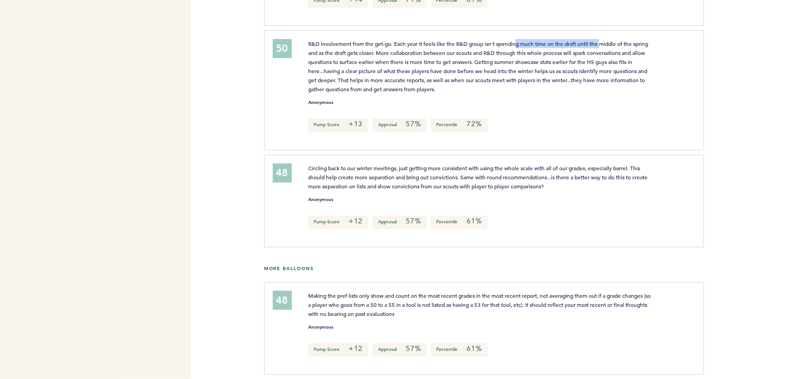
click at [499, 43] on span "R&D involvement from the get-go. Each year it feels like the R&D group isn't sp…" at bounding box center [478, 66] width 341 height 53
click at [468, 42] on span "R&D involvement from the get-go. Each year it feels like the R&D group isn't sp…" at bounding box center [478, 66] width 341 height 53
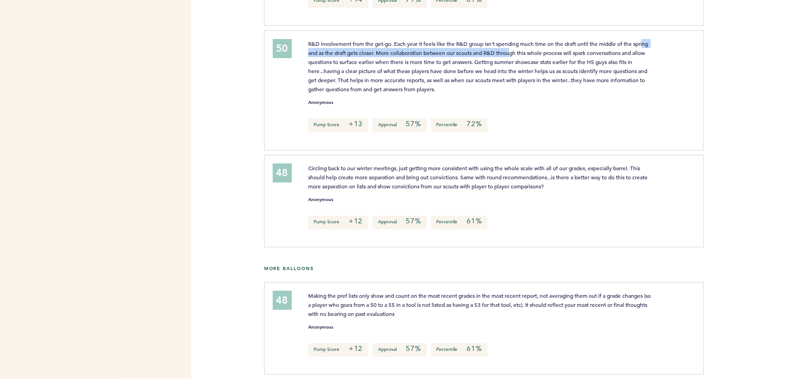
drag, startPoint x: 349, startPoint y: 52, endPoint x: 551, endPoint y: 50, distance: 202.1
click at [547, 50] on span "R&D involvement from the get-go. Each year it feels like the R&D group isn't sp…" at bounding box center [478, 66] width 341 height 53
click at [583, 53] on span "R&D involvement from the get-go. Each year it feels like the R&D group isn't sp…" at bounding box center [478, 66] width 341 height 53
drag, startPoint x: 574, startPoint y: 51, endPoint x: 496, endPoint y: 45, distance: 78.8
click at [500, 45] on p "R&D involvement from the get-go. Each year it feels like the R&D group isn't sp…" at bounding box center [480, 66] width 345 height 54
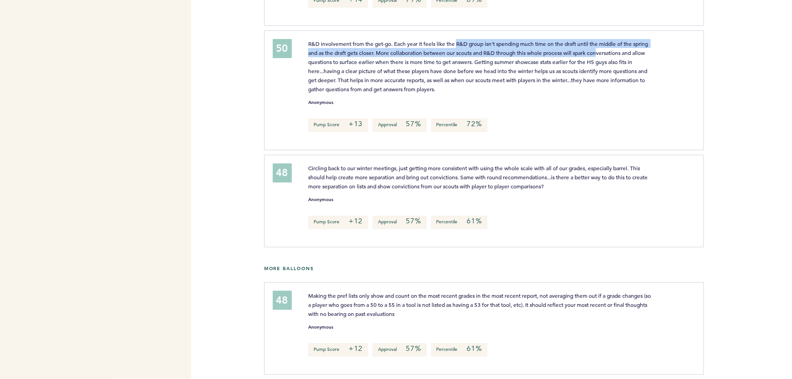
drag, startPoint x: 516, startPoint y: 45, endPoint x: 622, endPoint y: 48, distance: 105.8
click at [619, 48] on span "R&D involvement from the get-go. Each year it feels like the R&D group isn't sp…" at bounding box center [478, 66] width 341 height 53
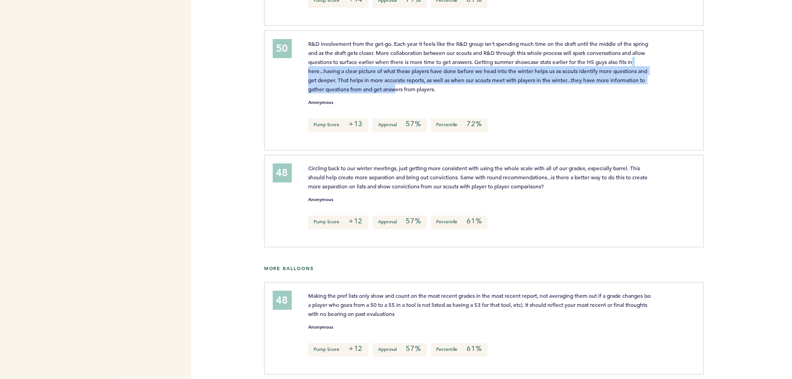
drag, startPoint x: 348, startPoint y: 68, endPoint x: 448, endPoint y: 86, distance: 101.5
click at [440, 86] on span "R&D involvement from the get-go. Each year it feels like the R&D group isn't sp…" at bounding box center [478, 66] width 341 height 53
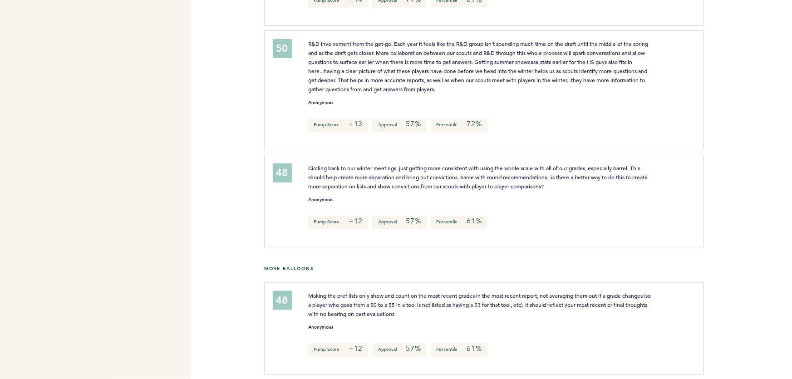
click at [452, 86] on span "R&D involvement from the get-go. Each year it feels like the R&D group isn't sp…" at bounding box center [478, 66] width 341 height 53
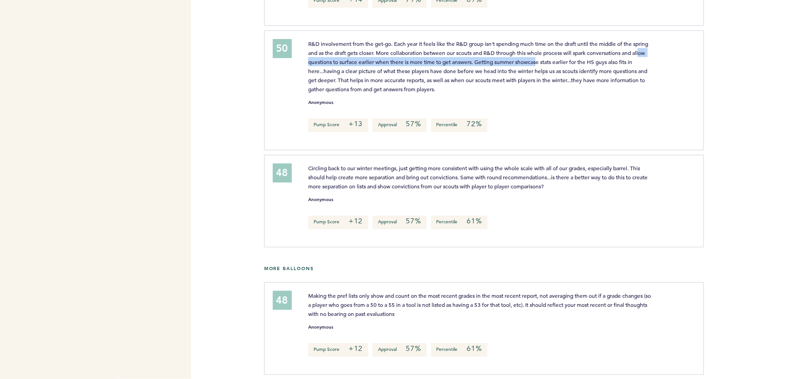
drag, startPoint x: 404, startPoint y: 61, endPoint x: 599, endPoint y: 60, distance: 195.2
click at [591, 60] on span "R&D involvement from the get-go. Each year it feels like the R&D group isn't sp…" at bounding box center [478, 66] width 341 height 53
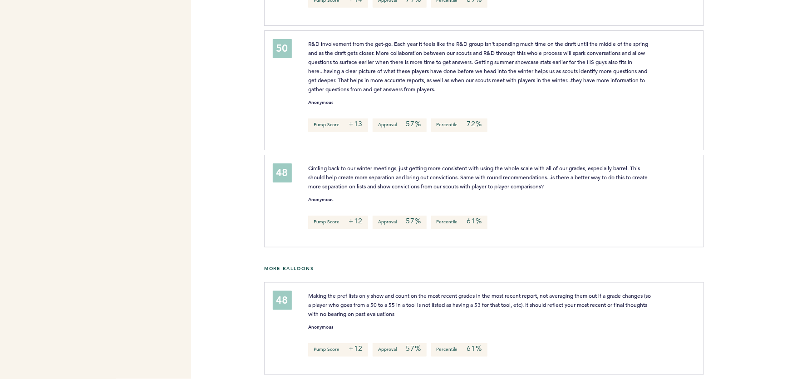
click at [622, 60] on span "R&D involvement from the get-go. Each year it feels like the R&D group isn't sp…" at bounding box center [478, 66] width 341 height 53
drag, startPoint x: 604, startPoint y: 59, endPoint x: 503, endPoint y: 63, distance: 101.3
click at [553, 63] on span "R&D involvement from the get-go. Each year it feels like the R&D group isn't sp…" at bounding box center [478, 66] width 341 height 53
click at [502, 63] on span "R&D involvement from the get-go. Each year it feels like the R&D group isn't sp…" at bounding box center [478, 66] width 341 height 53
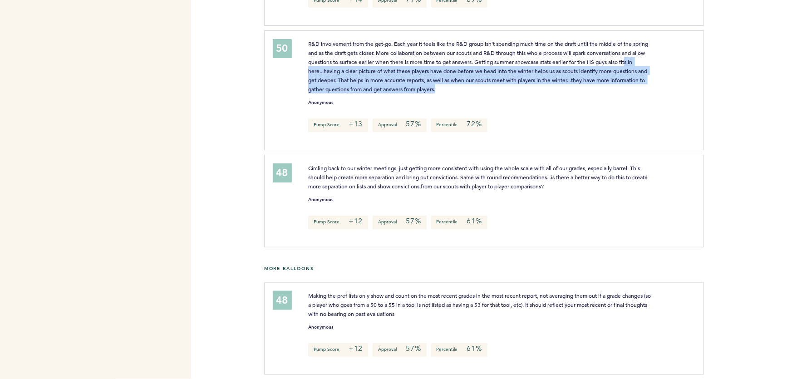
drag, startPoint x: 326, startPoint y: 68, endPoint x: 570, endPoint y: 85, distance: 244.9
click at [570, 85] on p "R&D involvement from the get-go. Each year it feels like the R&D group isn't sp…" at bounding box center [480, 66] width 345 height 54
click at [509, 82] on p "R&D involvement from the get-go. Each year it feels like the R&D group isn't sp…" at bounding box center [480, 66] width 345 height 54
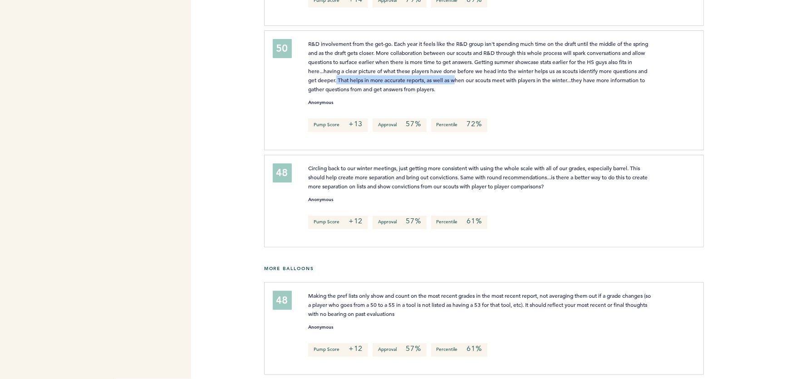
drag, startPoint x: 408, startPoint y: 77, endPoint x: 590, endPoint y: 76, distance: 182.1
click at [572, 76] on span "R&D involvement from the get-go. Each year it feels like the R&D group isn't sp…" at bounding box center [478, 66] width 341 height 53
click at [605, 76] on span "R&D involvement from the get-go. Each year it feels like the R&D group isn't sp…" at bounding box center [478, 66] width 341 height 53
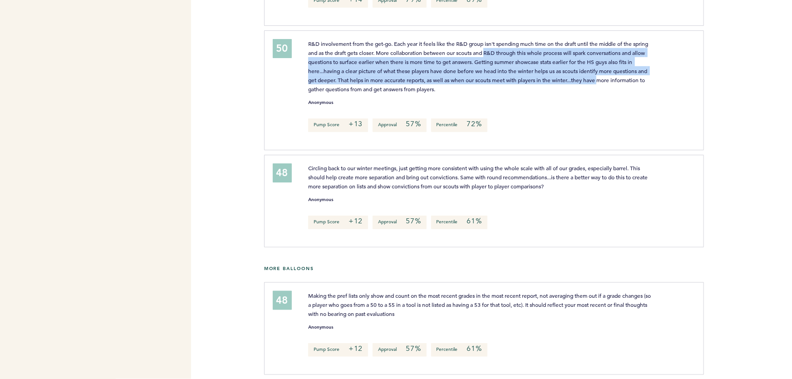
drag, startPoint x: 564, startPoint y: 67, endPoint x: 479, endPoint y: 39, distance: 90.2
click at [493, 47] on p "R&D involvement from the get-go. Each year it feels like the R&D group isn't sp…" at bounding box center [480, 66] width 345 height 54
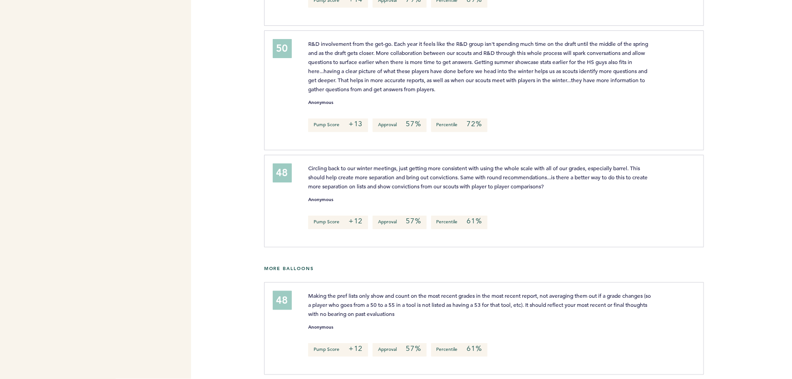
drag, startPoint x: 479, startPoint y: 39, endPoint x: 466, endPoint y: 42, distance: 12.7
click at [478, 40] on span "R&D involvement from the get-go. Each year it feels like the R&D group isn't sp…" at bounding box center [478, 66] width 341 height 53
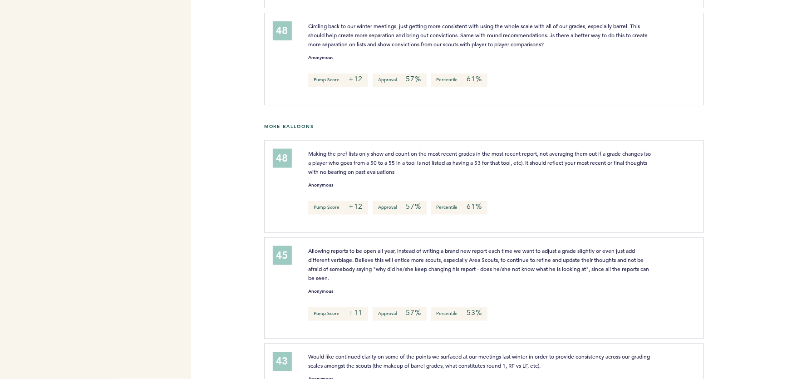
scroll to position [513, 0]
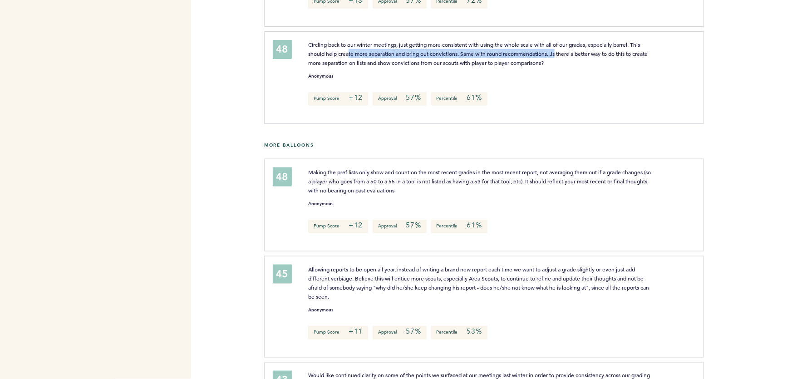
drag, startPoint x: 437, startPoint y: 51, endPoint x: 588, endPoint y: 50, distance: 150.7
click at [567, 50] on span "Circling back to our winter meetings, just getting more consistent with using t…" at bounding box center [478, 53] width 341 height 25
drag, startPoint x: 588, startPoint y: 50, endPoint x: 594, endPoint y: 50, distance: 5.9
click at [588, 50] on span "Circling back to our winter meetings, just getting more consistent with using t…" at bounding box center [478, 53] width 341 height 25
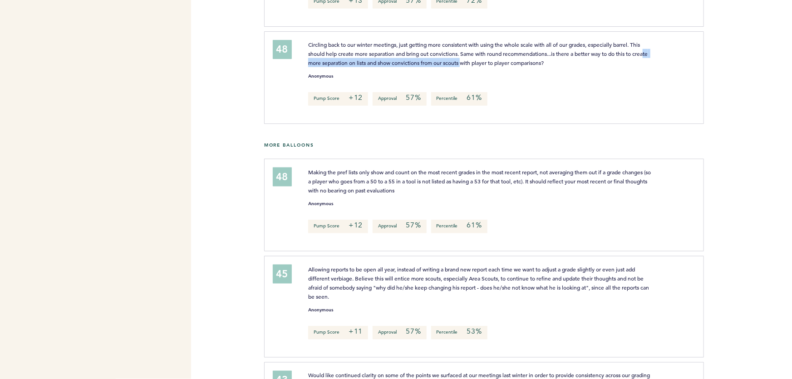
drag, startPoint x: 335, startPoint y: 63, endPoint x: 500, endPoint y: 60, distance: 165.3
click at [485, 61] on span "Circling back to our winter meetings, just getting more consistent with using t…" at bounding box center [478, 53] width 341 height 25
click at [517, 60] on span "Circling back to our winter meetings, just getting more consistent with using t…" at bounding box center [478, 53] width 341 height 25
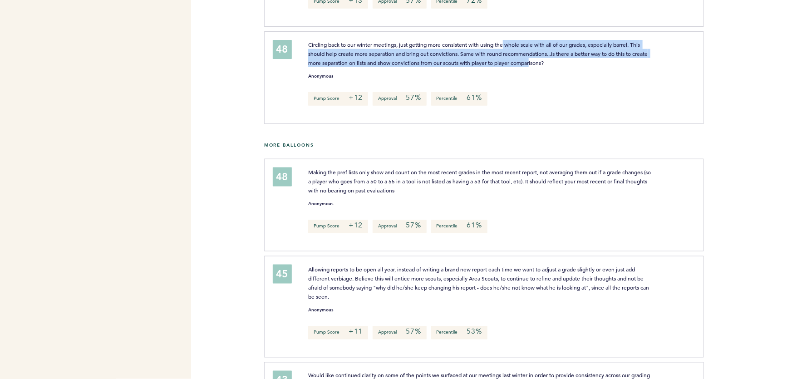
drag, startPoint x: 550, startPoint y: 60, endPoint x: 503, endPoint y: 43, distance: 50.3
click at [506, 44] on span "Circling back to our winter meetings, just getting more consistent with using t…" at bounding box center [478, 53] width 341 height 25
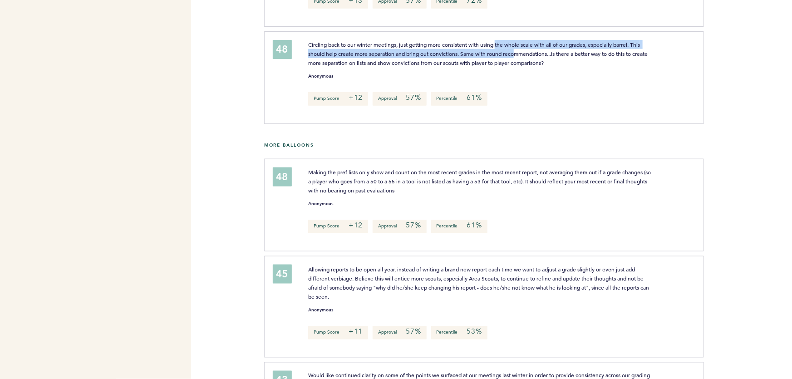
drag, startPoint x: 501, startPoint y: 44, endPoint x: 534, endPoint y: 60, distance: 37.6
click at [533, 60] on span "Circling back to our winter meetings, just getting more consistent with using t…" at bounding box center [478, 53] width 341 height 25
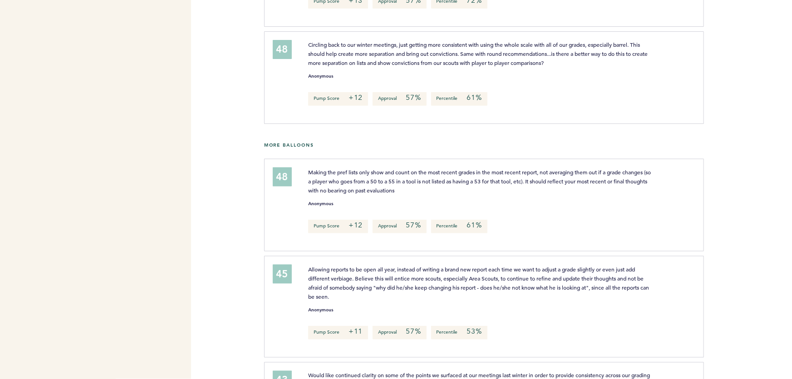
click at [536, 60] on span "Circling back to our winter meetings, just getting more consistent with using t…" at bounding box center [478, 53] width 341 height 25
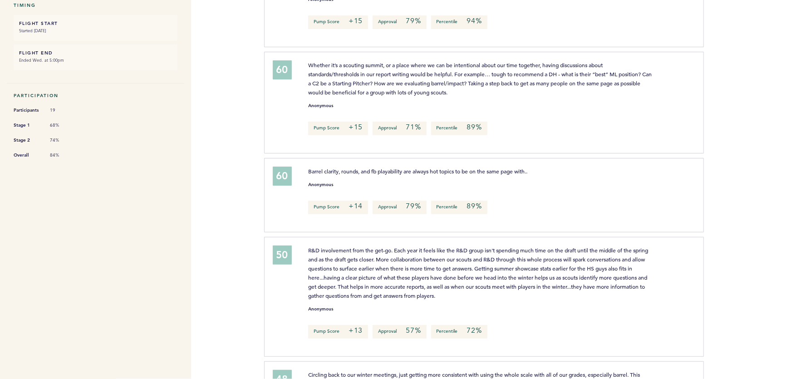
scroll to position [0, 0]
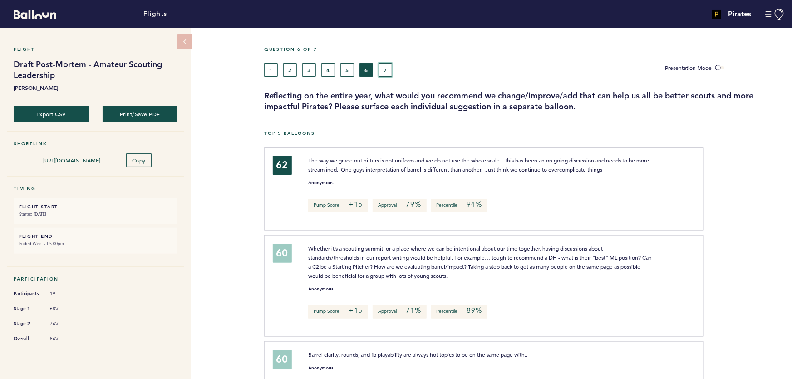
click at [384, 65] on button "7" at bounding box center [386, 70] width 14 height 14
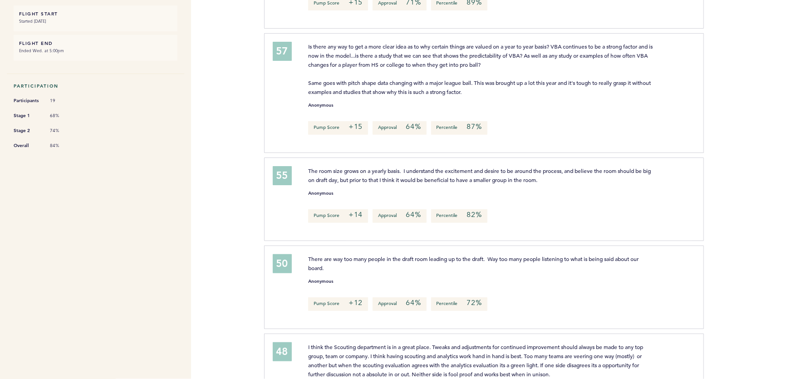
scroll to position [206, 0]
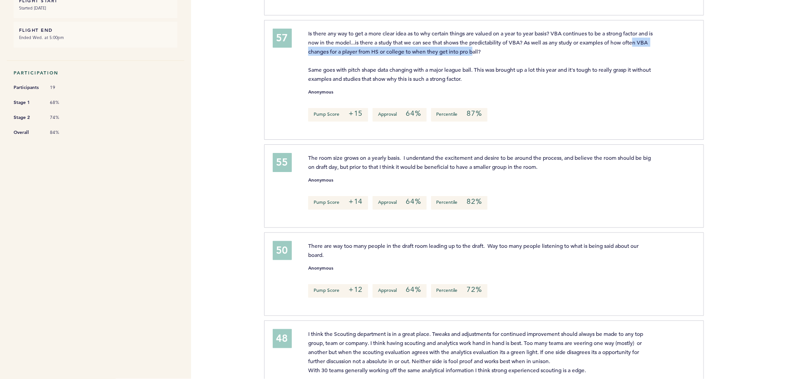
drag, startPoint x: 405, startPoint y: 46, endPoint x: 495, endPoint y: 52, distance: 90.1
click at [505, 45] on p "Is there any way to get a more clear idea as to why certain things are valued o…" at bounding box center [480, 56] width 345 height 54
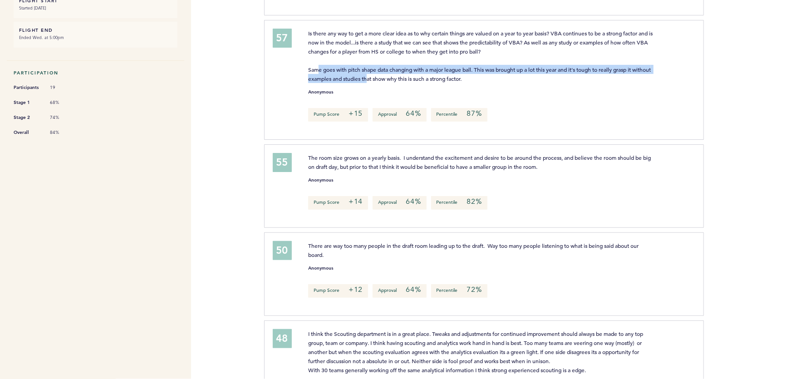
drag, startPoint x: 318, startPoint y: 68, endPoint x: 390, endPoint y: 75, distance: 72.6
click at [388, 77] on span "Is there any way to get a more clear idea as to why certain things are valued o…" at bounding box center [481, 56] width 346 height 53
drag, startPoint x: 429, startPoint y: 75, endPoint x: 410, endPoint y: 69, distance: 20.4
click at [410, 70] on span "Is there any way to get a more clear idea as to why certain things are valued o…" at bounding box center [481, 56] width 346 height 53
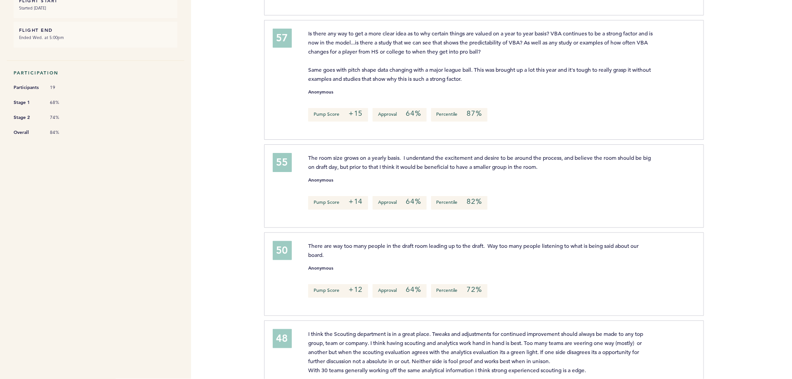
click at [408, 69] on span "Is there any way to get a more clear idea as to why certain things are valued o…" at bounding box center [481, 56] width 346 height 53
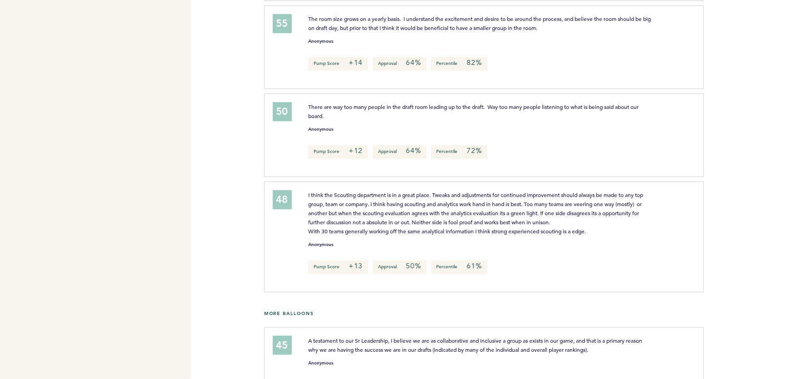
scroll to position [330, 0]
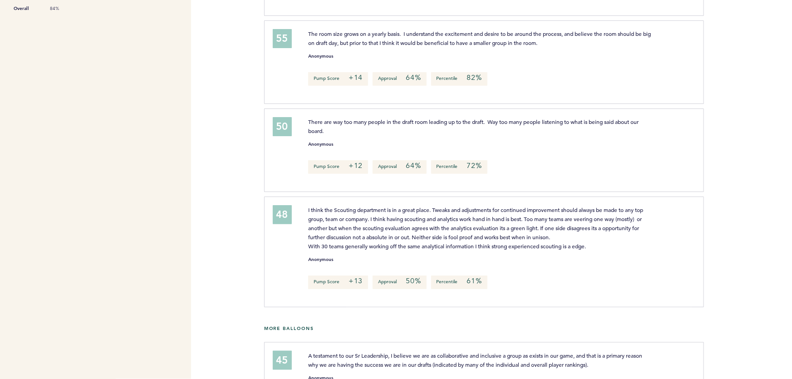
click at [435, 31] on span "The room size grows on a yearly basis. I understand the excitement and desire t…" at bounding box center [480, 38] width 344 height 16
click at [432, 31] on span "The room size grows on a yearly basis. I understand the excitement and desire t…" at bounding box center [480, 38] width 344 height 16
click at [391, 33] on span "The room size grows on a yearly basis. I understand the excitement and desire t…" at bounding box center [480, 38] width 344 height 16
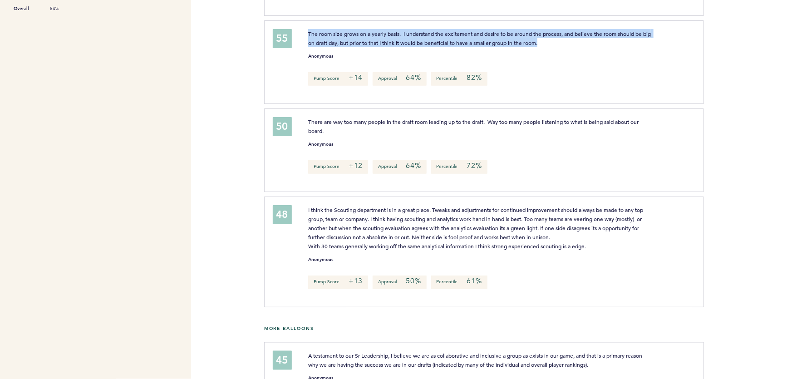
click at [391, 34] on span "The room size grows on a yearly basis. I understand the excitement and desire t…" at bounding box center [480, 38] width 344 height 16
click at [388, 35] on p "The room size grows on a yearly basis. I understand the excitement and desire t…" at bounding box center [480, 38] width 345 height 18
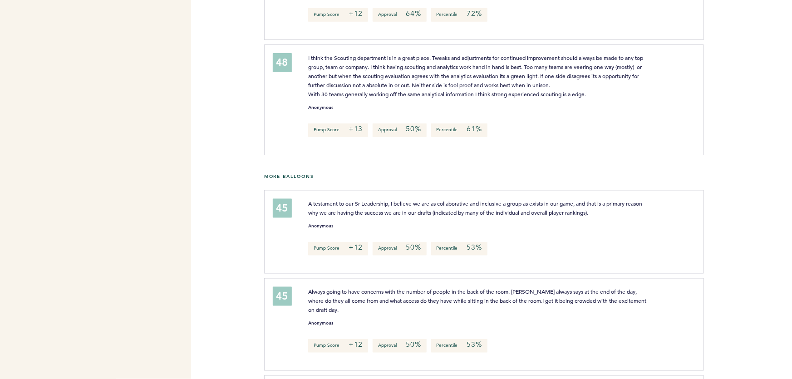
scroll to position [495, 0]
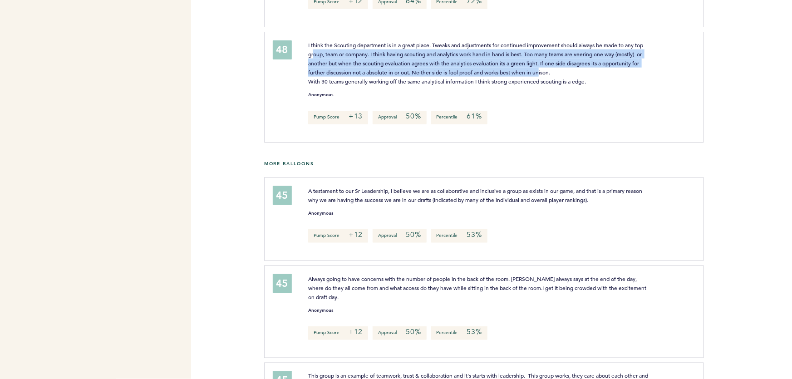
drag, startPoint x: 316, startPoint y: 53, endPoint x: 544, endPoint y: 69, distance: 228.9
click at [545, 68] on span "I think the Scouting department is in a great place. Tweaks and adjustments for…" at bounding box center [476, 63] width 336 height 44
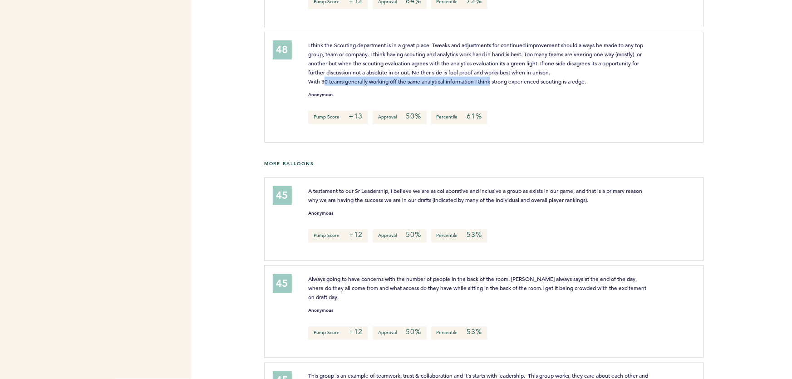
drag, startPoint x: 324, startPoint y: 80, endPoint x: 520, endPoint y: 80, distance: 196.6
click at [503, 80] on span "I think the Scouting department is in a great place. Tweaks and adjustments for…" at bounding box center [476, 63] width 336 height 44
drag, startPoint x: 563, startPoint y: 81, endPoint x: 573, endPoint y: 80, distance: 10.9
click at [563, 81] on span "I think the Scouting department is in a great place. Tweaks and adjustments for…" at bounding box center [476, 63] width 336 height 44
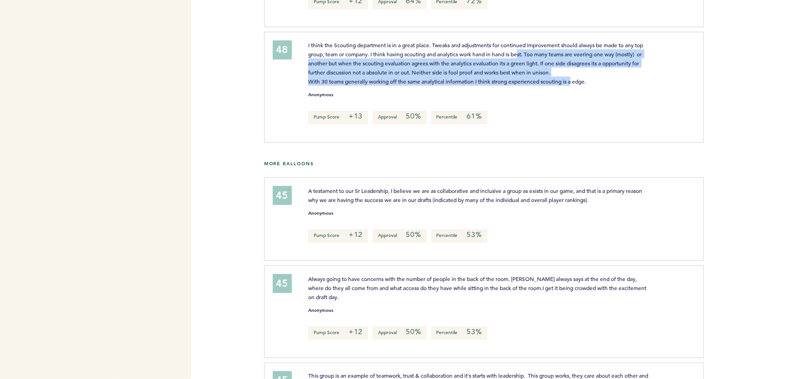
drag, startPoint x: 574, startPoint y: 79, endPoint x: 507, endPoint y: 43, distance: 76.6
click at [514, 48] on span "I think the Scouting department is in a great place. Tweaks and adjustments for…" at bounding box center [476, 63] width 336 height 44
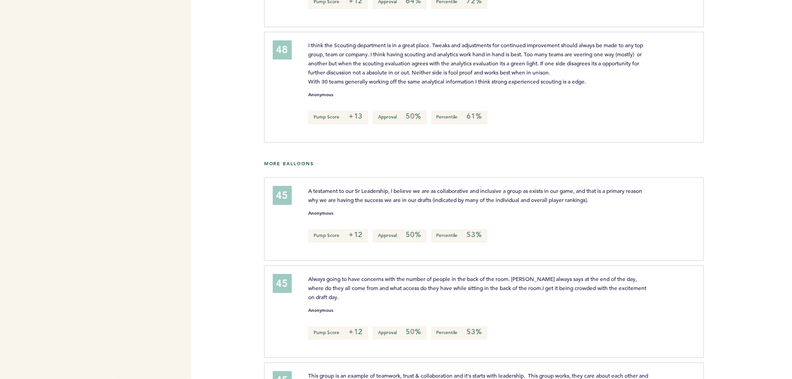
click at [504, 41] on span "I think the Scouting department is in a great place. Tweaks and adjustments for…" at bounding box center [476, 63] width 336 height 44
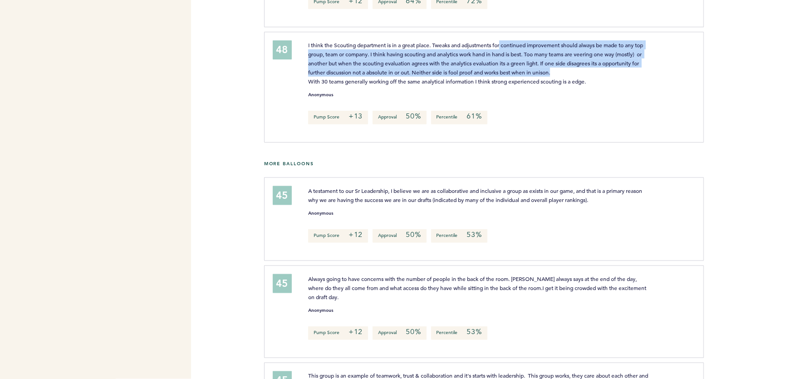
drag, startPoint x: 504, startPoint y: 40, endPoint x: 562, endPoint y: 77, distance: 68.5
click at [558, 75] on span "I think the Scouting department is in a great place. Tweaks and adjustments for…" at bounding box center [476, 63] width 336 height 44
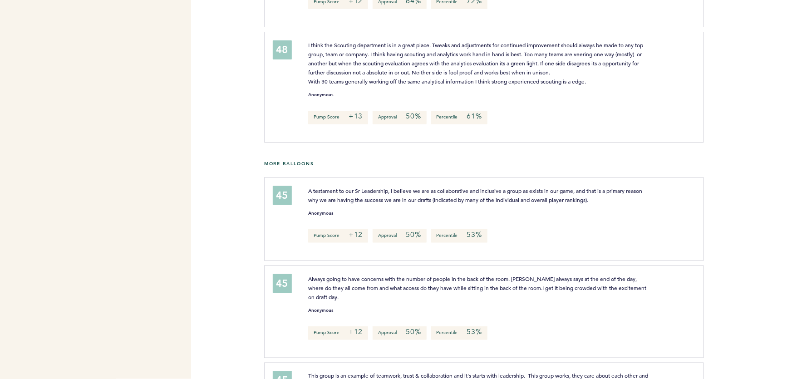
click at [563, 77] on span "I think the Scouting department is in a great place. Tweaks and adjustments for…" at bounding box center [476, 63] width 336 height 44
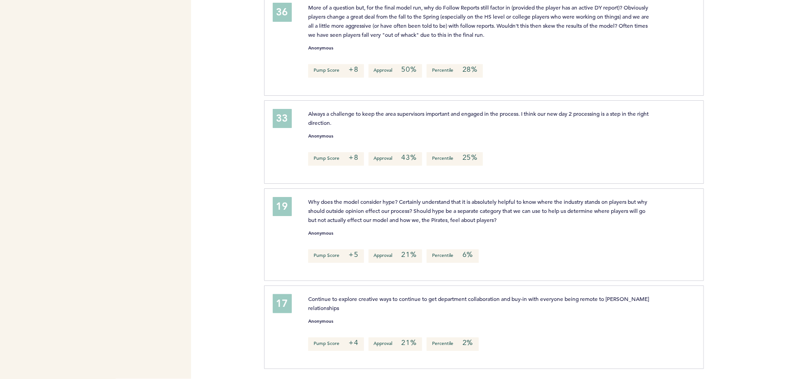
scroll to position [1040, 0]
